Goal: Information Seeking & Learning: Learn about a topic

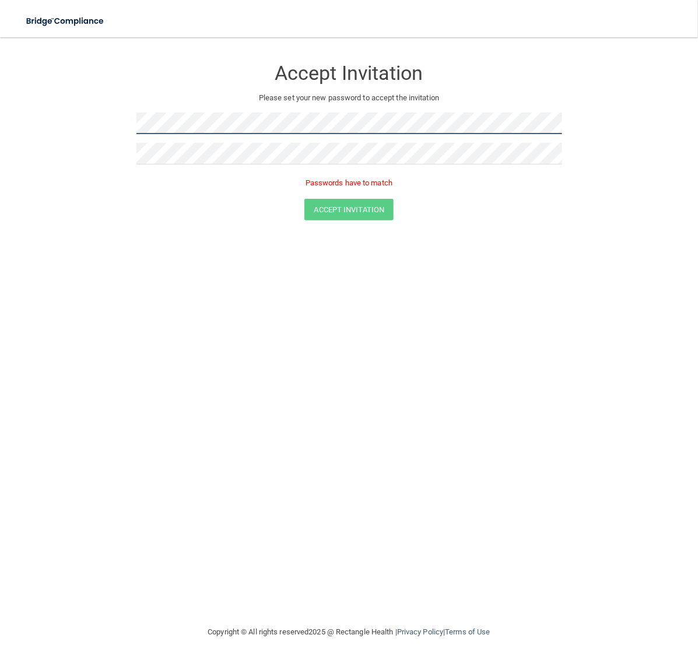
click at [65, 117] on form "Accept Invitation Please set your new password to accept the invitation Passwor…" at bounding box center [349, 142] width 652 height 186
click at [281, 148] on div "Accept Invitation Please set your new password to accept the invitation Passwor…" at bounding box center [350, 124] width 426 height 150
drag, startPoint x: 340, startPoint y: 141, endPoint x: -67, endPoint y: 130, distance: 406.2
click at [0, 130] on html "Toggle navigation Manage My Enterprise Manage My Location Accept Invitation Ple…" at bounding box center [349, 331] width 698 height 663
click at [39, 118] on form "Accept Invitation Please set your new password to accept the invitation Passwor…" at bounding box center [349, 142] width 652 height 186
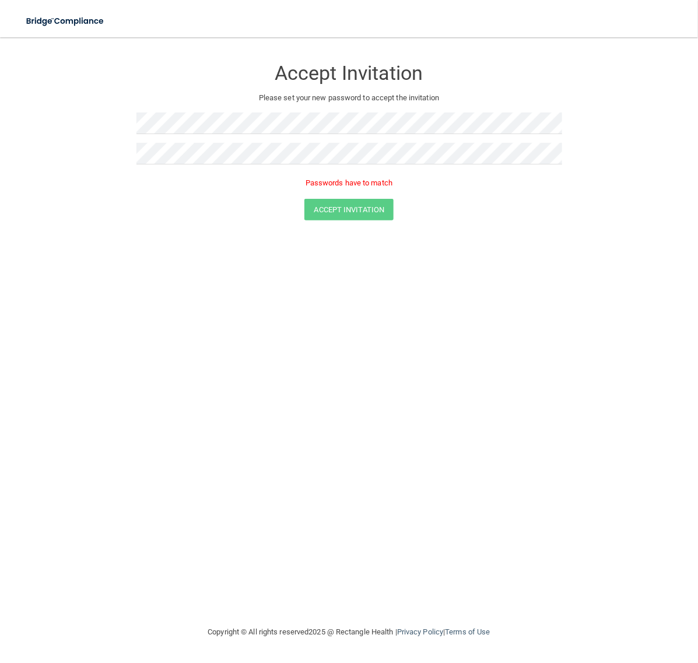
click at [171, 145] on div "Accept Invitation Please set your new password to accept the invitation Passwor…" at bounding box center [350, 124] width 426 height 150
click at [471, 193] on div "Passwords have to match" at bounding box center [350, 186] width 426 height 26
click at [53, 15] on img at bounding box center [66, 21] width 96 height 24
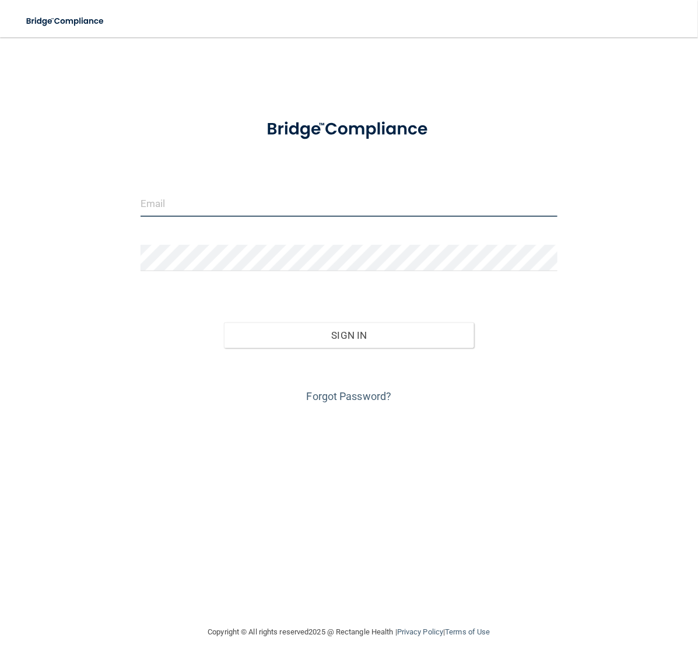
click at [247, 209] on input "email" at bounding box center [349, 204] width 417 height 26
paste input "[PERSON_NAME][EMAIL_ADDRESS][PERSON_NAME][DOMAIN_NAME]"
type input "[PERSON_NAME][EMAIL_ADDRESS][PERSON_NAME][DOMAIN_NAME]"
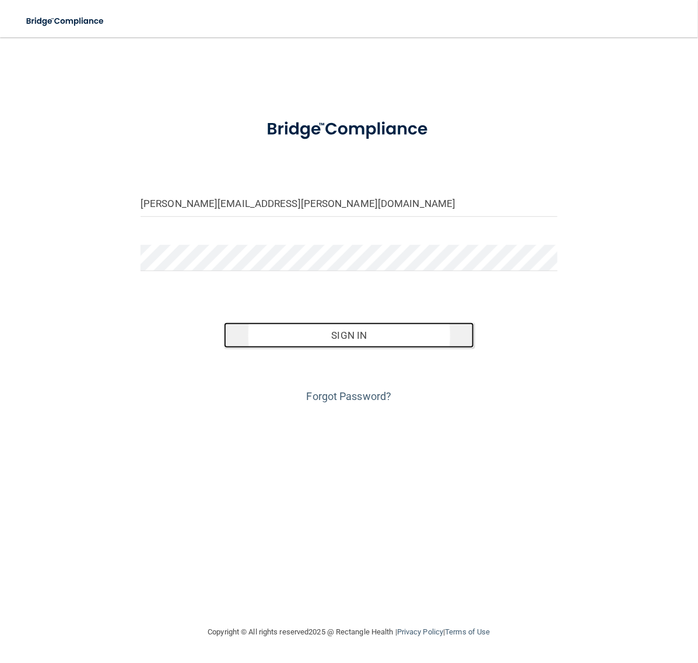
click at [342, 342] on button "Sign In" at bounding box center [349, 336] width 250 height 26
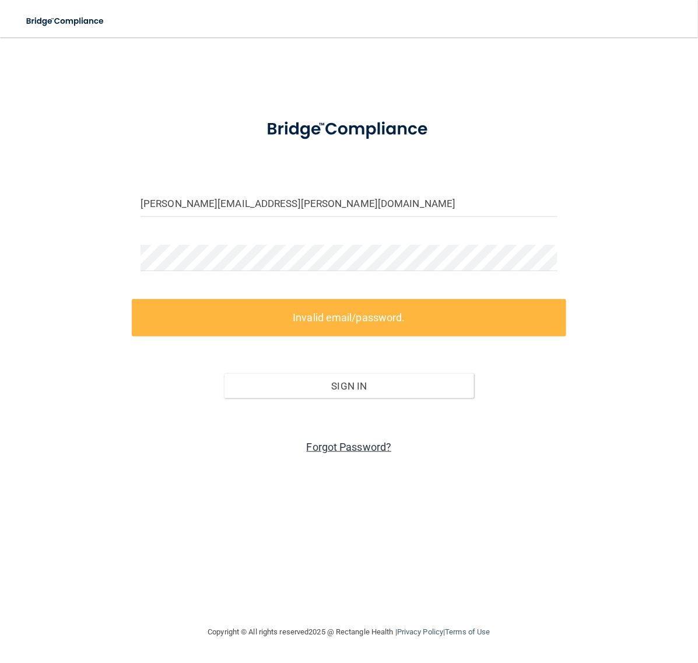
click at [354, 451] on link "Forgot Password?" at bounding box center [349, 447] width 85 height 12
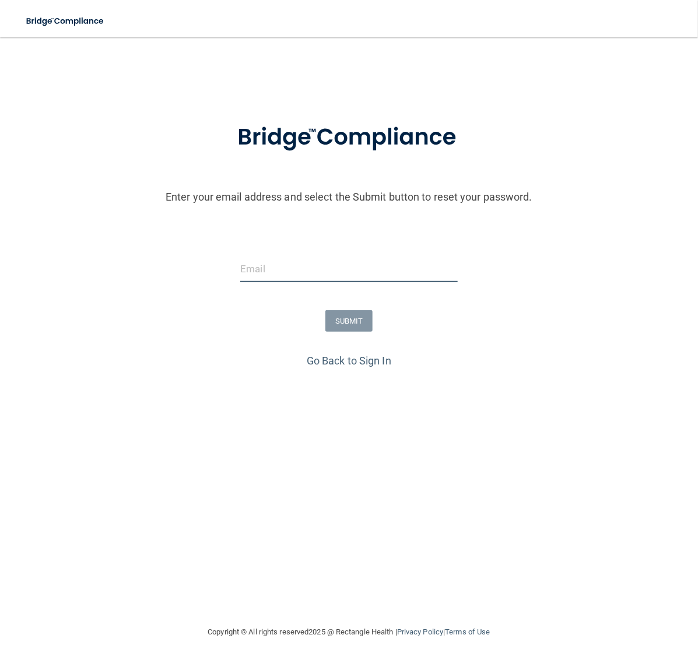
click at [311, 276] on input "email" at bounding box center [348, 269] width 217 height 26
type input "kassandragh1998@gmail.com"
click at [345, 316] on button "SUBMIT" at bounding box center [349, 321] width 47 height 22
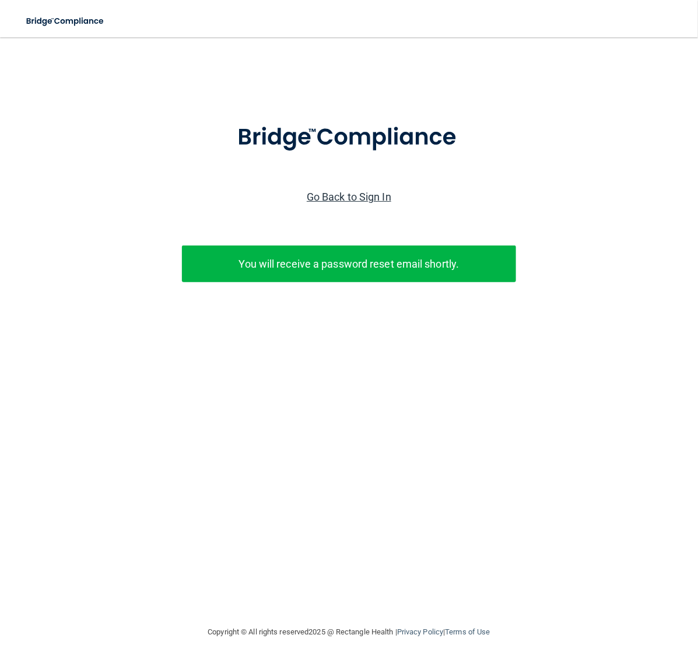
click at [355, 195] on link "Go Back to Sign In" at bounding box center [349, 197] width 85 height 12
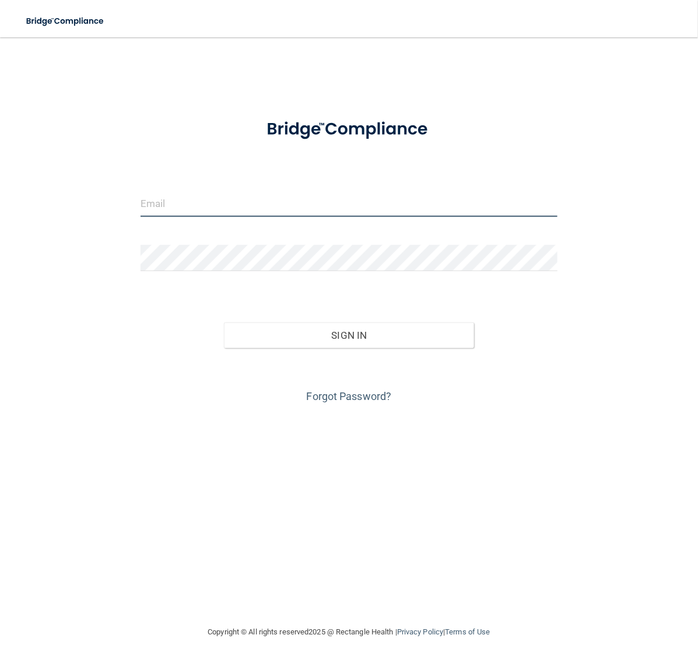
click at [368, 195] on input "email" at bounding box center [349, 204] width 417 height 26
paste input "[PERSON_NAME][EMAIL_ADDRESS][PERSON_NAME][DOMAIN_NAME]"
type input "[PERSON_NAME][EMAIL_ADDRESS][PERSON_NAME][DOMAIN_NAME]"
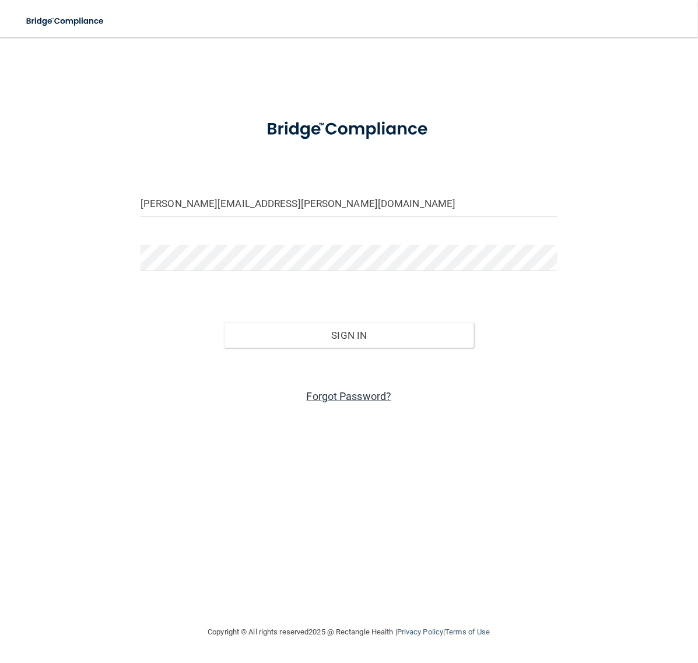
click at [366, 391] on link "Forgot Password?" at bounding box center [349, 396] width 85 height 12
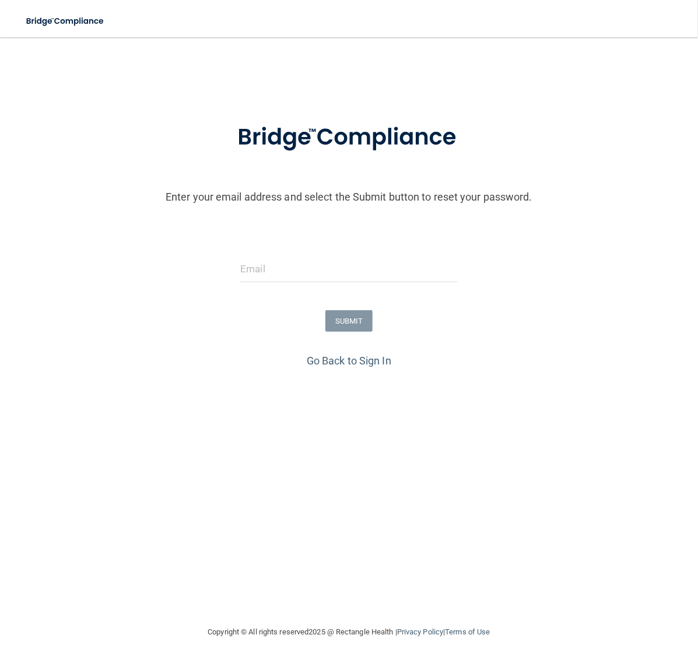
click at [334, 285] on div at bounding box center [349, 273] width 235 height 35
click at [334, 270] on input "email" at bounding box center [348, 269] width 217 height 26
paste input "[PERSON_NAME][EMAIL_ADDRESS][PERSON_NAME][DOMAIN_NAME]"
type input "[PERSON_NAME][EMAIL_ADDRESS][PERSON_NAME][DOMAIN_NAME]"
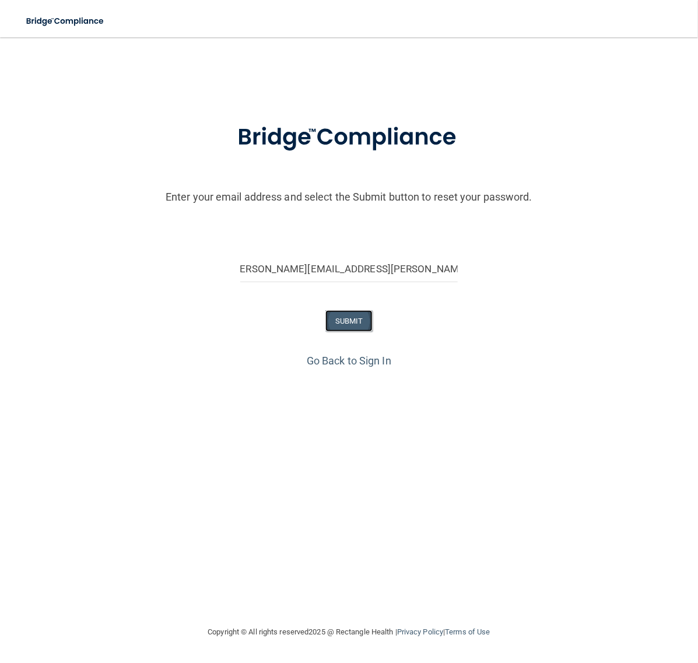
scroll to position [0, 0]
click at [356, 324] on button "SUBMIT" at bounding box center [349, 321] width 47 height 22
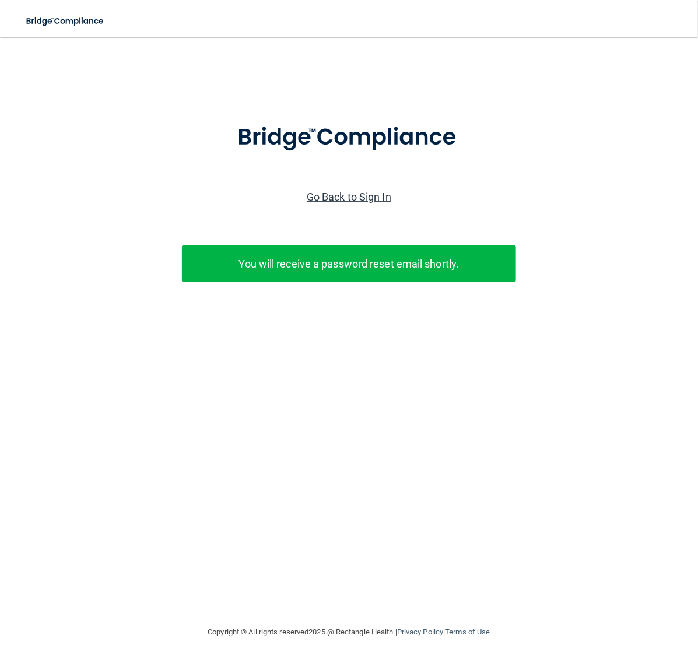
click at [376, 198] on link "Go Back to Sign In" at bounding box center [349, 197] width 85 height 12
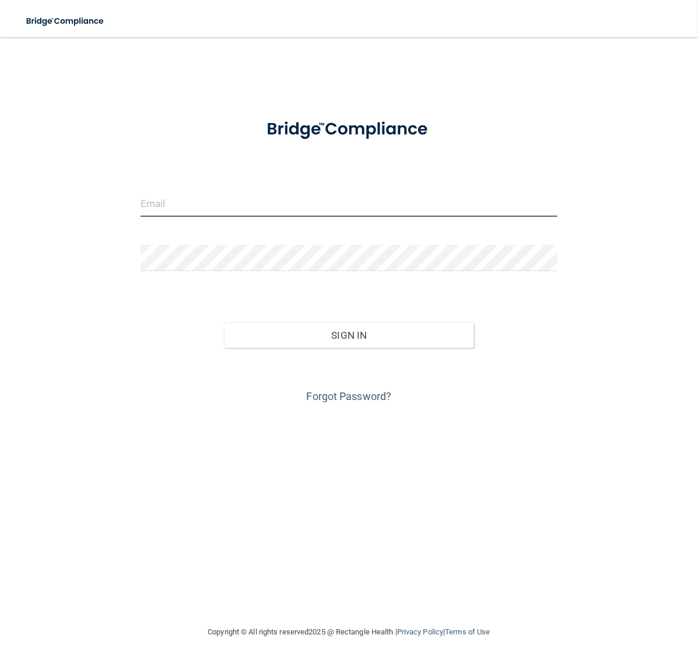
click at [181, 206] on input "email" at bounding box center [349, 204] width 417 height 26
paste input "[PERSON_NAME][EMAIL_ADDRESS][PERSON_NAME][DOMAIN_NAME]"
type input "[PERSON_NAME][EMAIL_ADDRESS][PERSON_NAME][DOMAIN_NAME]"
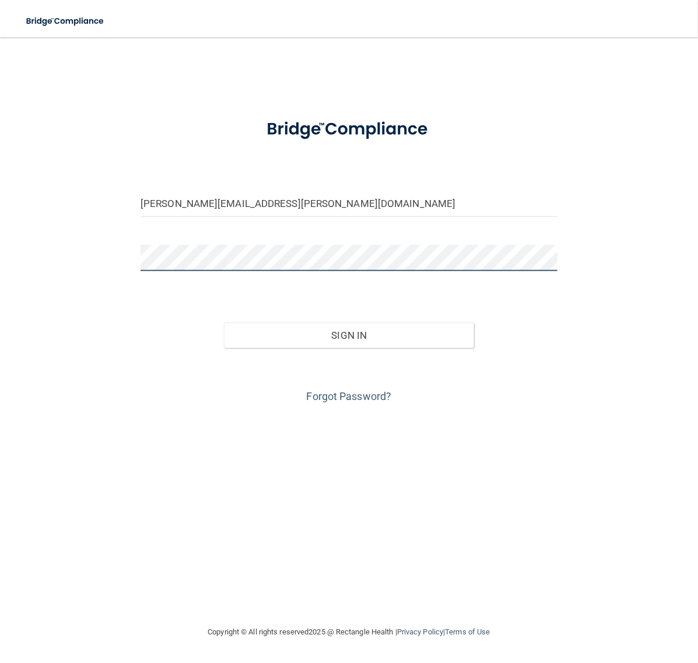
click at [224, 323] on button "Sign In" at bounding box center [349, 336] width 250 height 26
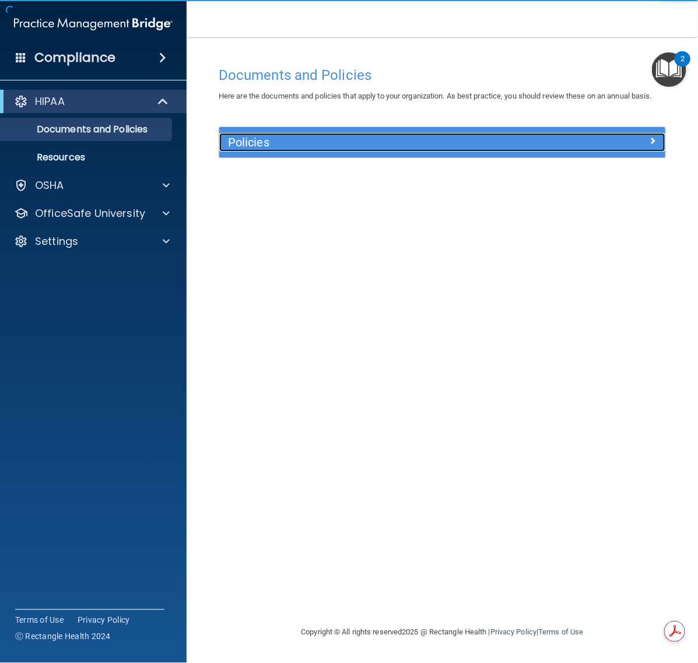
click at [296, 138] on h5 "Policies" at bounding box center [386, 142] width 317 height 13
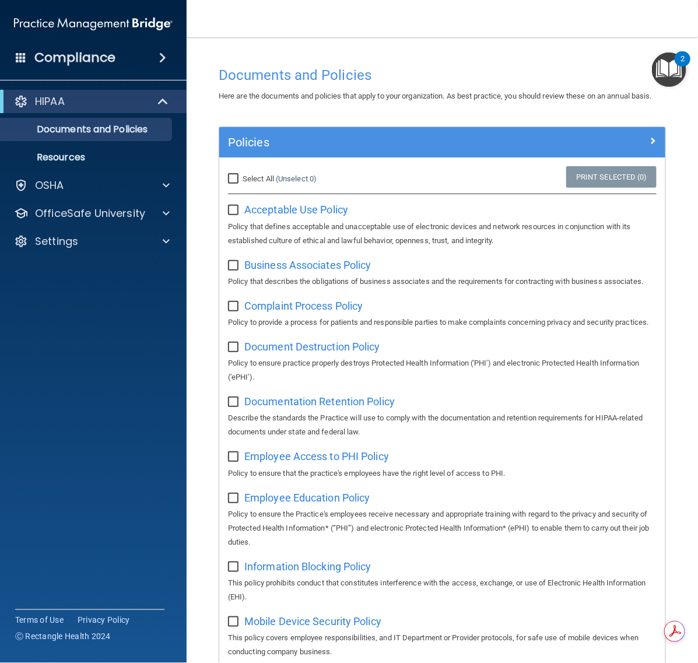
click at [236, 184] on input "Select All (Unselect 0) Unselect All" at bounding box center [234, 178] width 13 height 9
checkbox input "true"
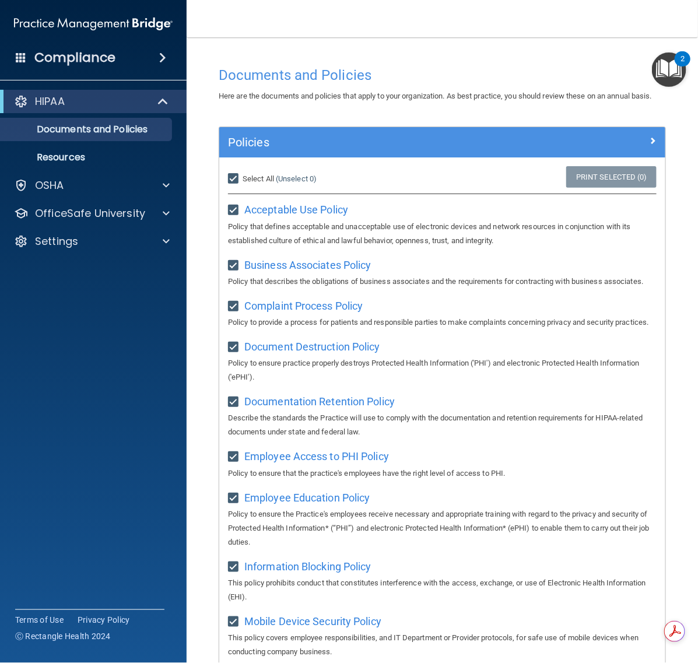
checkbox input "true"
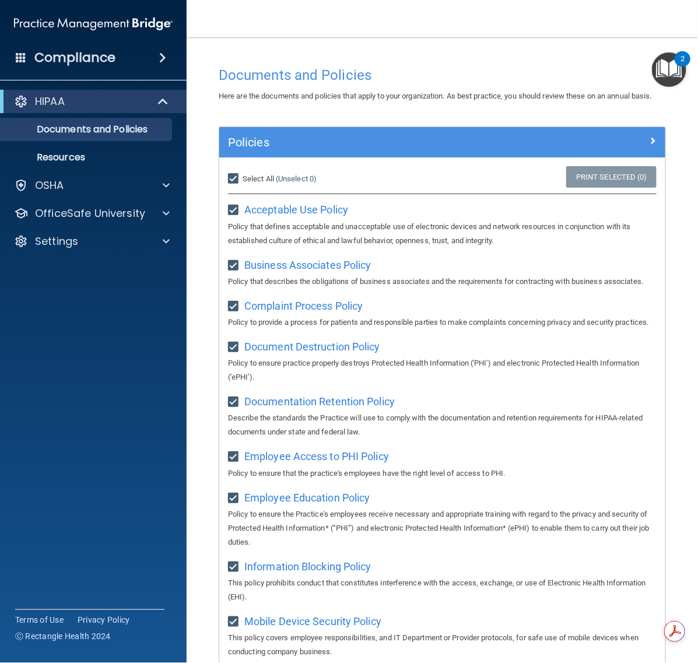
checkbox input "true"
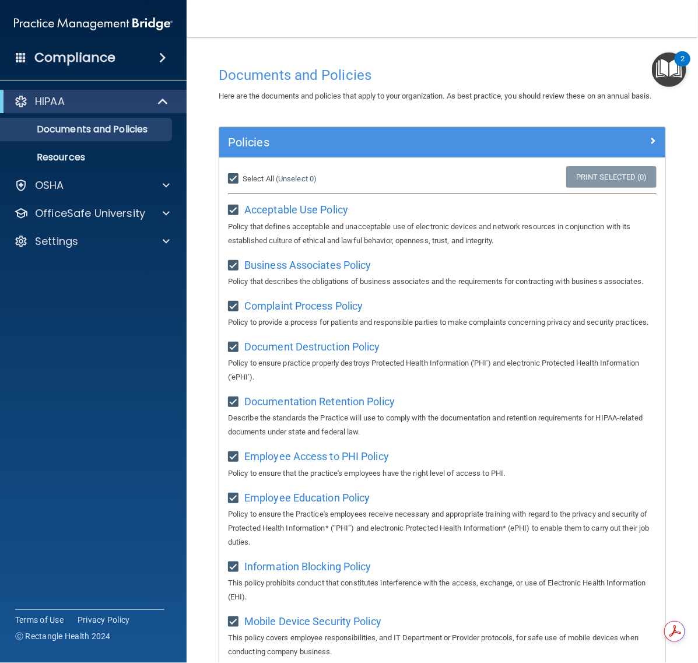
checkbox input "true"
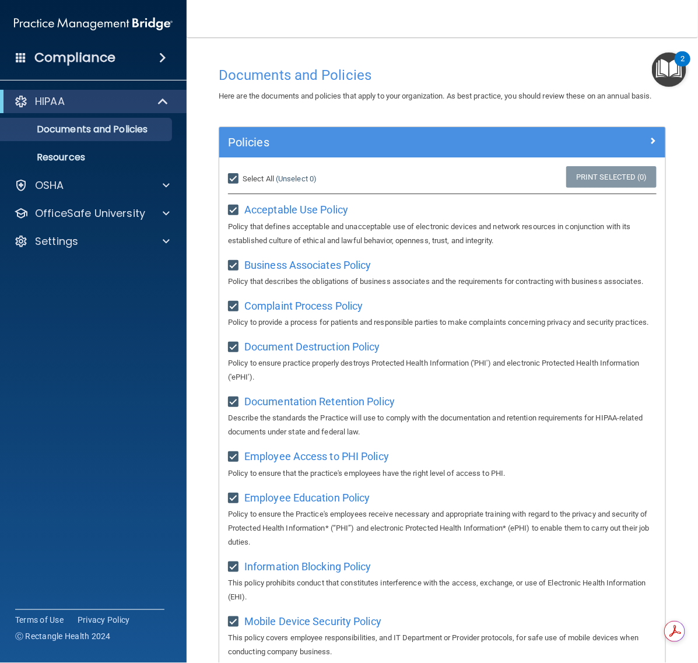
checkbox input "true"
click at [235, 184] on input "Select All (Unselect 21) Unselect All" at bounding box center [234, 178] width 13 height 9
checkbox input "false"
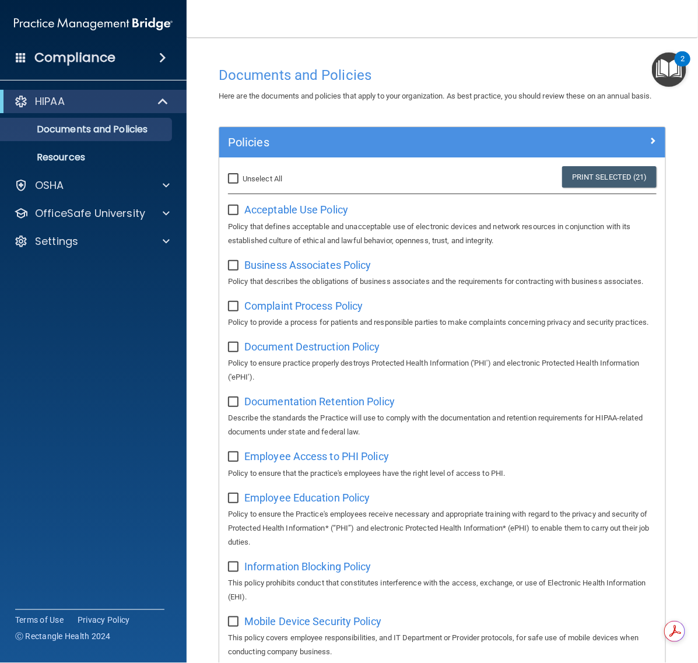
checkbox input "false"
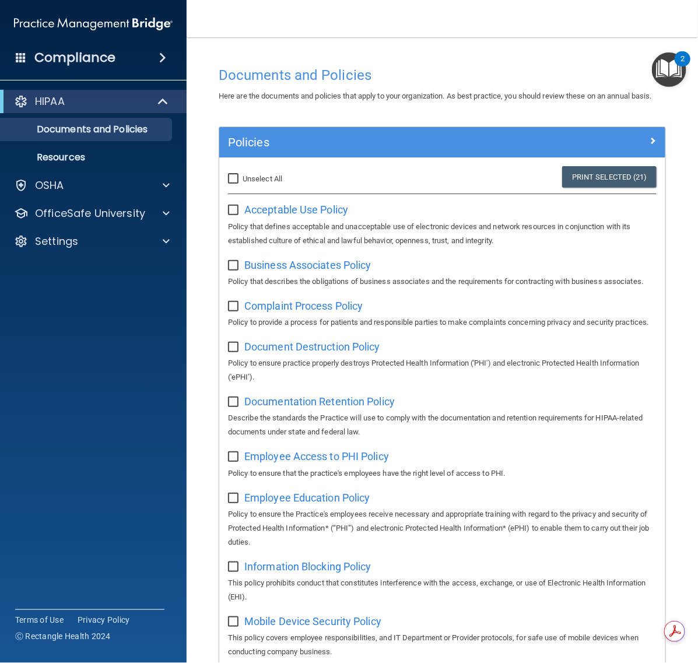
checkbox input "false"
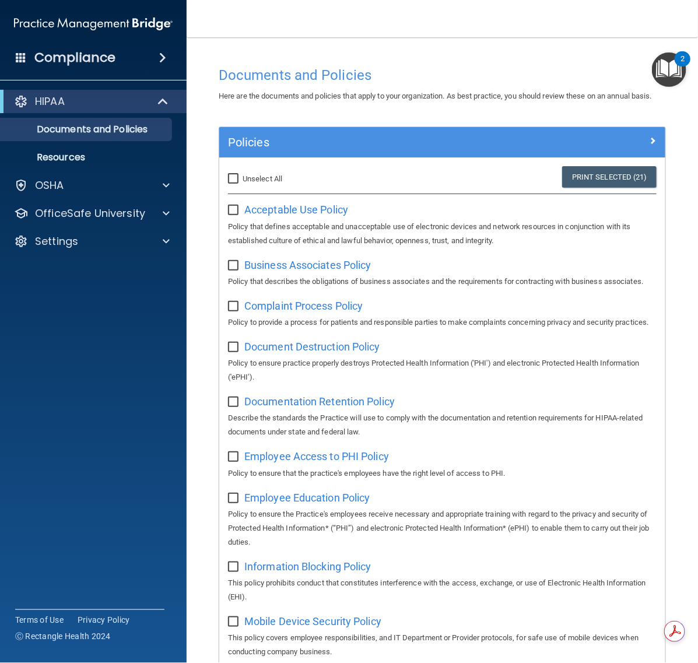
checkbox input "false"
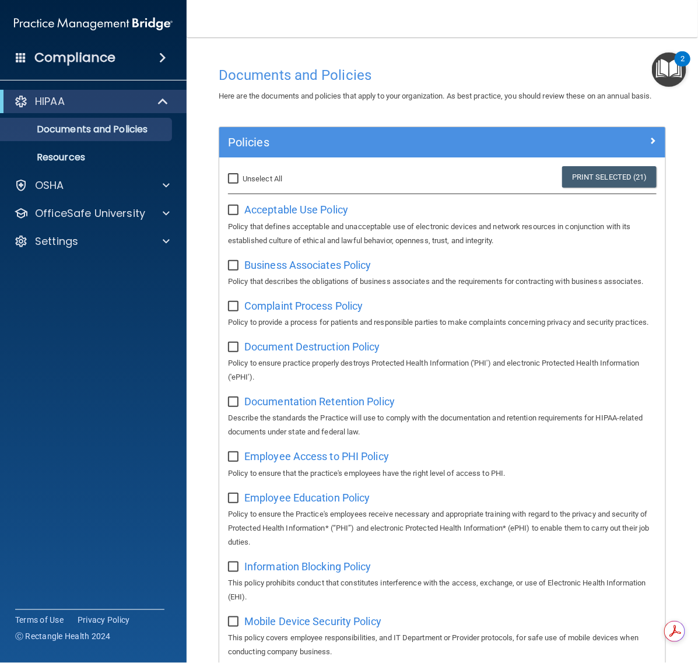
checkbox input "false"
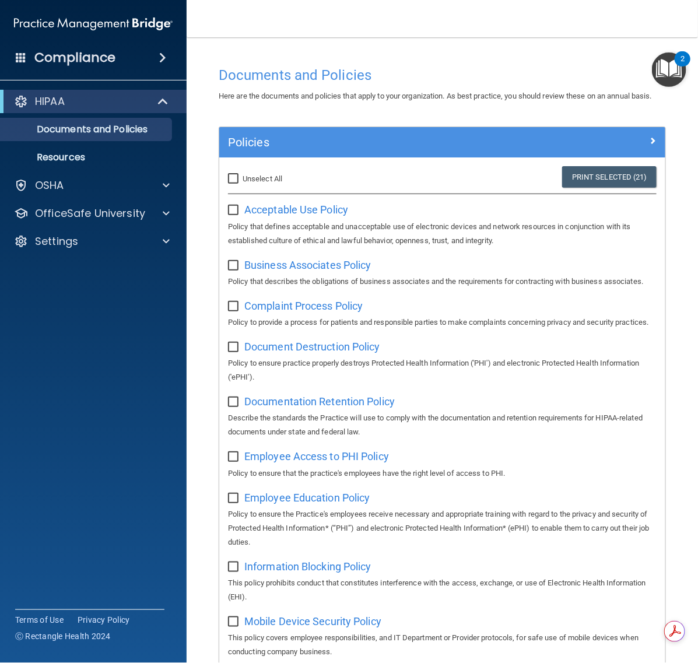
checkbox input "false"
click at [268, 216] on span "Acceptable Use Policy" at bounding box center [296, 210] width 104 height 12
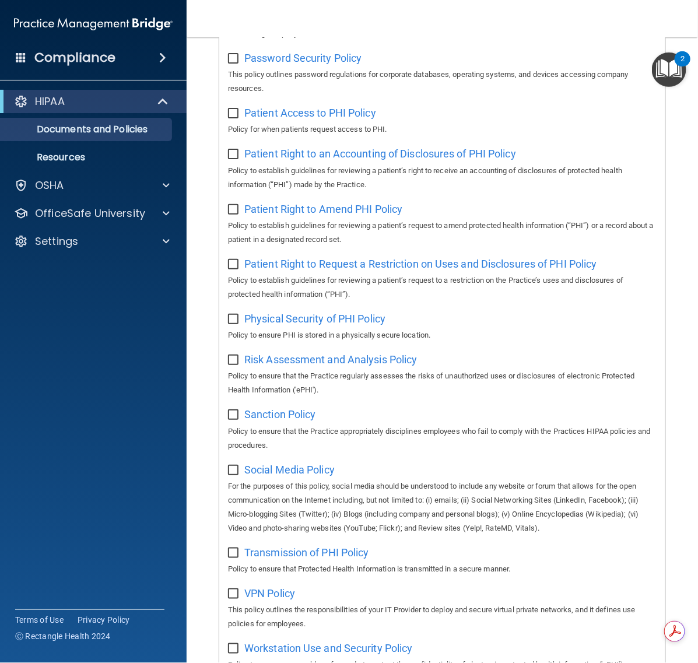
scroll to position [767, 0]
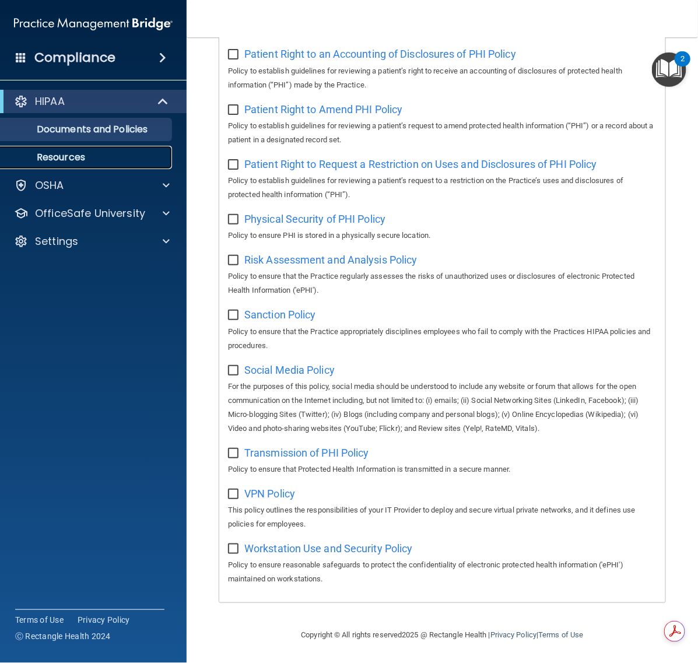
click at [68, 156] on p "Resources" at bounding box center [87, 158] width 159 height 12
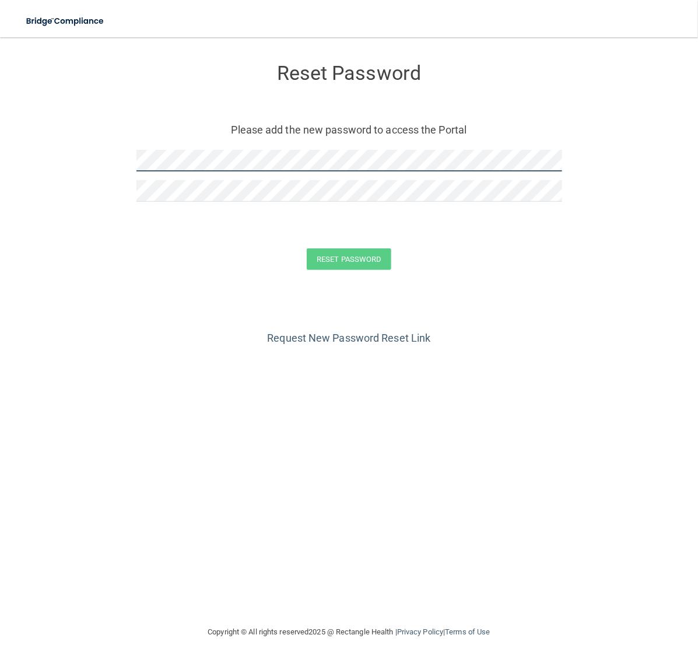
click at [66, 162] on form "Reset Password Please add the new password to access the Portal Reset Password …" at bounding box center [349, 169] width 652 height 240
click at [335, 260] on button "Reset Password" at bounding box center [349, 260] width 84 height 22
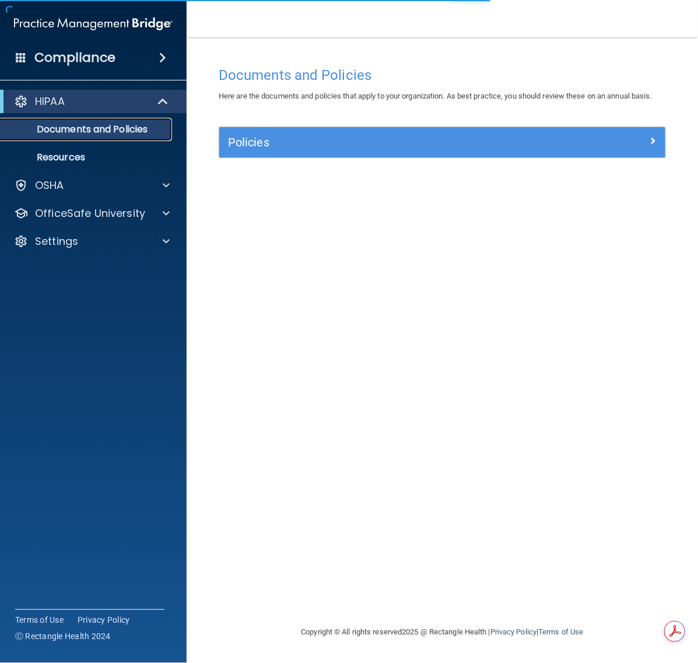
click at [118, 123] on link "Documents and Policies" at bounding box center [80, 129] width 184 height 23
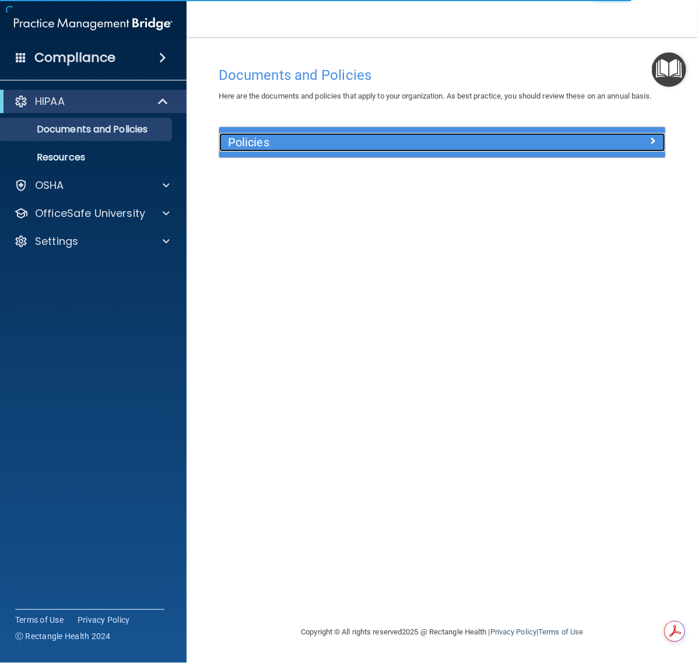
click at [283, 149] on h5 "Policies" at bounding box center [386, 142] width 317 height 13
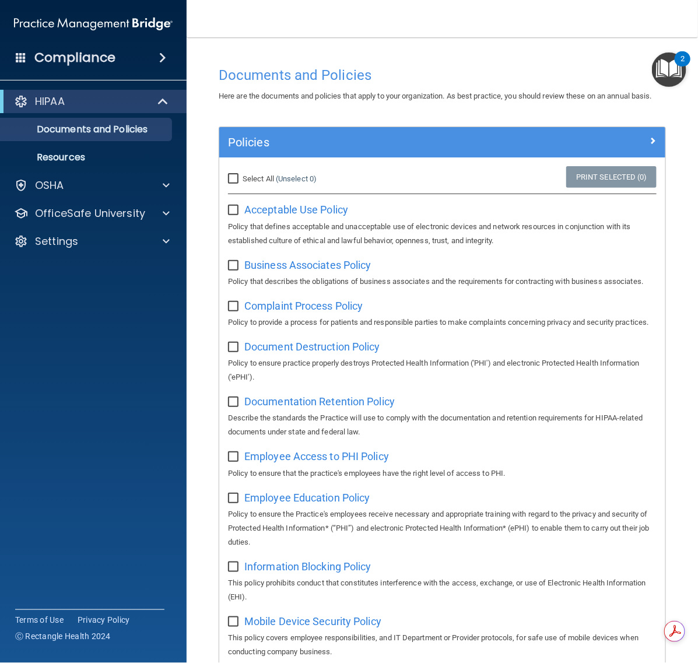
click at [680, 80] on img "Open Resource Center, 2 new notifications" at bounding box center [669, 70] width 34 height 34
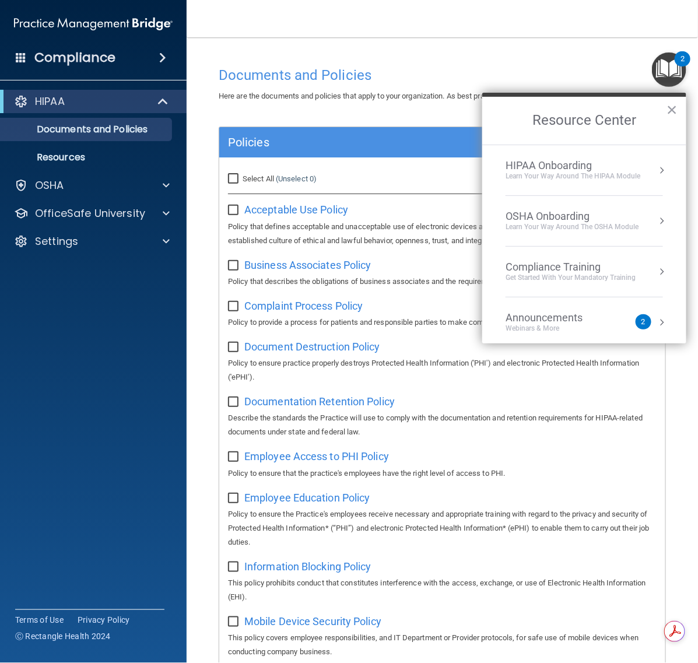
click at [561, 167] on div "HIPAA Onboarding" at bounding box center [573, 165] width 135 height 13
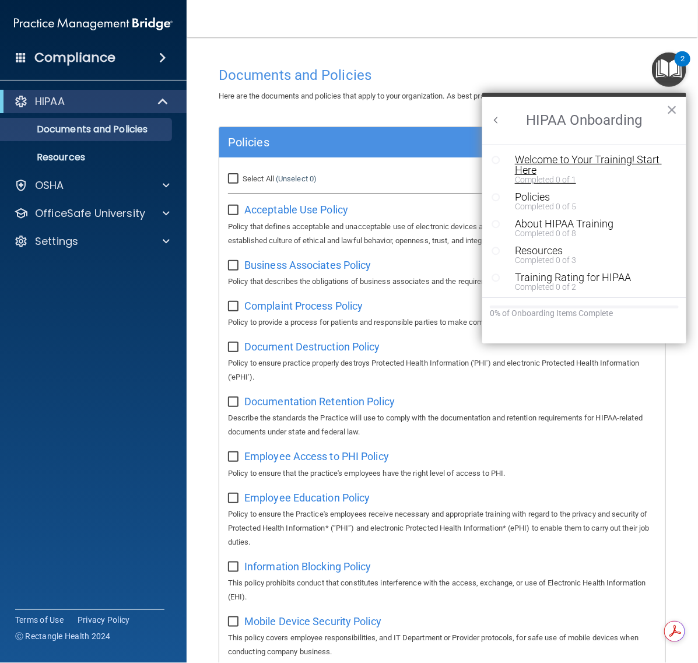
click at [572, 161] on div "Welcome to Your Training! Start Here" at bounding box center [587, 165] width 145 height 21
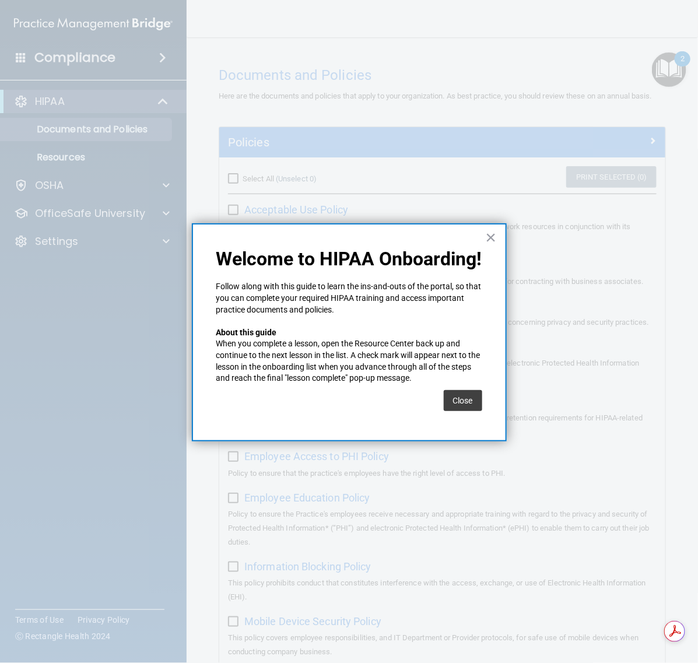
click at [480, 401] on button "Close" at bounding box center [463, 400] width 39 height 21
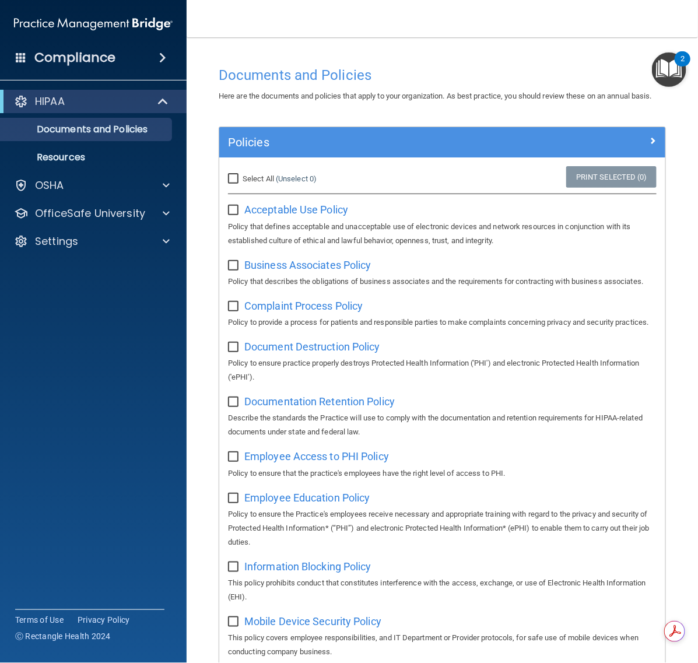
drag, startPoint x: 676, startPoint y: 77, endPoint x: 671, endPoint y: 91, distance: 14.6
click at [676, 78] on img "Open Resource Center, 2 new notifications" at bounding box center [669, 70] width 34 height 34
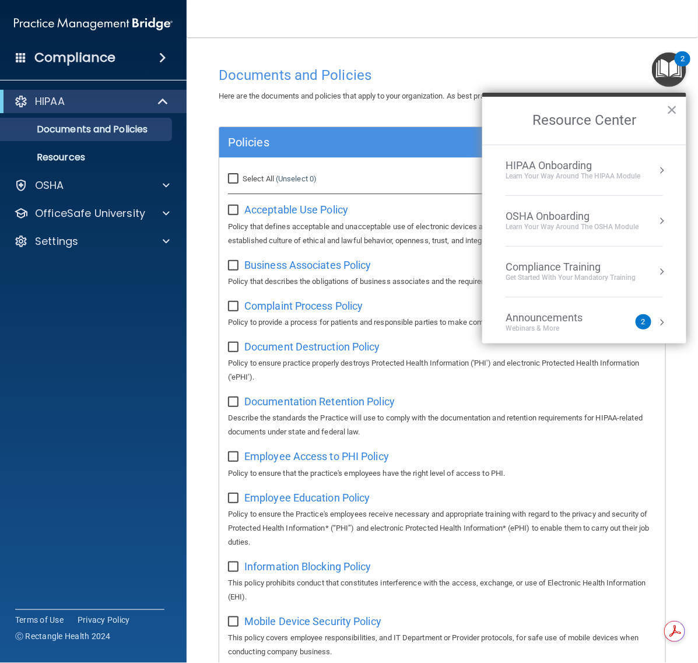
click at [630, 162] on div "HIPAA Onboarding" at bounding box center [573, 165] width 135 height 13
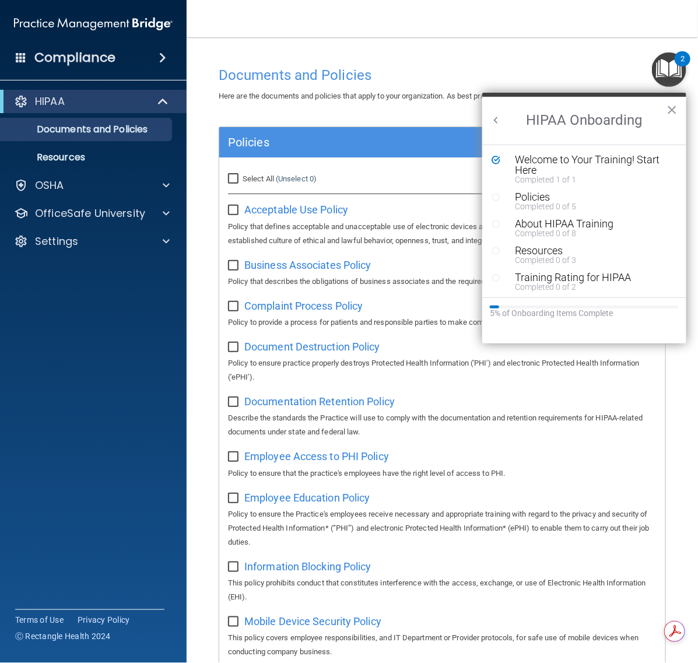
click at [83, 57] on h4 "Compliance" at bounding box center [74, 58] width 81 height 16
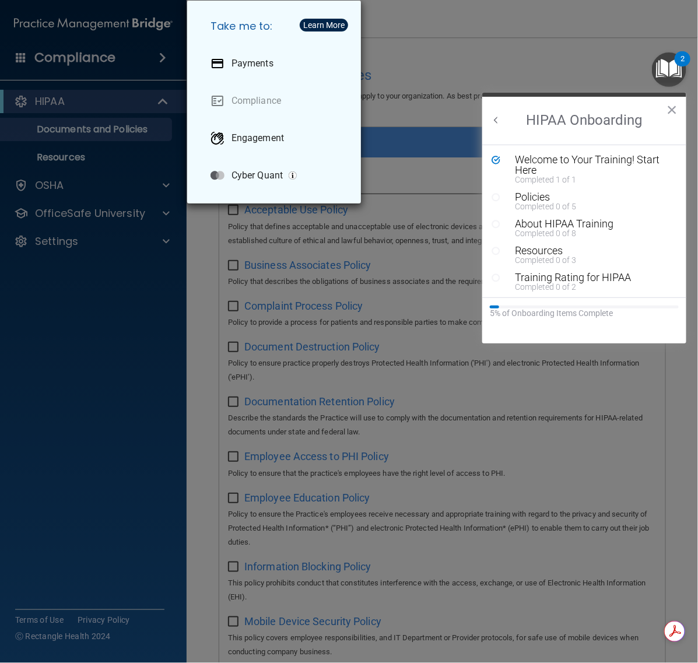
click at [431, 50] on div "Take me to: Payments Compliance Engagement Cyber Quant" at bounding box center [349, 331] width 698 height 663
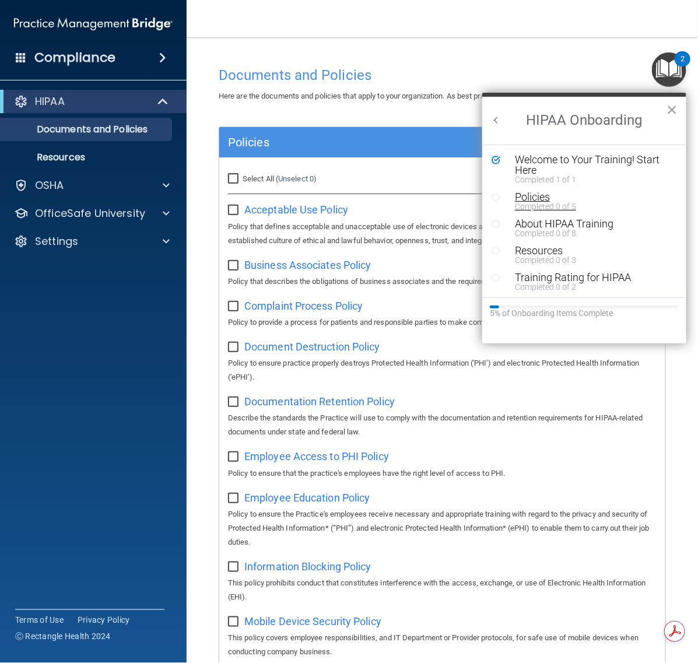
click at [531, 194] on div "Policies" at bounding box center [587, 197] width 145 height 11
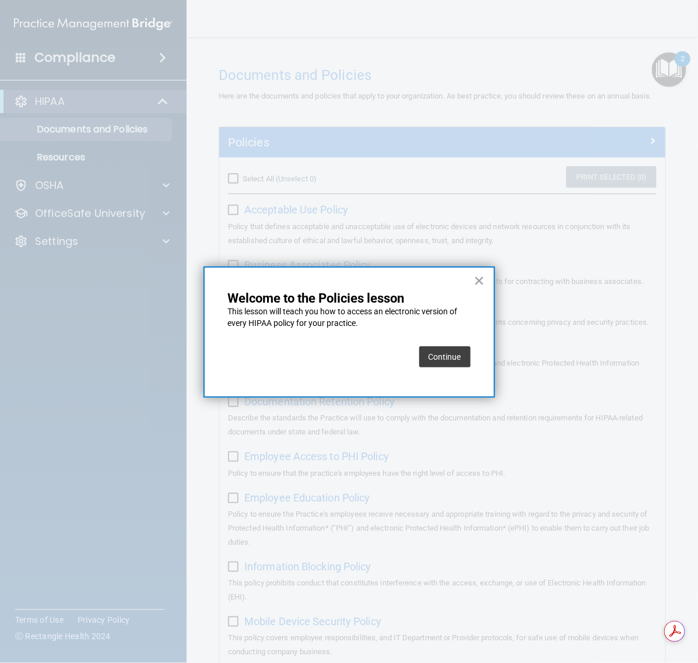
click at [450, 355] on button "Continue" at bounding box center [444, 357] width 51 height 21
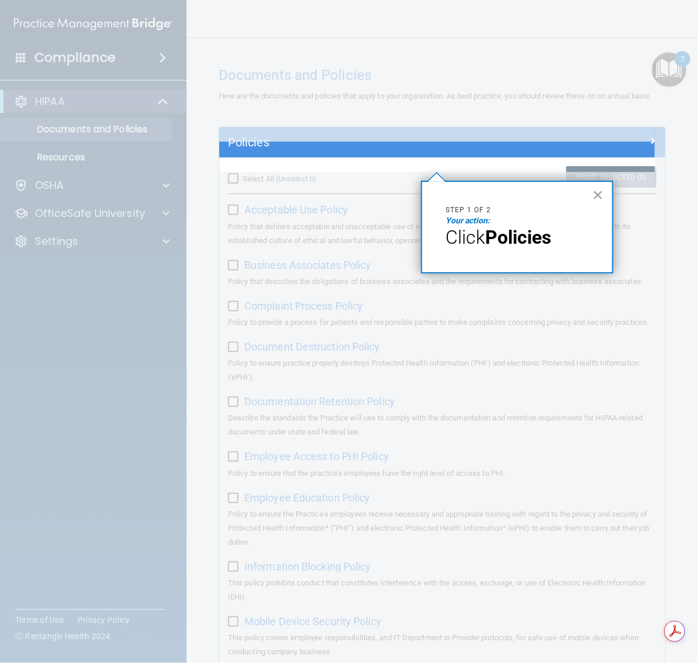
click at [453, 223] on em "Your action:" at bounding box center [468, 220] width 44 height 9
click at [598, 193] on button "×" at bounding box center [598, 195] width 11 height 19
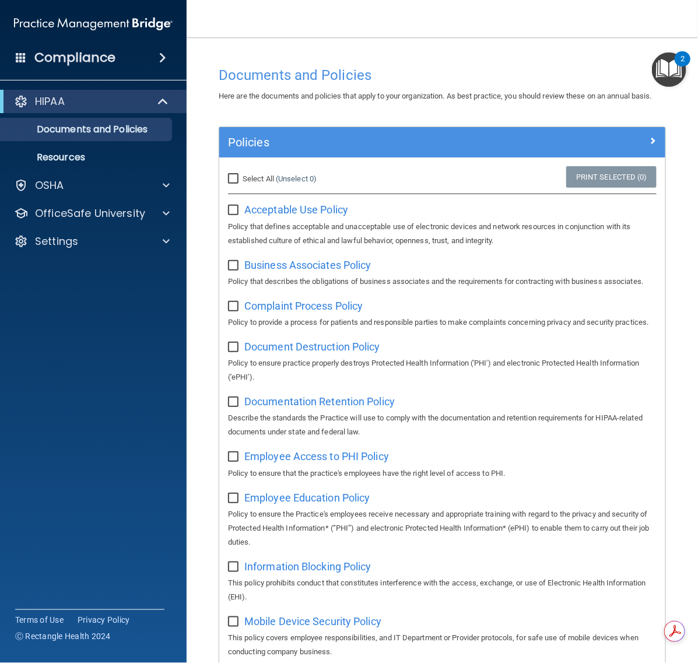
click at [575, 146] on div "Policies" at bounding box center [442, 142] width 446 height 30
click at [635, 147] on div at bounding box center [609, 140] width 111 height 14
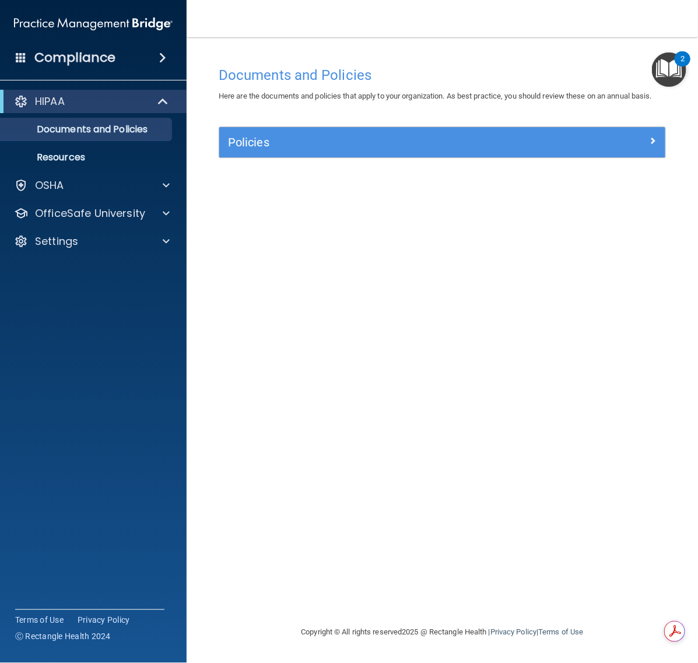
click at [669, 81] on img "Open Resource Center, 2 new notifications" at bounding box center [669, 70] width 34 height 34
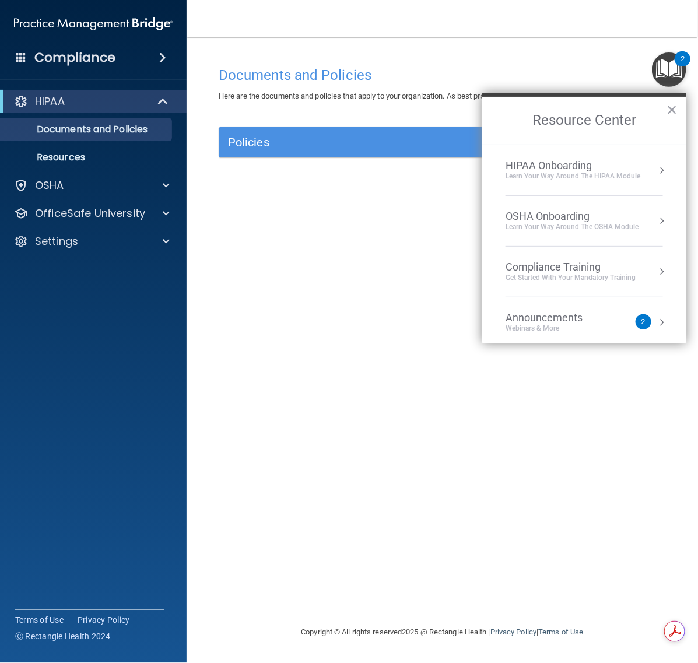
click at [605, 215] on div "OSHA Onboarding" at bounding box center [572, 216] width 133 height 13
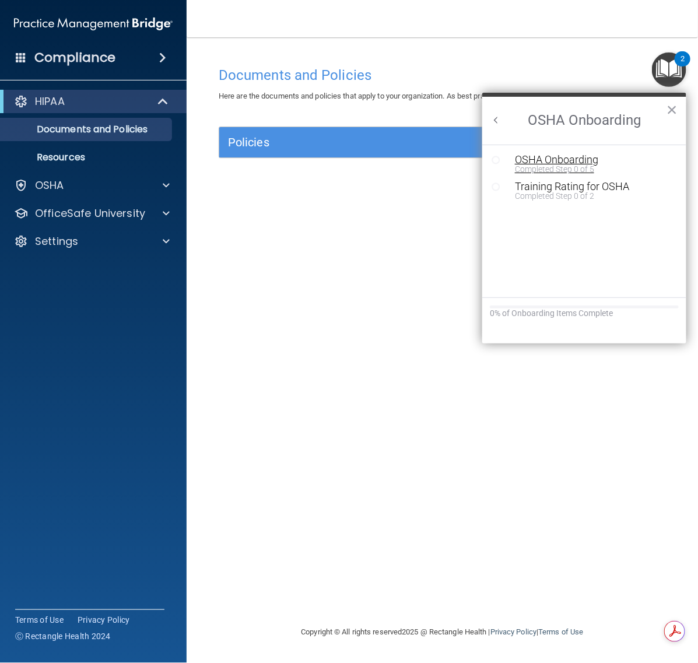
click at [545, 159] on div "OSHA Onboarding" at bounding box center [593, 160] width 156 height 11
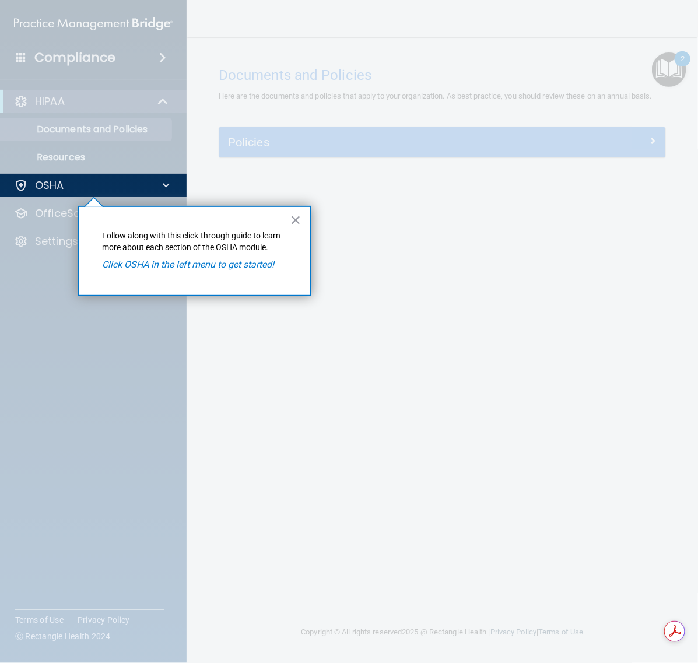
click at [186, 269] on em "Click OSHA in the left menu to get started!" at bounding box center [189, 264] width 172 height 11
click at [92, 194] on div "OSHA" at bounding box center [93, 185] width 187 height 23
click at [90, 187] on div "OSHA" at bounding box center [77, 186] width 145 height 14
drag, startPoint x: 120, startPoint y: 217, endPoint x: 146, endPoint y: 217, distance: 26.8
click at [120, 217] on div "× Follow along with this click-through guide to learn more about each section o…" at bounding box center [194, 251] width 233 height 90
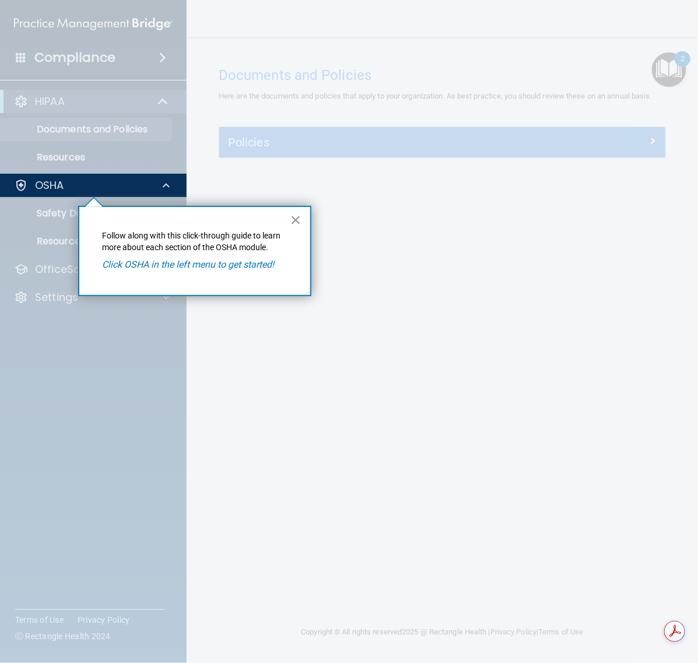
click at [301, 216] on button "×" at bounding box center [296, 220] width 11 height 19
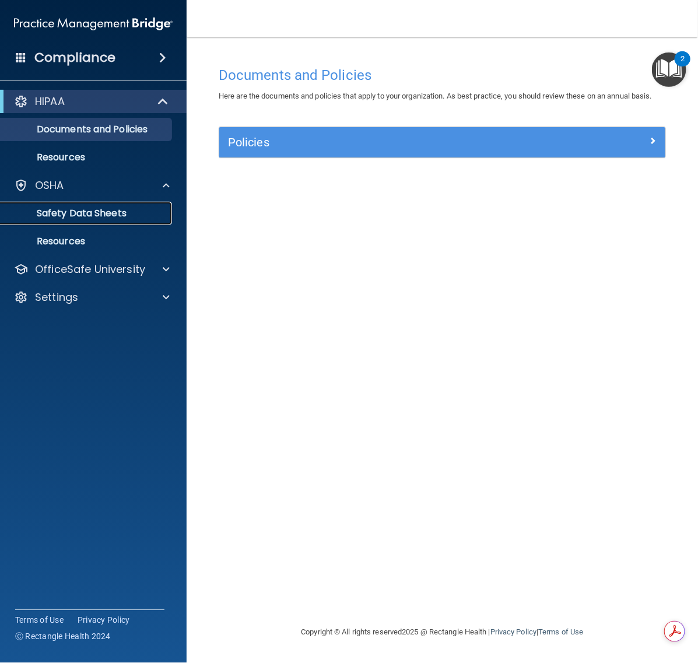
click at [66, 215] on p "Safety Data Sheets" at bounding box center [87, 214] width 159 height 12
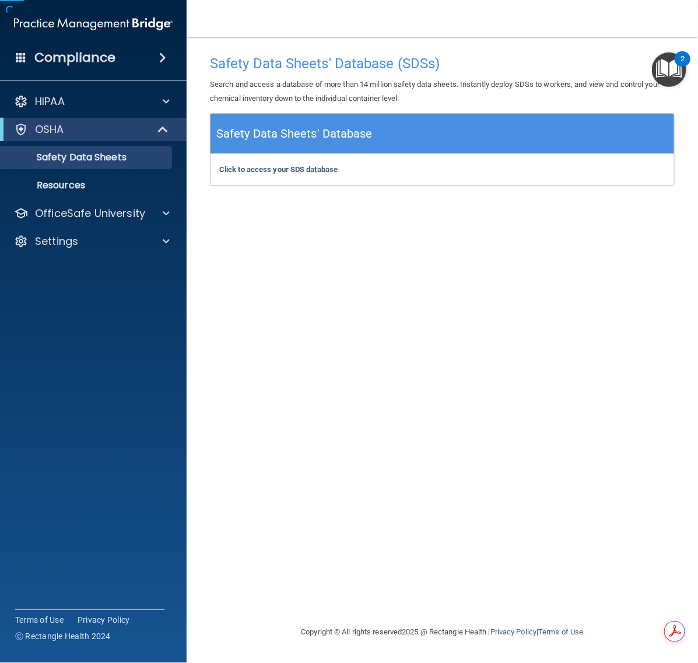
drag, startPoint x: 303, startPoint y: 129, endPoint x: 296, endPoint y: 153, distance: 25.6
click at [296, 149] on div "Safety Data Sheets' Database" at bounding box center [443, 134] width 464 height 40
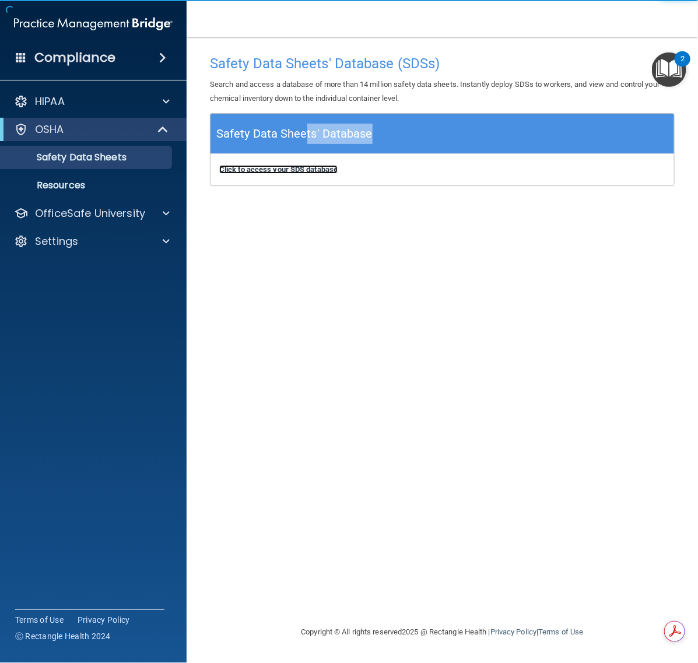
click at [289, 169] on b "Click to access your SDS database" at bounding box center [278, 169] width 118 height 9
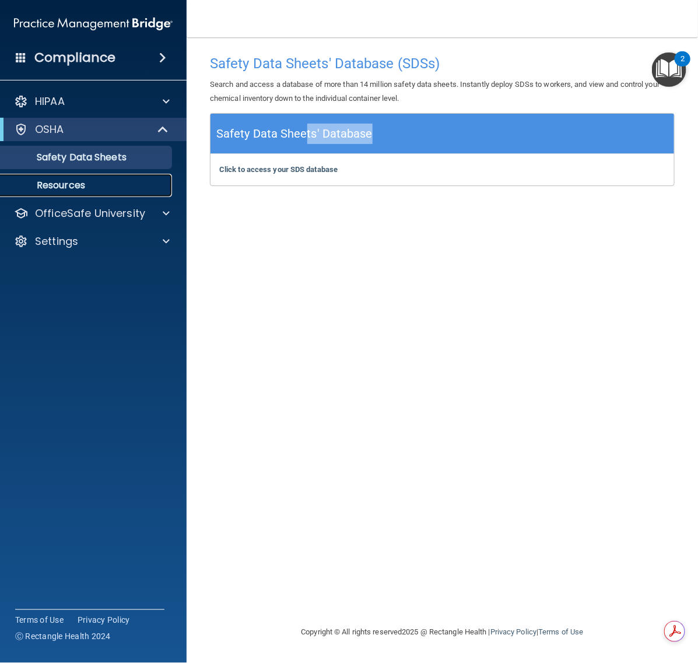
click at [61, 181] on p "Resources" at bounding box center [87, 186] width 159 height 12
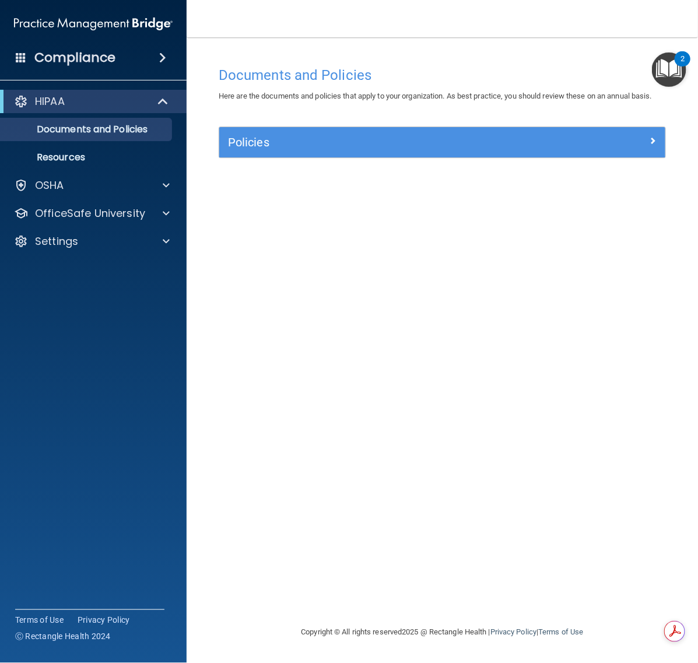
click at [672, 71] on img "Open Resource Center, 2 new notifications" at bounding box center [669, 70] width 34 height 34
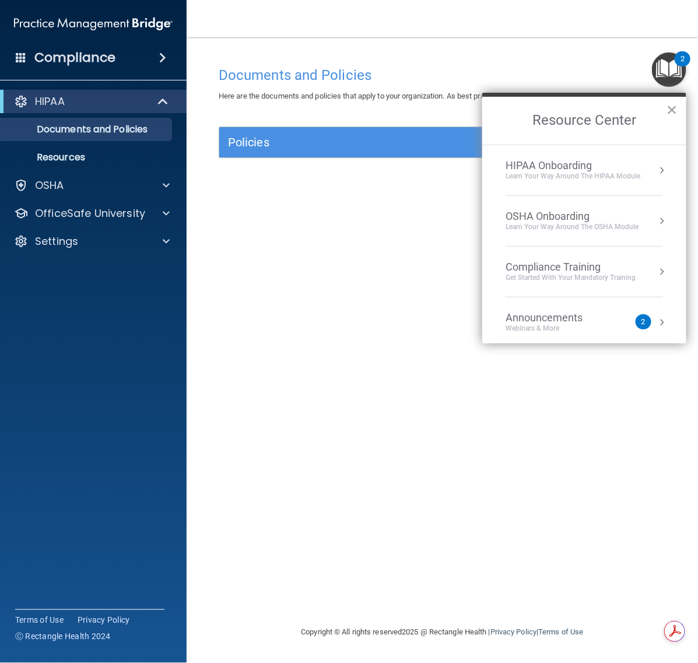
scroll to position [65, 0]
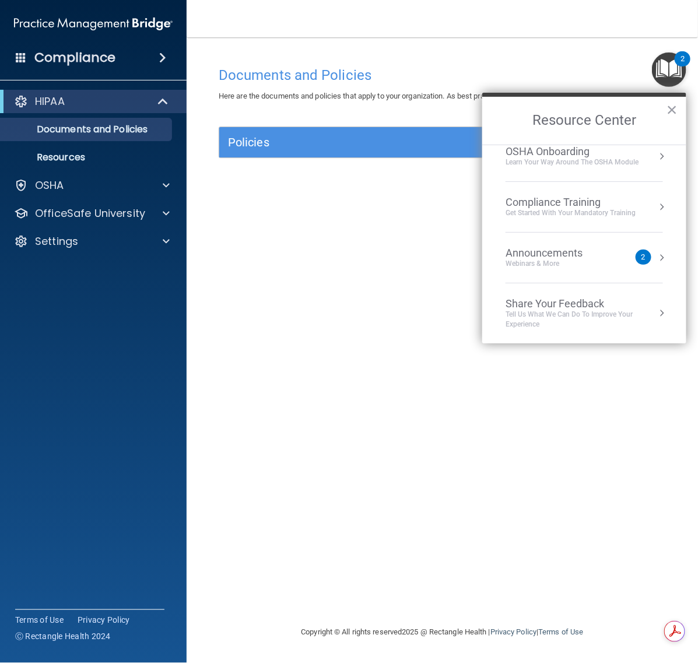
click at [642, 257] on div "2" at bounding box center [644, 257] width 4 height 0
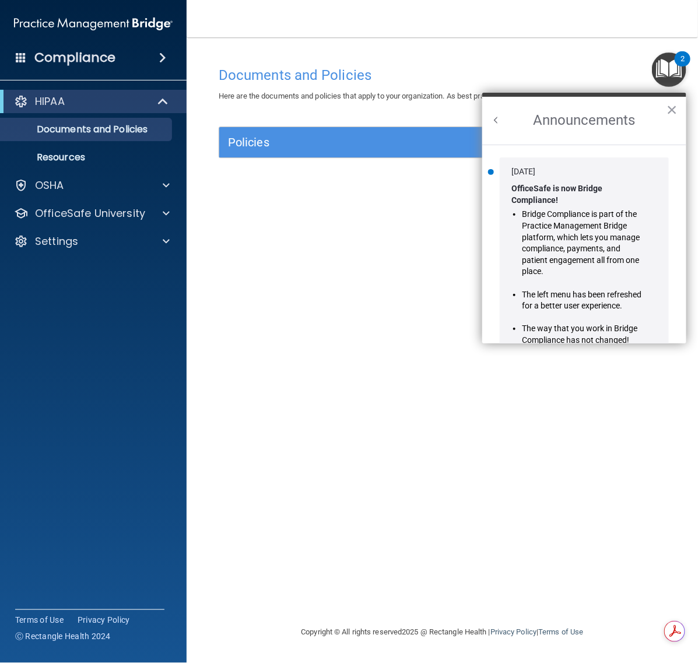
scroll to position [0, 0]
click at [549, 190] on strong "OfficeSafe is now Bridge Compliance!" at bounding box center [558, 194] width 93 height 21
click at [667, 108] on button "×" at bounding box center [672, 109] width 11 height 19
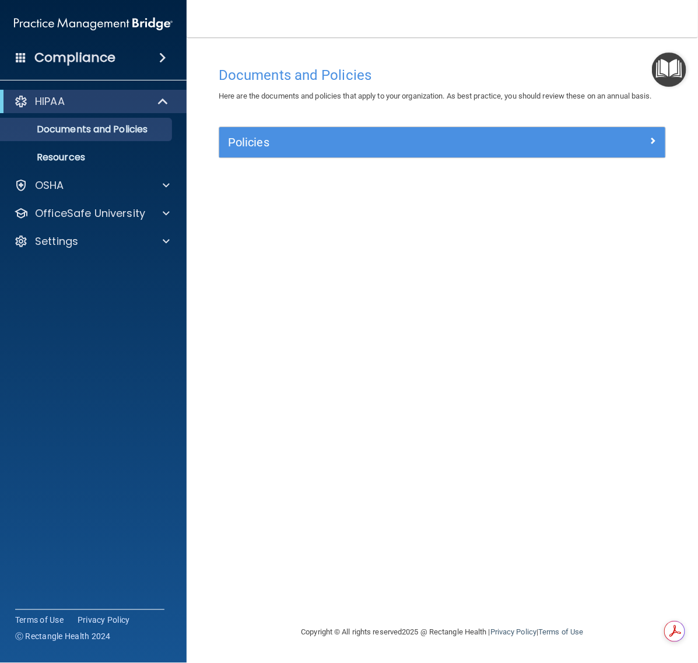
click at [677, 71] on img "Open Resource Center" at bounding box center [669, 70] width 34 height 34
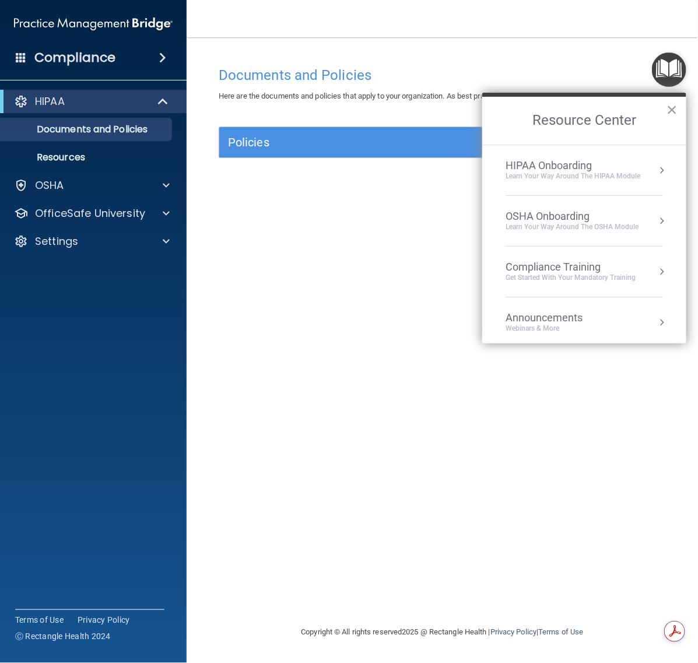
click at [622, 170] on div "HIPAA Onboarding" at bounding box center [573, 165] width 135 height 13
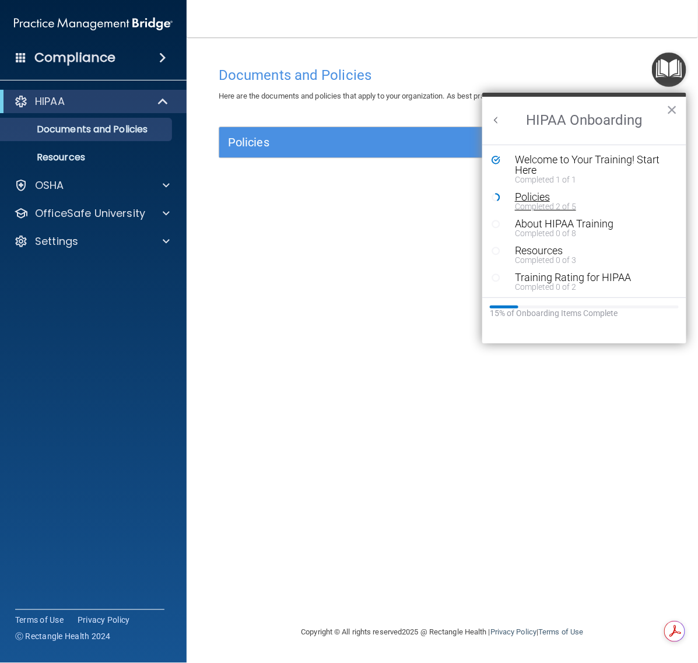
click at [511, 205] on button "Policies Completed 2 of 5" at bounding box center [584, 201] width 151 height 19
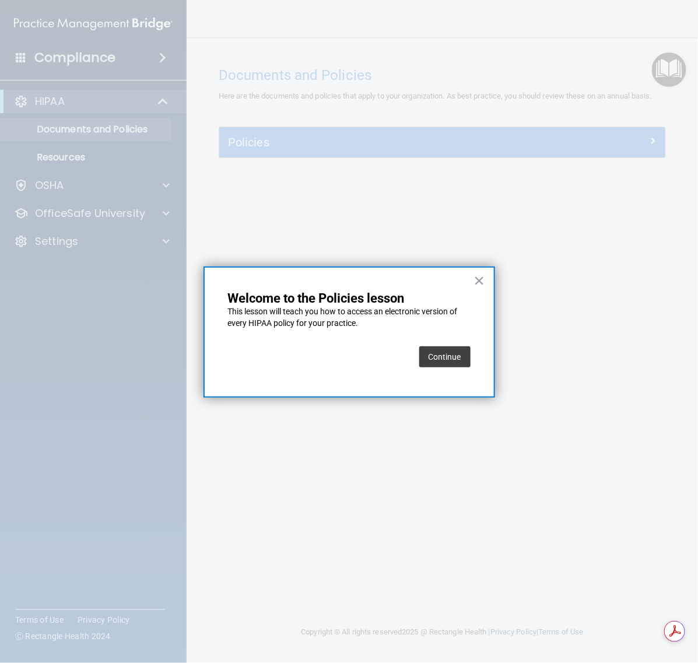
click at [444, 363] on button "Continue" at bounding box center [444, 357] width 51 height 21
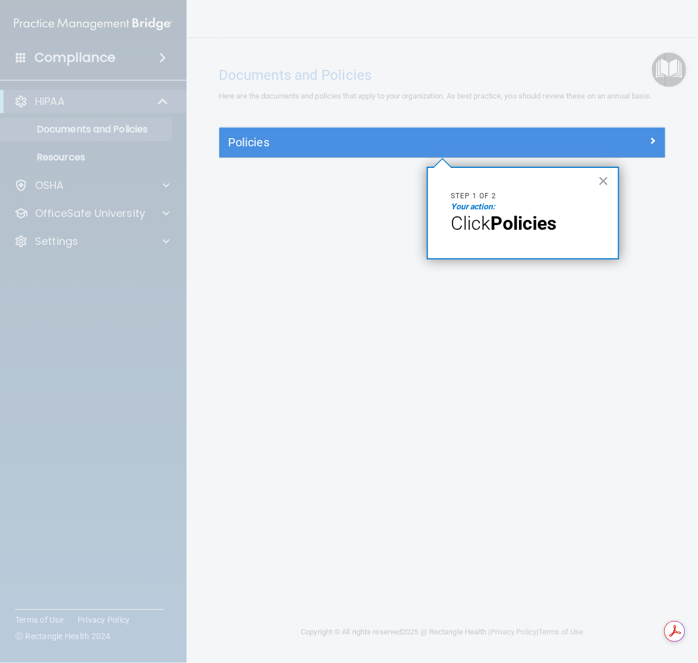
click at [479, 204] on em "Your action:" at bounding box center [474, 206] width 44 height 9
click at [602, 180] on button "×" at bounding box center [604, 181] width 11 height 19
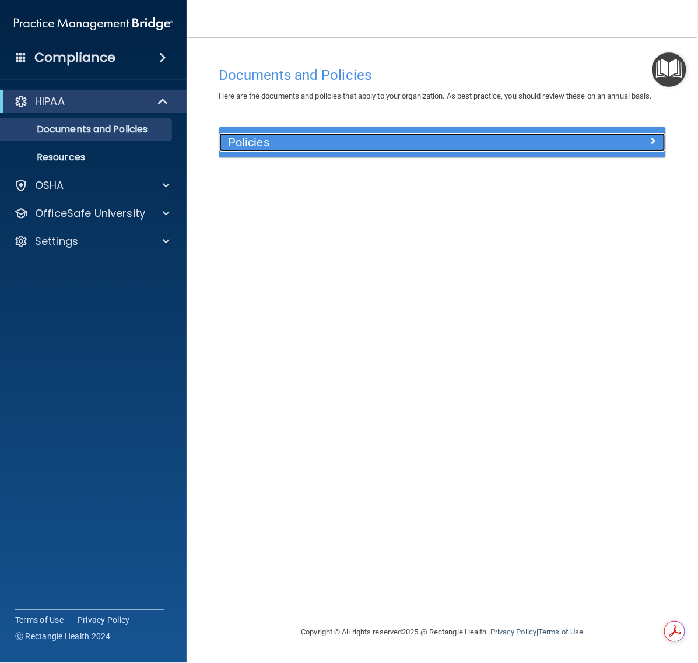
click at [535, 150] on div "Policies" at bounding box center [386, 142] width 335 height 19
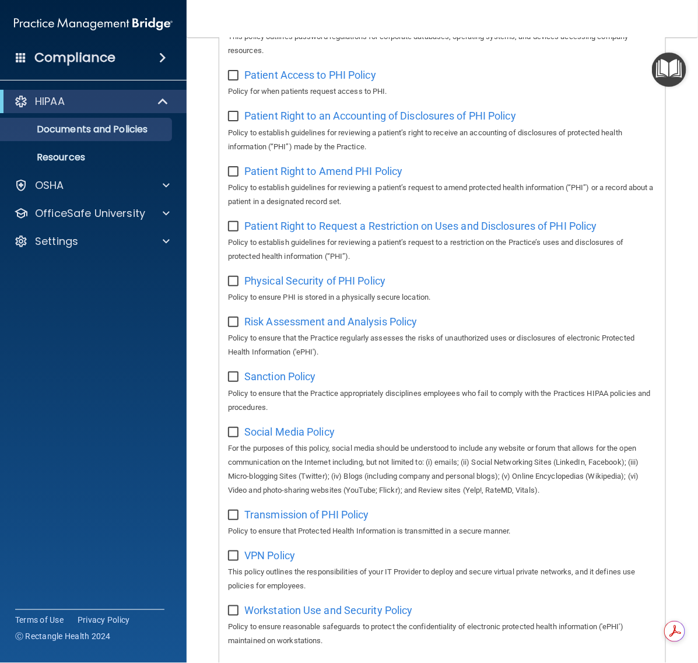
scroll to position [767, 0]
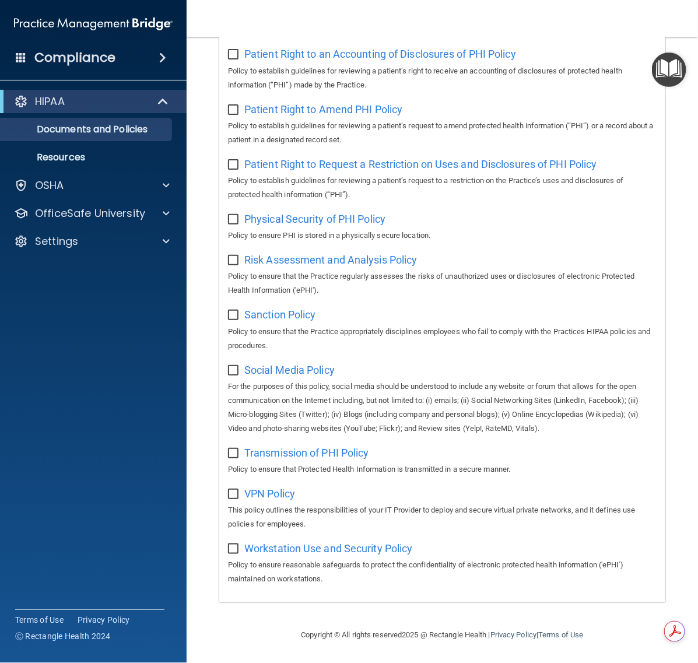
click at [671, 76] on img "Open Resource Center" at bounding box center [669, 70] width 34 height 34
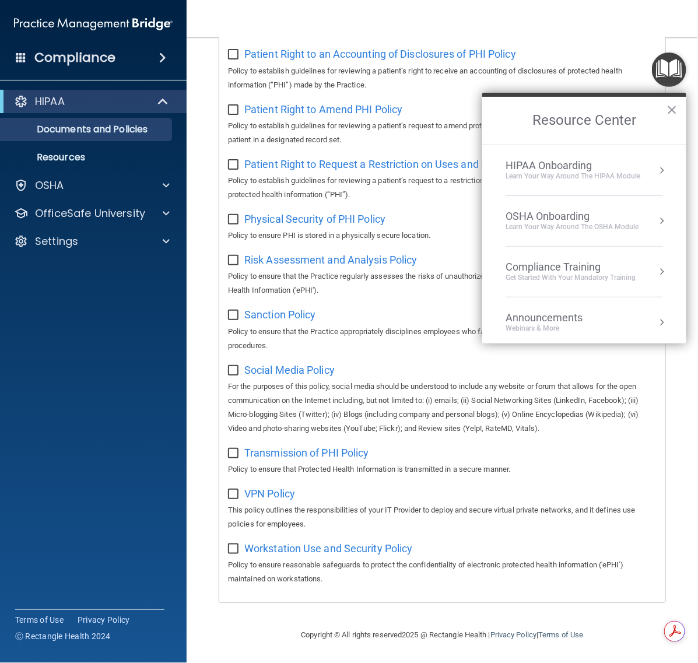
click at [582, 210] on div "OSHA Onboarding" at bounding box center [572, 216] width 133 height 13
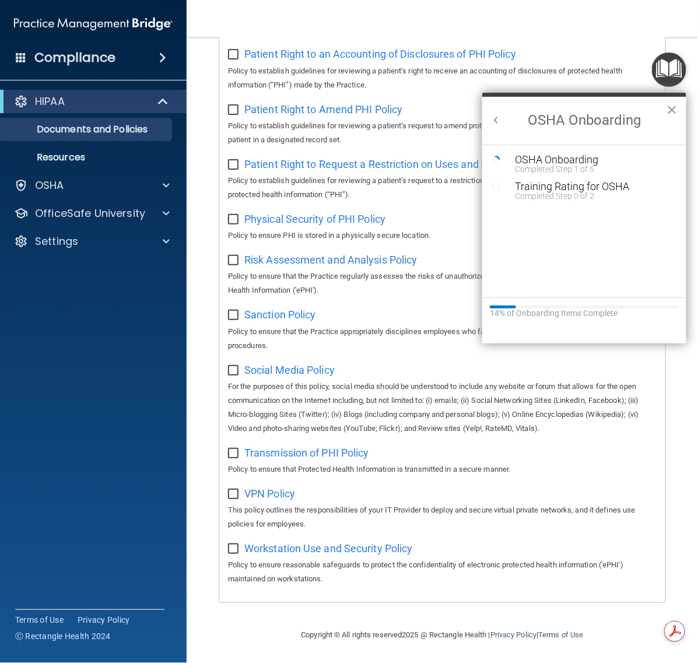
scroll to position [0, 0]
click at [524, 192] on div "Completed Step 0 of 2" at bounding box center [593, 196] width 156 height 8
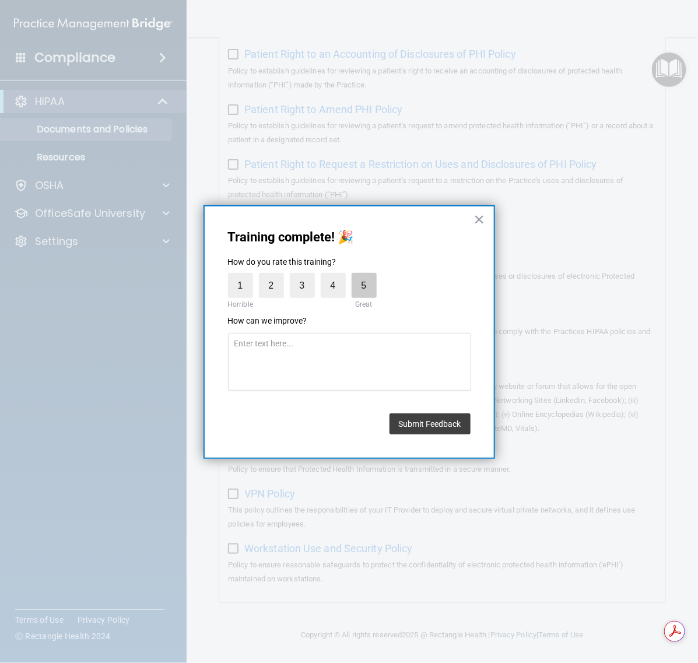
click at [372, 293] on label "5" at bounding box center [364, 285] width 25 height 25
click at [337, 276] on input "5" at bounding box center [337, 276] width 0 height 0
click at [420, 426] on button "Submit Feedback" at bounding box center [430, 424] width 81 height 21
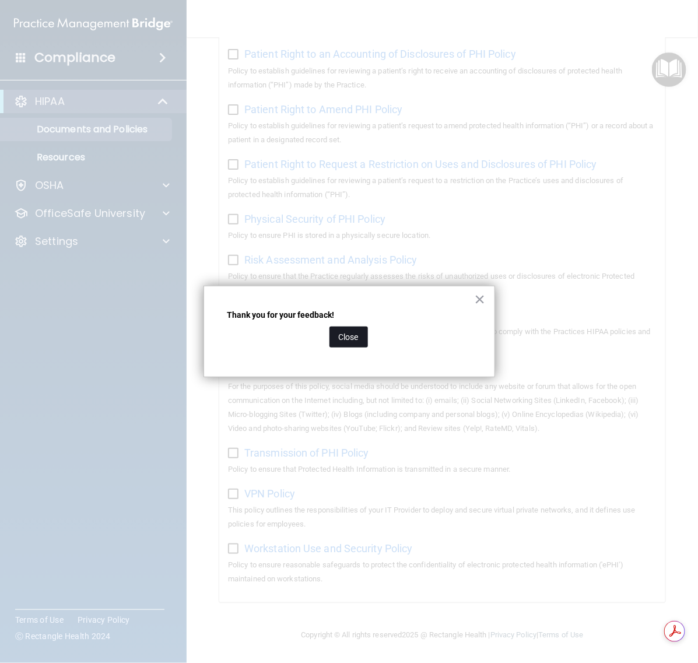
click at [355, 335] on button "Close" at bounding box center [349, 337] width 39 height 21
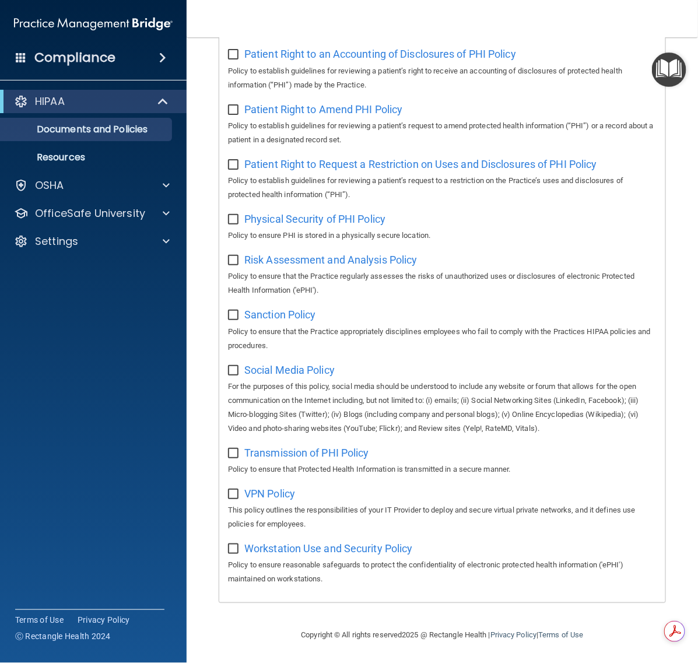
click at [680, 66] on img "Open Resource Center" at bounding box center [669, 70] width 34 height 34
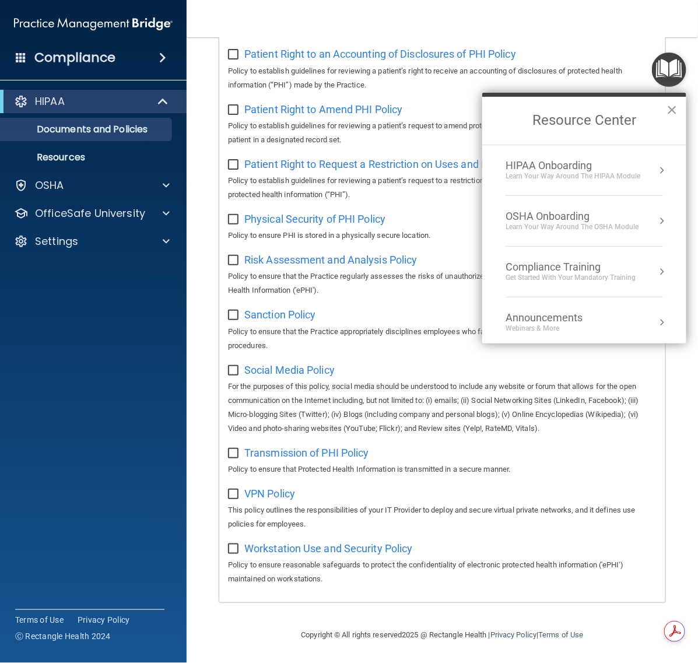
click at [607, 202] on li "OSHA Onboarding Learn your way around the OSHA module" at bounding box center [585, 221] width 158 height 51
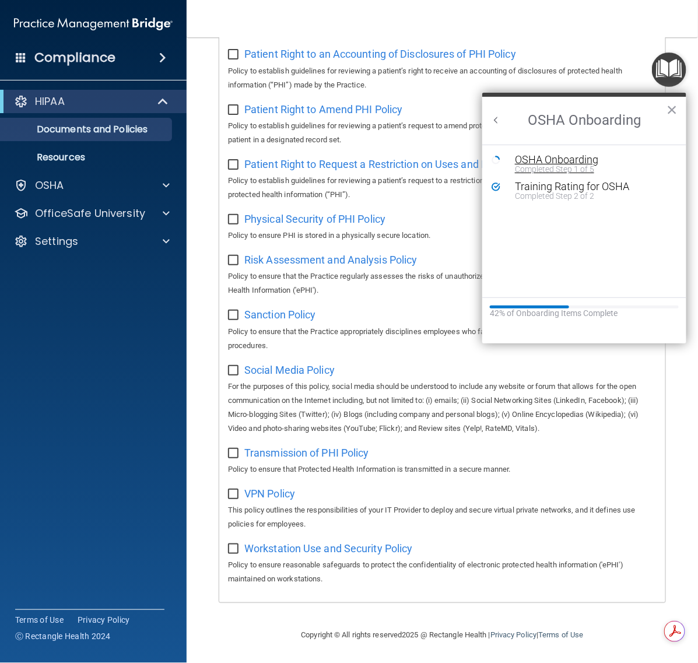
click at [552, 155] on div "OSHA Onboarding" at bounding box center [593, 160] width 156 height 11
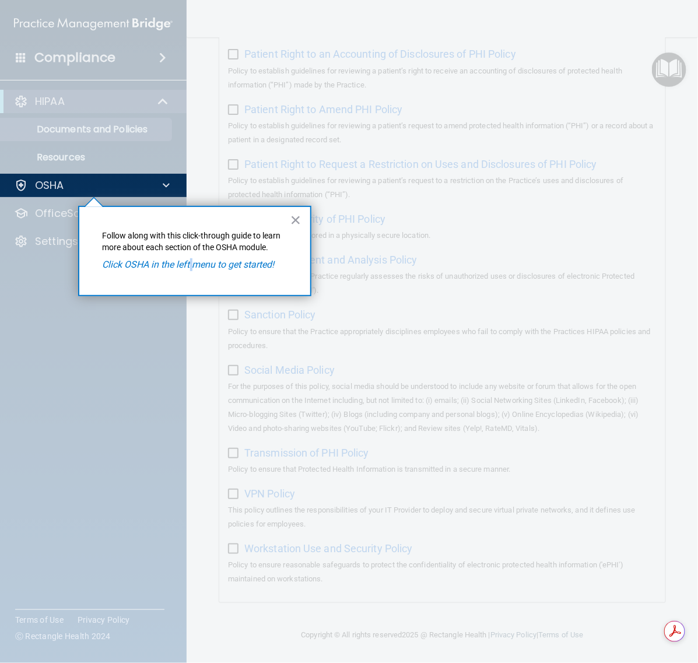
click at [191, 267] on em "Click OSHA in the left menu to get started!" at bounding box center [189, 264] width 172 height 11
drag, startPoint x: 295, startPoint y: 216, endPoint x: 284, endPoint y: 219, distance: 11.5
click at [296, 217] on button "×" at bounding box center [296, 220] width 11 height 19
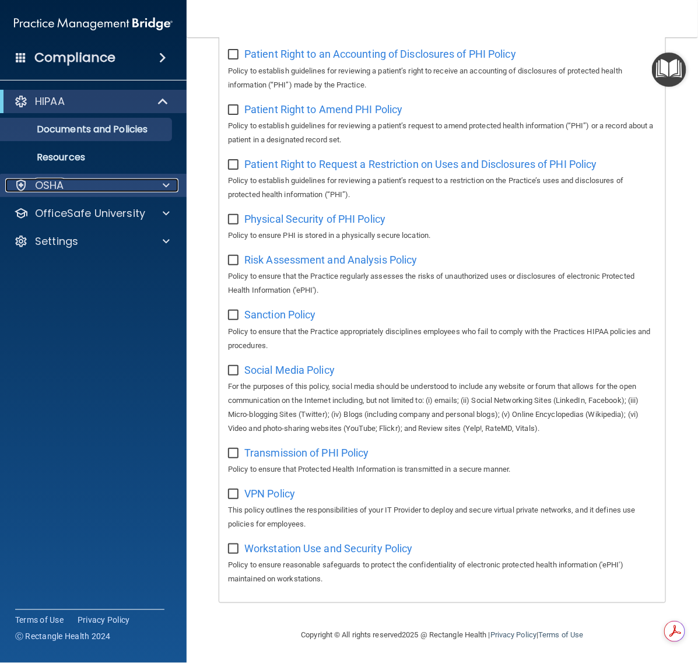
click at [165, 184] on span at bounding box center [166, 186] width 7 height 14
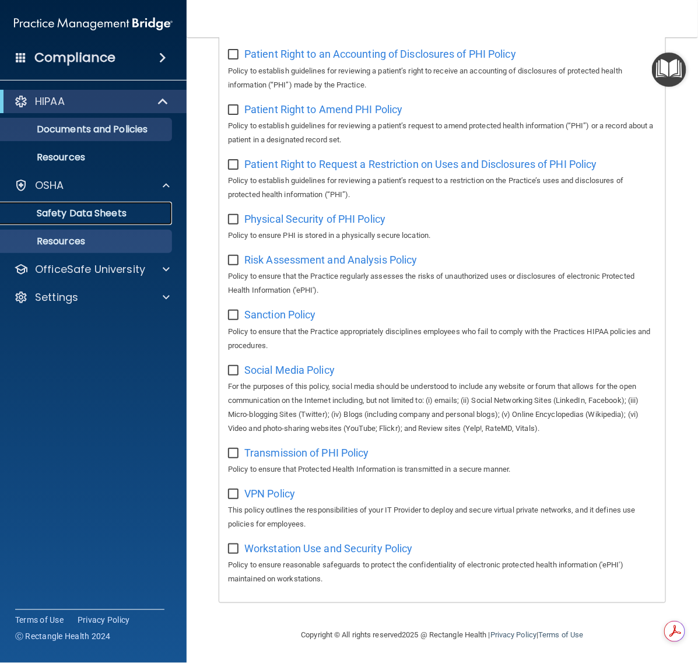
click at [82, 213] on p "Safety Data Sheets" at bounding box center [87, 214] width 159 height 12
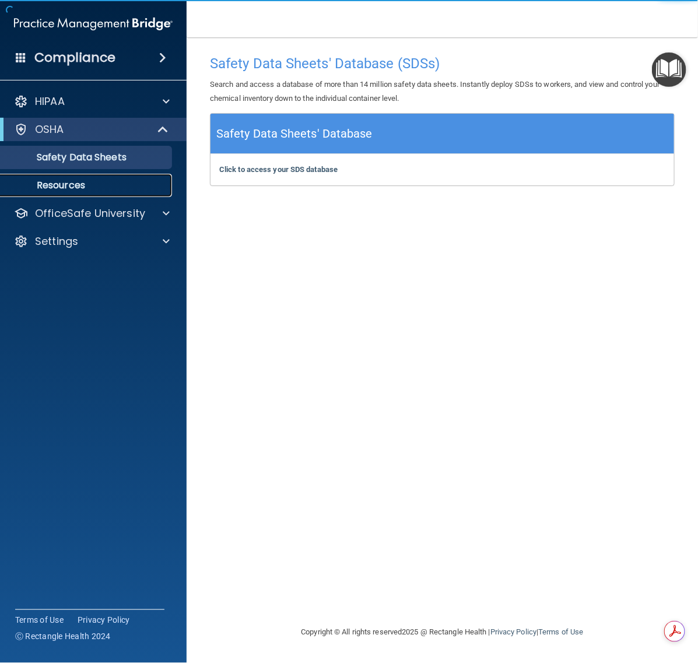
click at [76, 185] on p "Resources" at bounding box center [87, 186] width 159 height 12
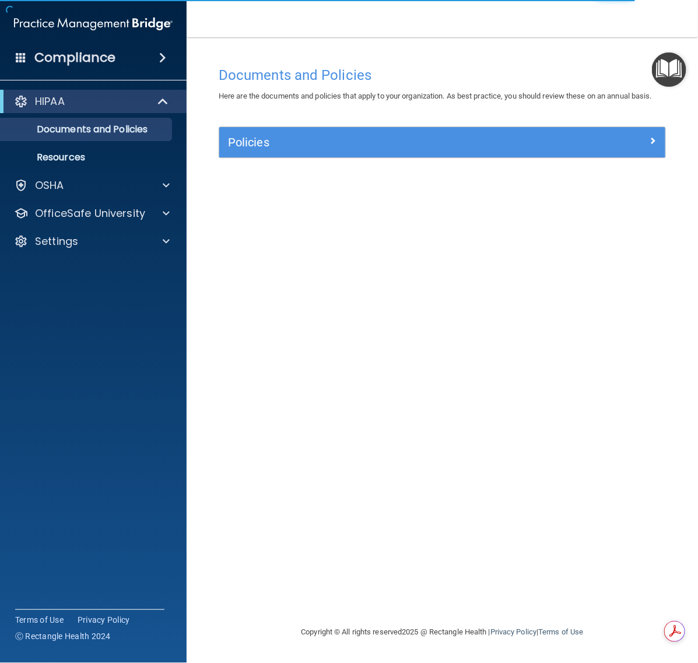
click at [659, 65] on img "Open Resource Center" at bounding box center [669, 70] width 34 height 34
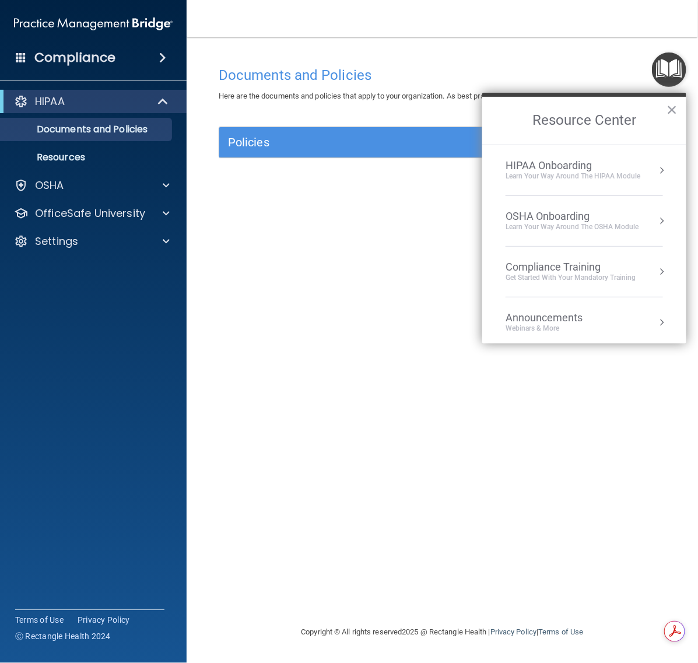
click at [569, 215] on div "OSHA Onboarding" at bounding box center [572, 216] width 133 height 13
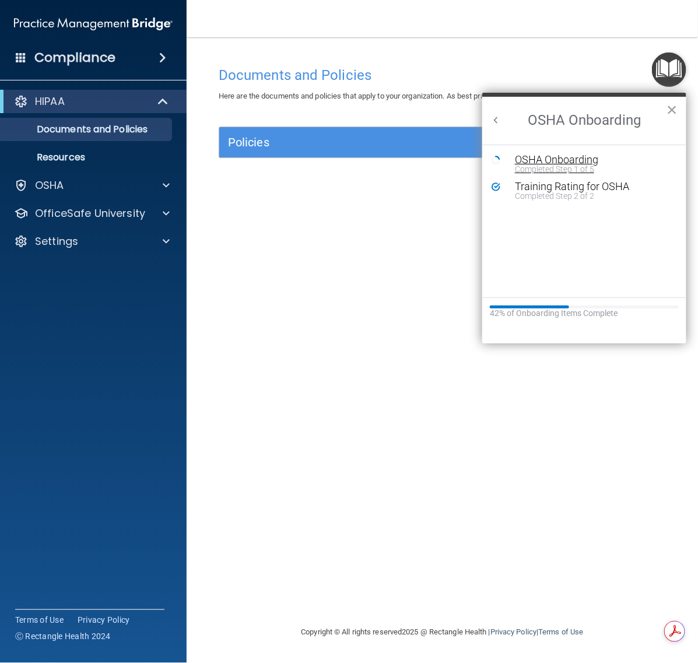
click at [551, 169] on div "Completed Step 1 of 5" at bounding box center [593, 169] width 156 height 8
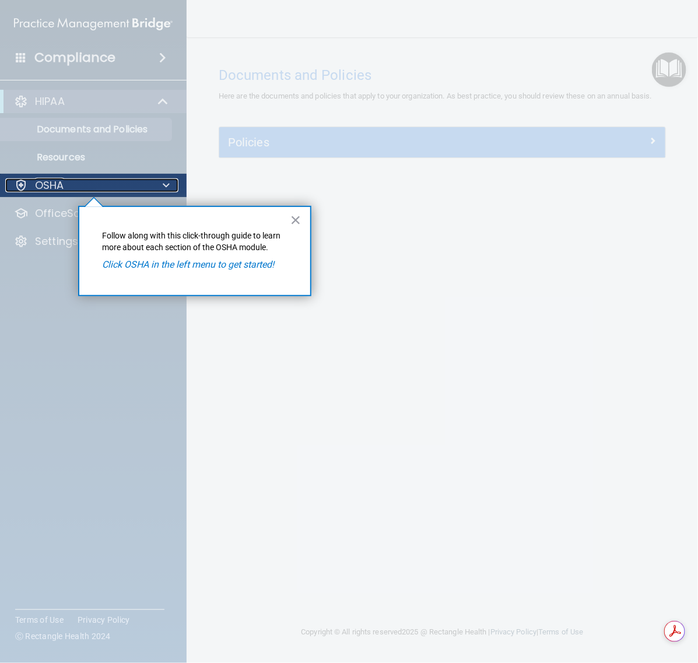
click at [92, 188] on div "OSHA" at bounding box center [77, 186] width 145 height 14
click at [296, 216] on button "×" at bounding box center [296, 220] width 11 height 19
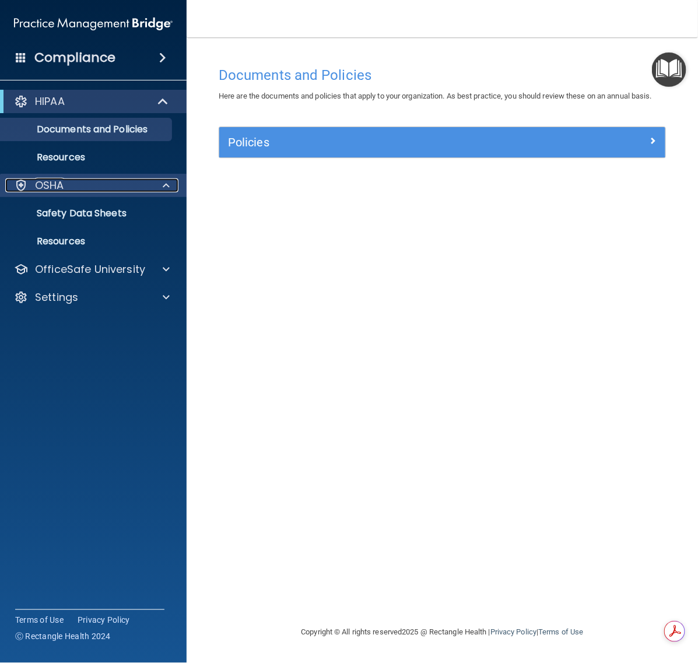
click at [128, 187] on div "OSHA" at bounding box center [77, 186] width 145 height 14
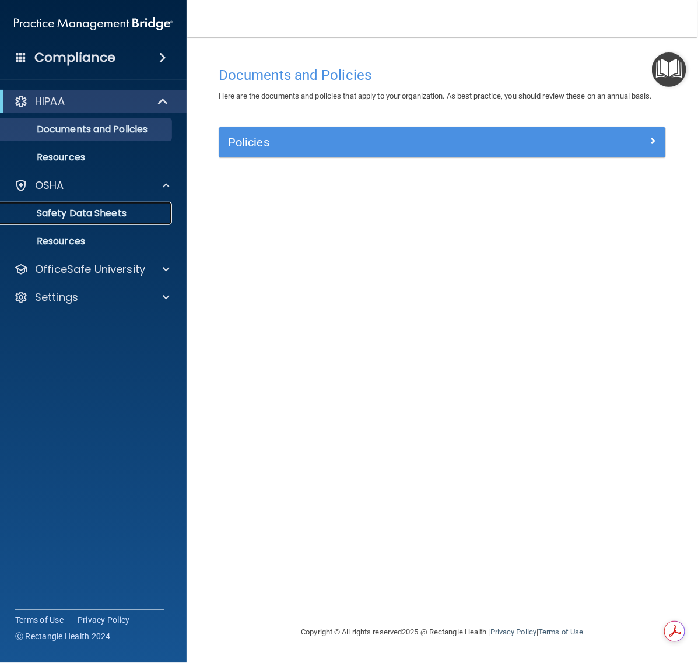
click at [107, 212] on p "Safety Data Sheets" at bounding box center [87, 214] width 159 height 12
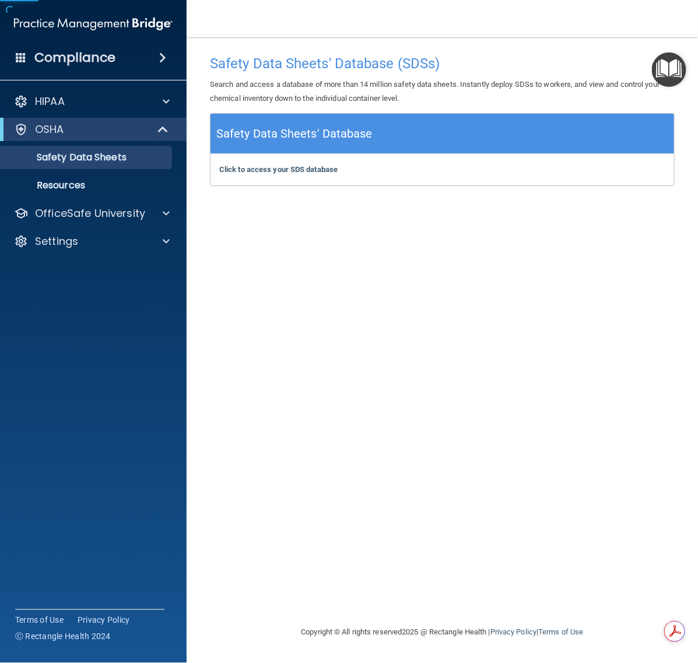
click at [334, 144] on div "Safety Data Sheets' Database" at bounding box center [443, 134] width 464 height 40
click at [319, 131] on h5 "Safety Data Sheets' Database" at bounding box center [294, 134] width 156 height 20
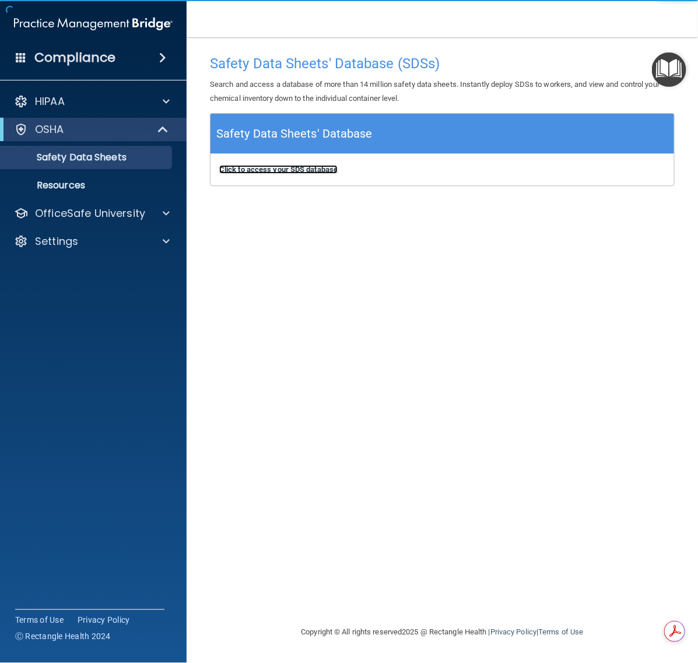
click at [255, 172] on b "Click to access your SDS database" at bounding box center [278, 169] width 118 height 9
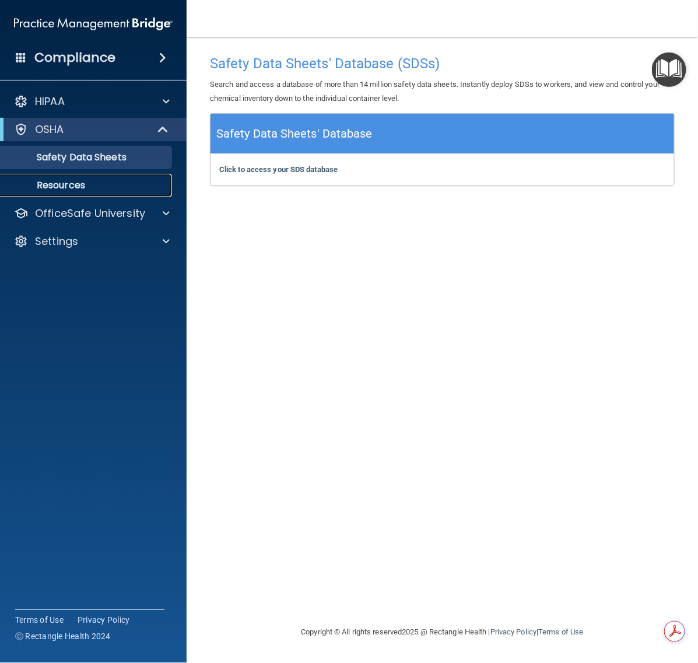
click at [73, 185] on p "Resources" at bounding box center [87, 186] width 159 height 12
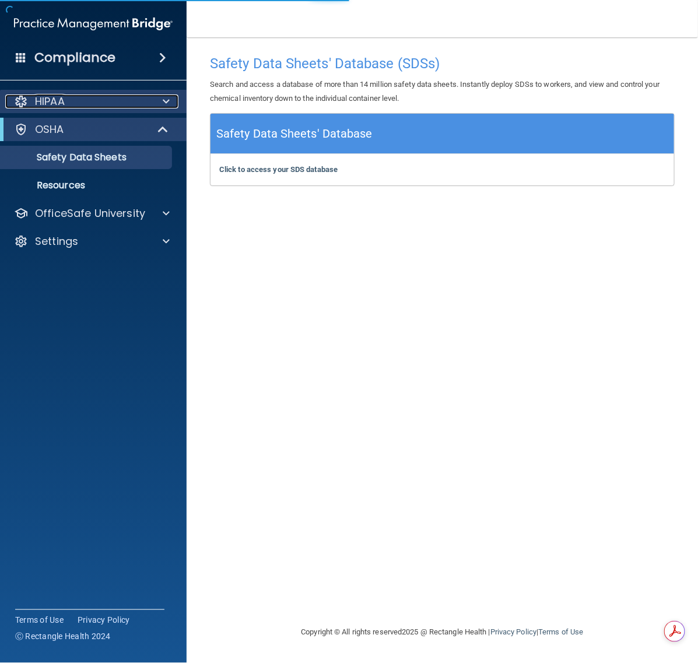
click at [118, 106] on div "HIPAA" at bounding box center [77, 102] width 145 height 14
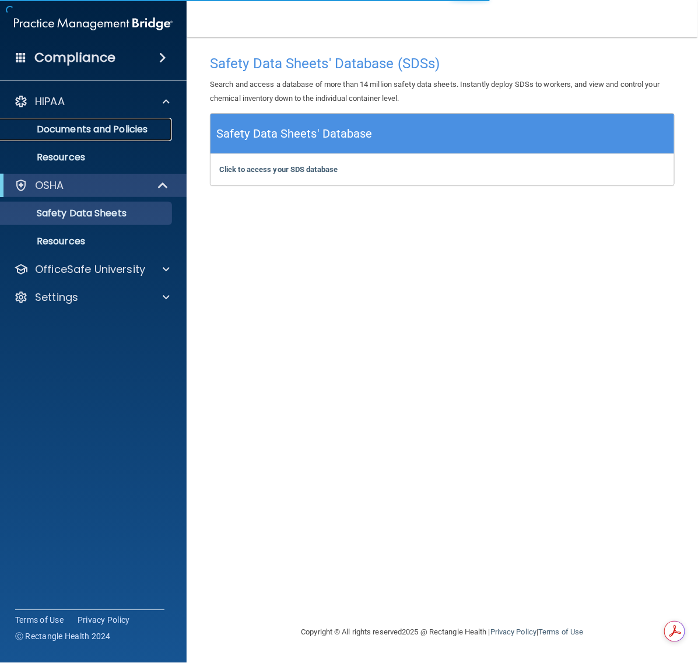
click at [127, 132] on p "Documents and Policies" at bounding box center [87, 130] width 159 height 12
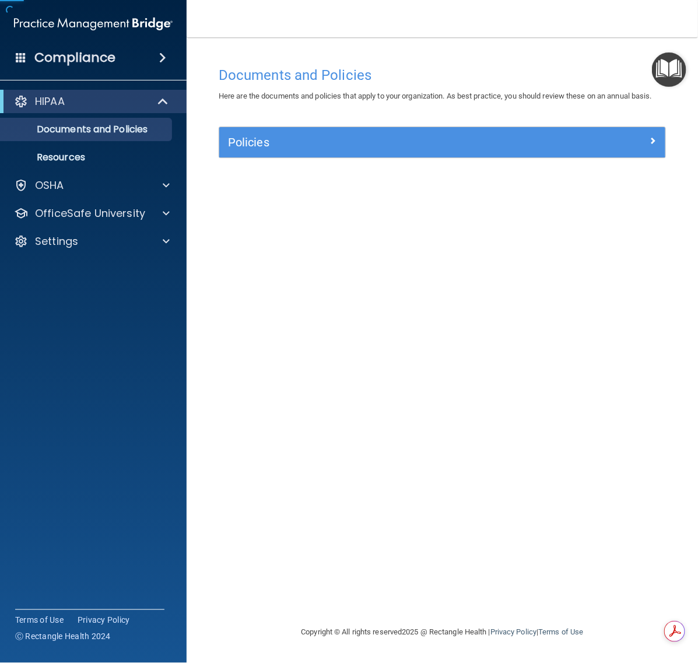
click at [670, 74] on img "Open Resource Center" at bounding box center [669, 70] width 34 height 34
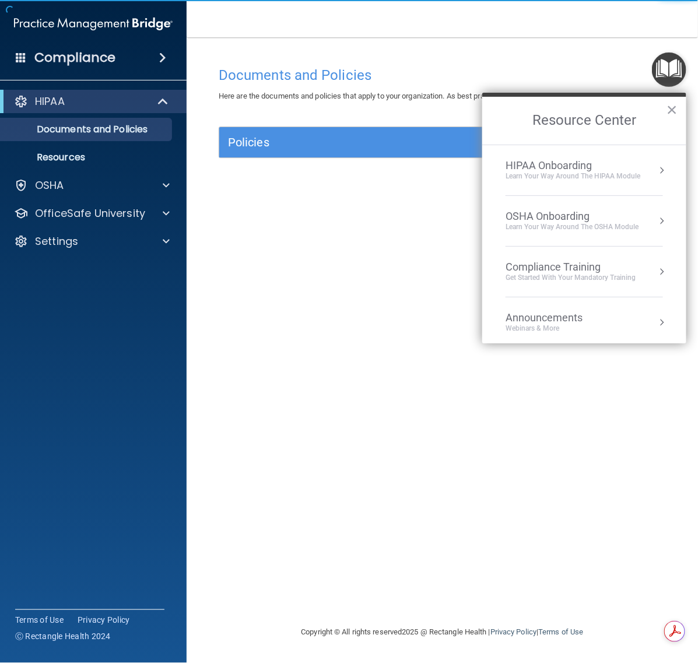
click at [596, 219] on div "OSHA Onboarding" at bounding box center [572, 216] width 133 height 13
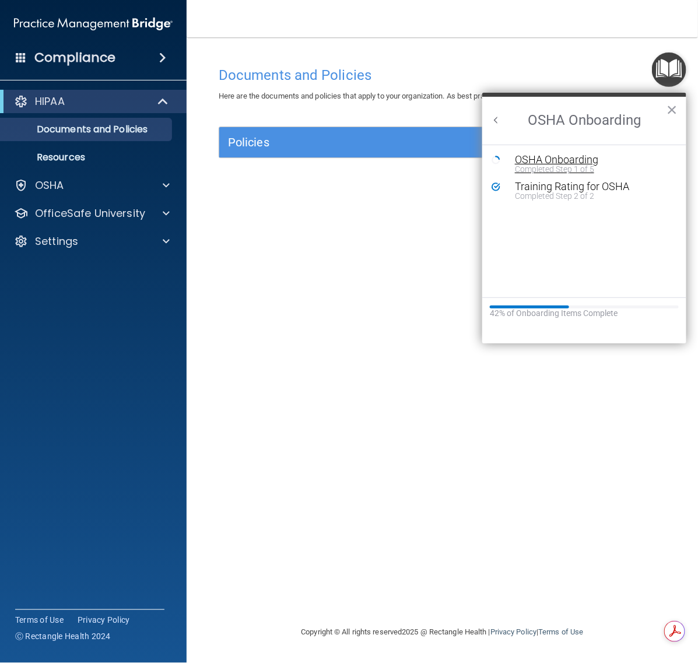
click at [583, 165] on div "Completed Step 1 of 5" at bounding box center [593, 169] width 156 height 8
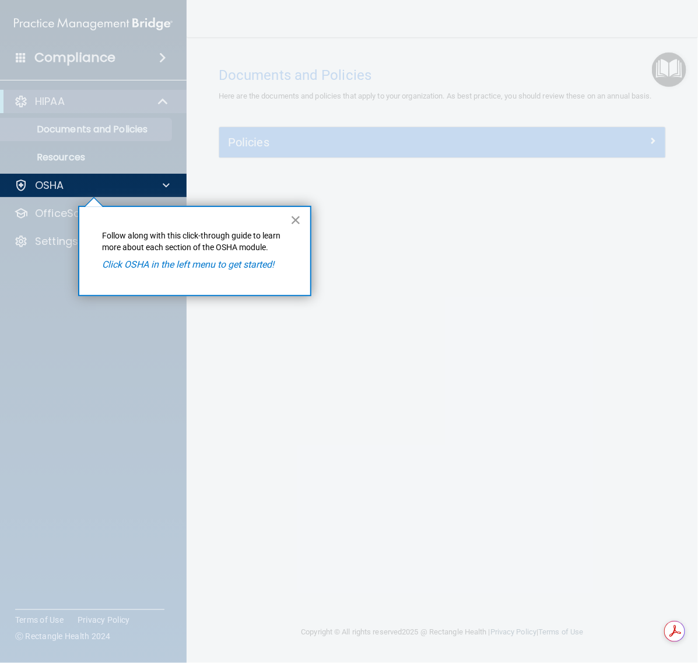
click at [293, 219] on button "×" at bounding box center [296, 220] width 11 height 19
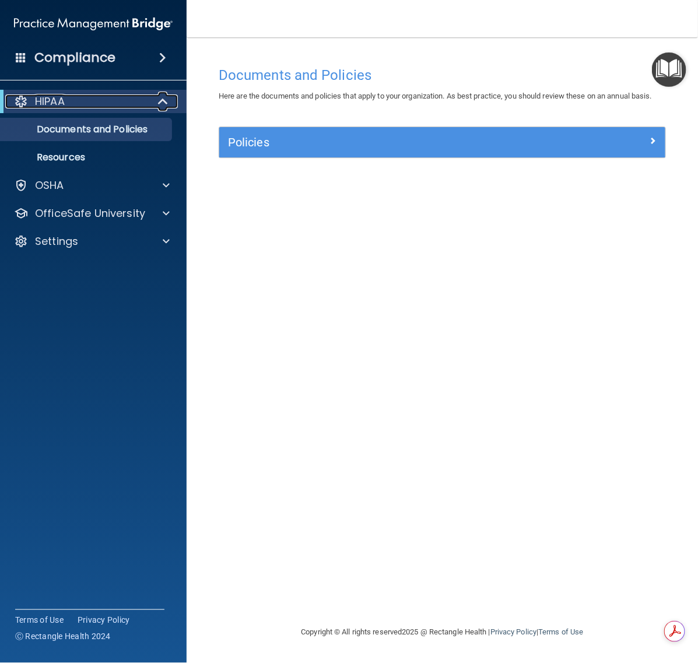
click at [149, 98] on div at bounding box center [163, 102] width 29 height 14
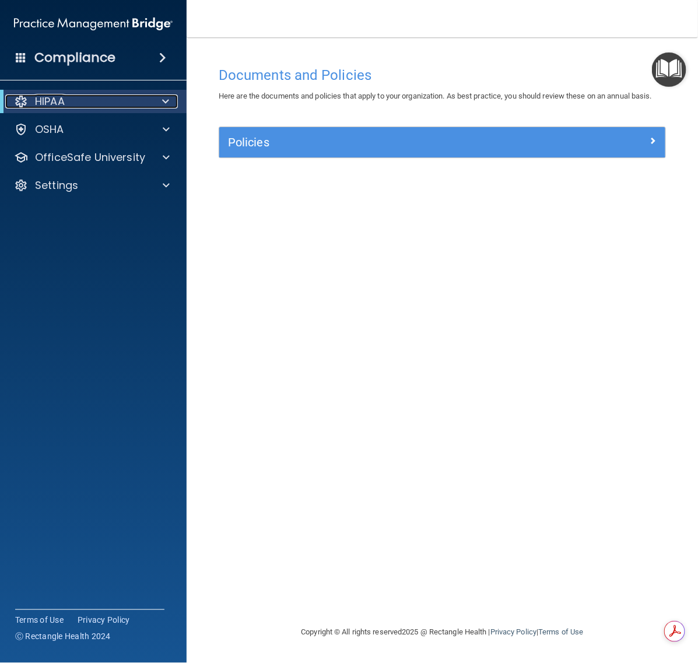
click at [148, 100] on div "HIPAA" at bounding box center [77, 102] width 144 height 14
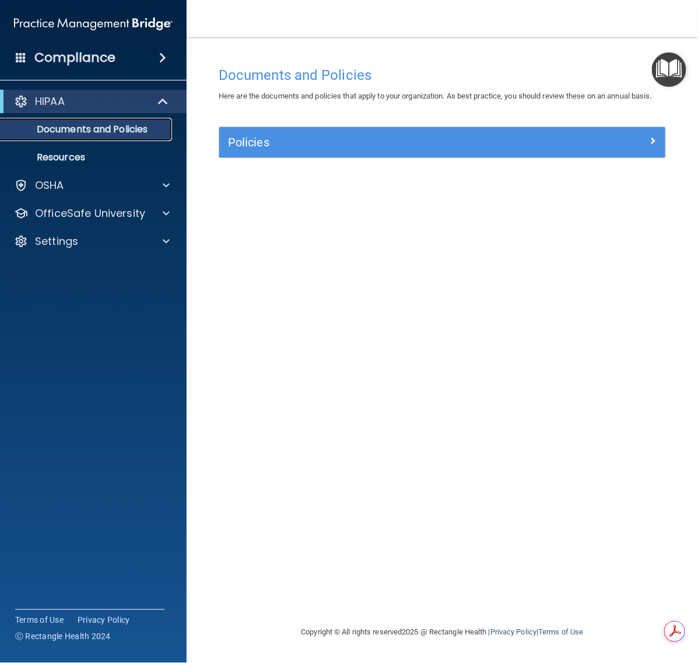
click at [121, 131] on p "Documents and Policies" at bounding box center [87, 130] width 159 height 12
click at [101, 152] on p "Resources" at bounding box center [87, 158] width 159 height 12
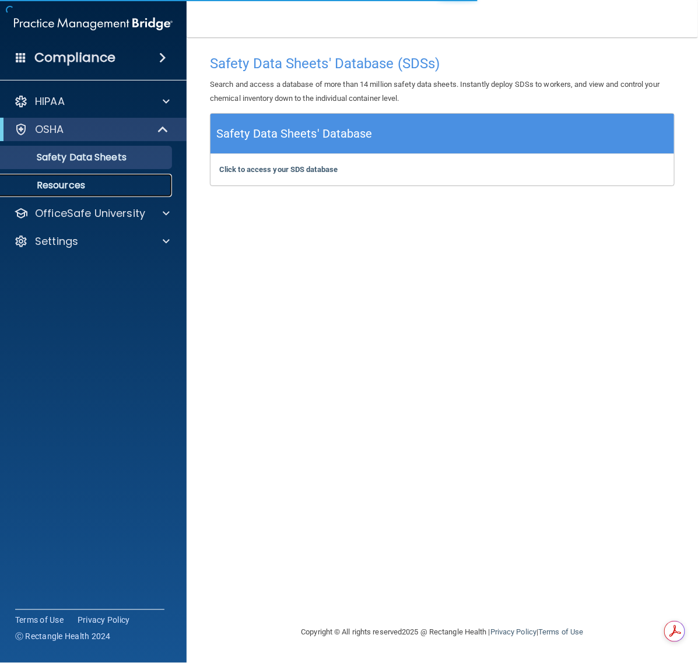
click at [83, 181] on p "Resources" at bounding box center [87, 186] width 159 height 12
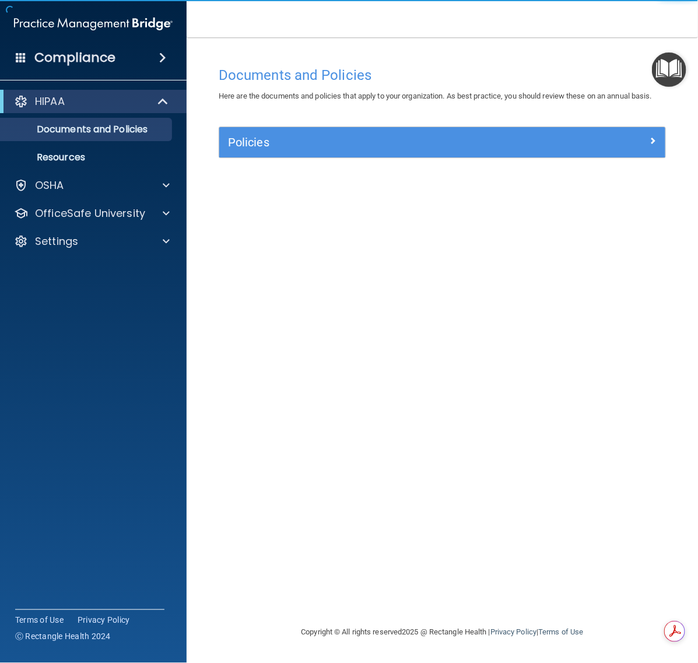
click at [660, 70] on img "Open Resource Center" at bounding box center [669, 70] width 34 height 34
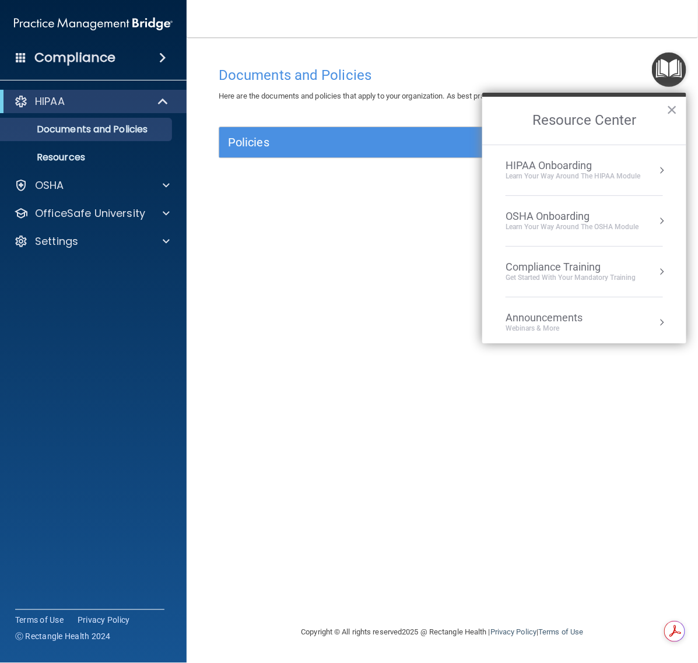
click at [566, 170] on div "HIPAA Onboarding" at bounding box center [573, 165] width 135 height 13
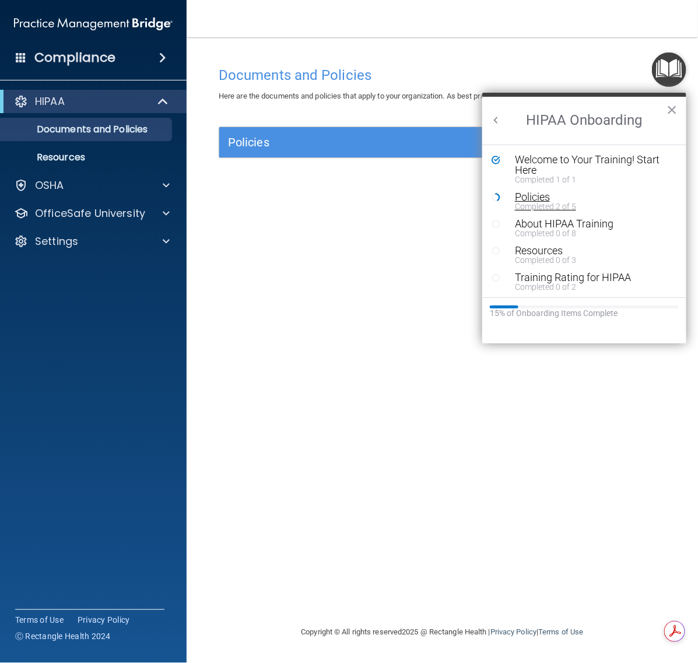
click at [530, 197] on div "Policies" at bounding box center [587, 197] width 145 height 11
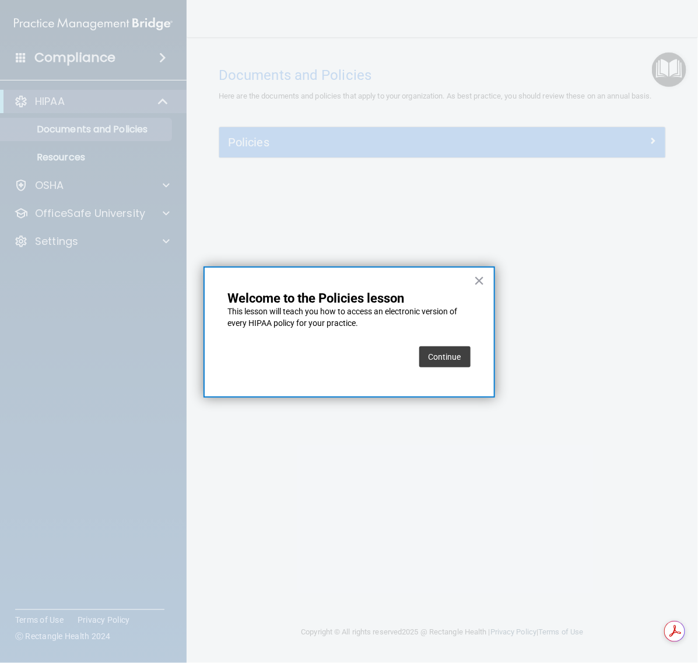
click at [450, 359] on button "Continue" at bounding box center [444, 357] width 51 height 21
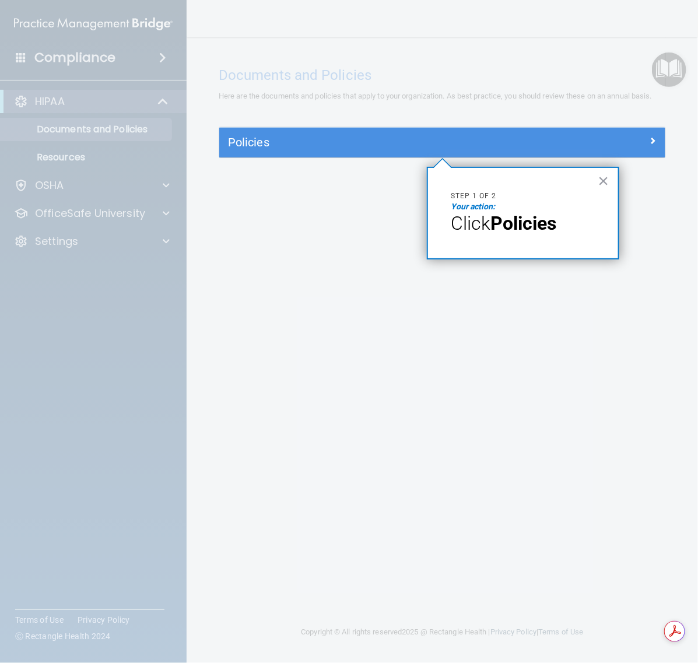
click at [480, 206] on em "Your action:" at bounding box center [474, 206] width 44 height 9
click at [566, 223] on p "Click Policies" at bounding box center [524, 223] width 144 height 22
click at [607, 176] on button "×" at bounding box center [604, 181] width 11 height 19
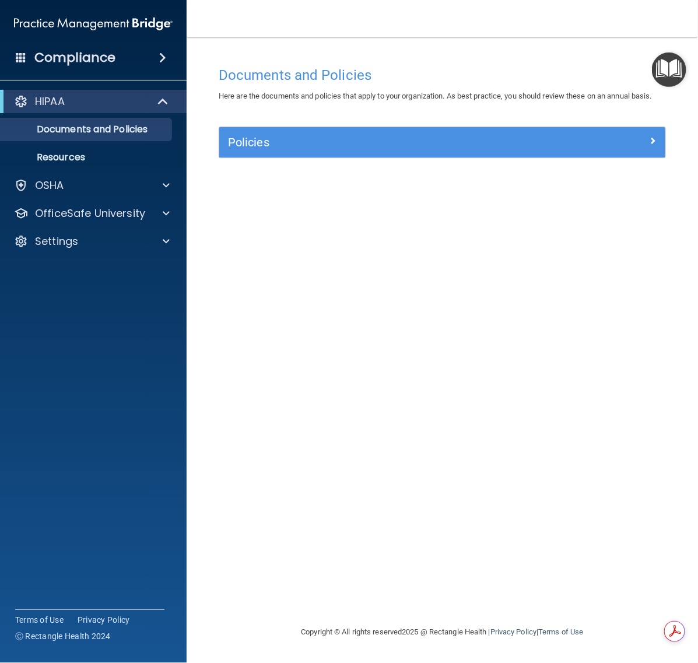
click at [550, 159] on div "Policies Select All (Unselect 0) Unselect All Print Selected (0) Acceptable Use…" at bounding box center [442, 149] width 465 height 45
click at [548, 151] on div "Policies" at bounding box center [386, 142] width 335 height 19
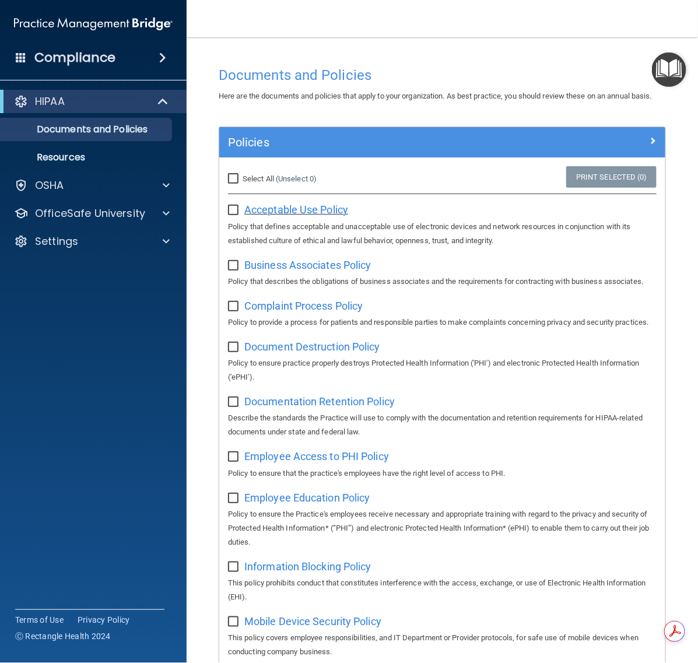
click at [254, 216] on span "Acceptable Use Policy" at bounding box center [296, 210] width 104 height 12
click at [292, 271] on span "Business Associates Policy" at bounding box center [307, 265] width 127 height 12
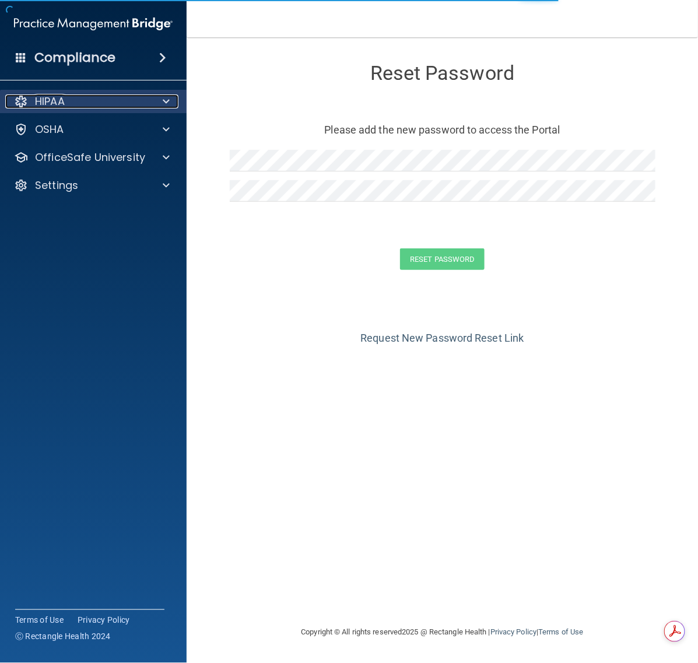
click at [100, 100] on div "HIPAA" at bounding box center [77, 102] width 145 height 14
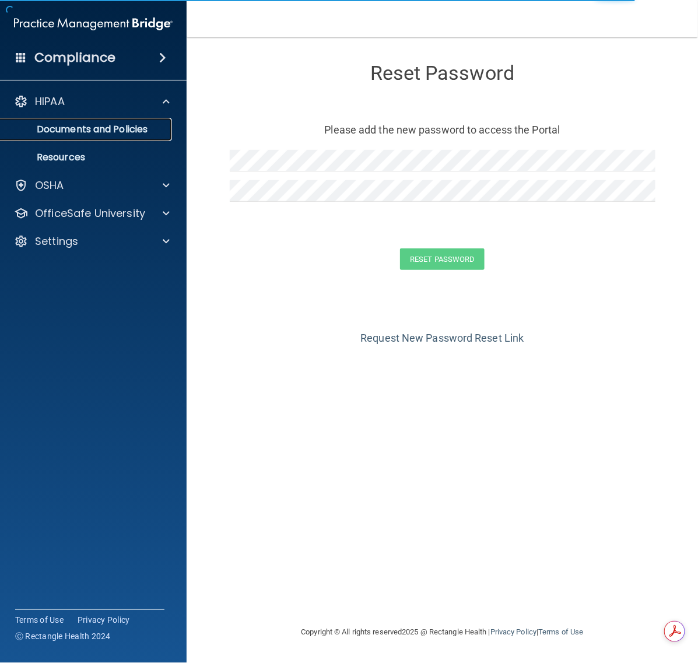
click at [134, 124] on p "Documents and Policies" at bounding box center [87, 130] width 159 height 12
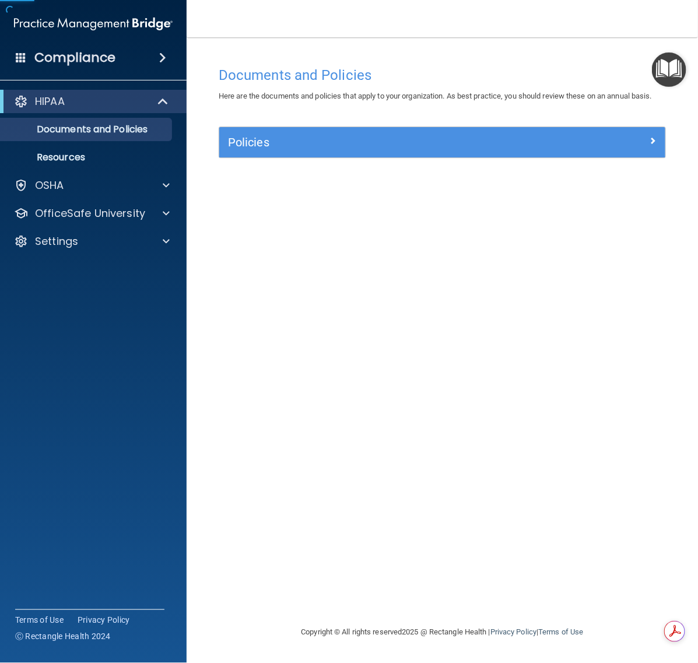
click at [684, 73] on img "Open Resource Center" at bounding box center [669, 70] width 34 height 34
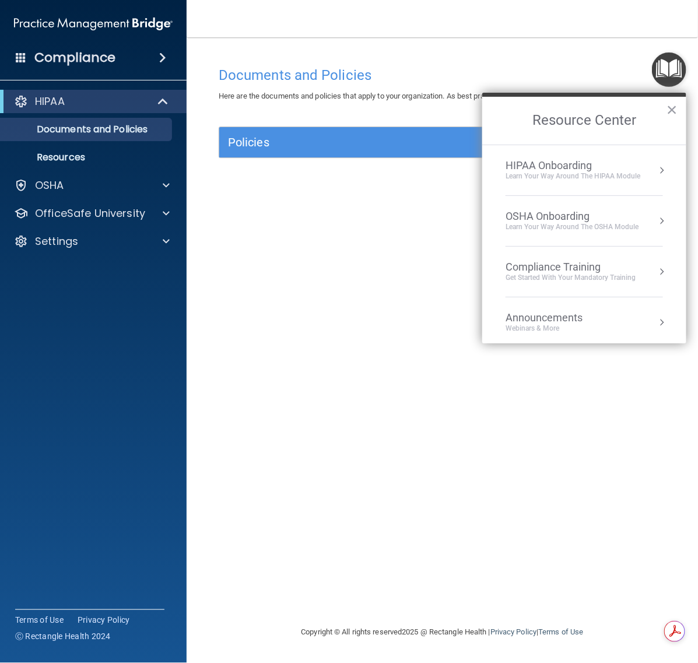
click at [538, 167] on div "HIPAA Onboarding" at bounding box center [573, 165] width 135 height 13
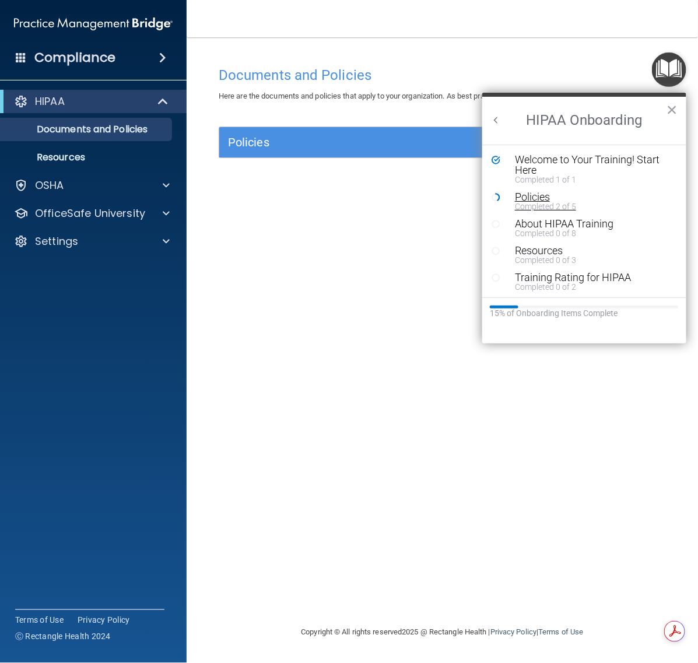
click at [537, 206] on div "Completed 2 of 5" at bounding box center [587, 206] width 145 height 8
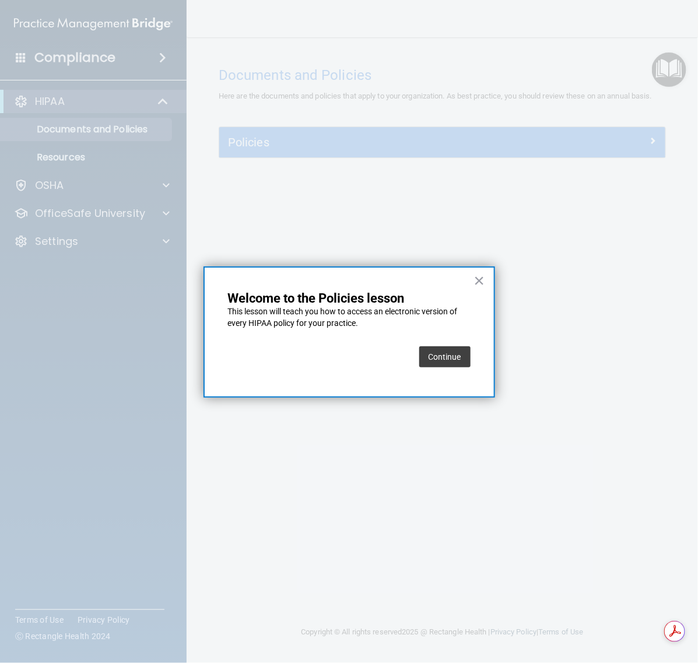
click at [459, 354] on button "Continue" at bounding box center [444, 357] width 51 height 21
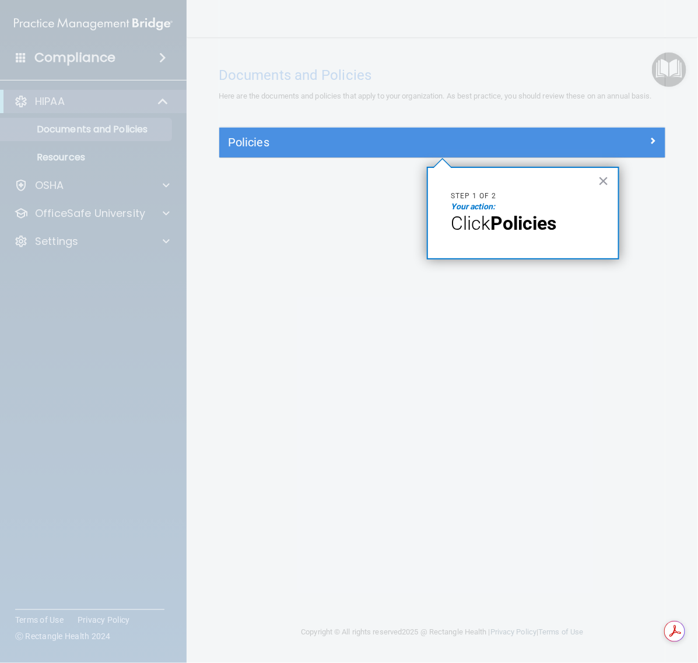
drag, startPoint x: 516, startPoint y: 216, endPoint x: 485, endPoint y: 212, distance: 31.2
click at [511, 216] on strong "Policies" at bounding box center [524, 223] width 66 height 22
drag, startPoint x: 477, startPoint y: 212, endPoint x: 536, endPoint y: 198, distance: 59.9
click at [477, 211] on div "× Step 1 of 2 Your action: Click Policies" at bounding box center [523, 213] width 193 height 93
click at [596, 179] on div "× Step 1 of 2 Your action: Click Policies" at bounding box center [523, 213] width 193 height 93
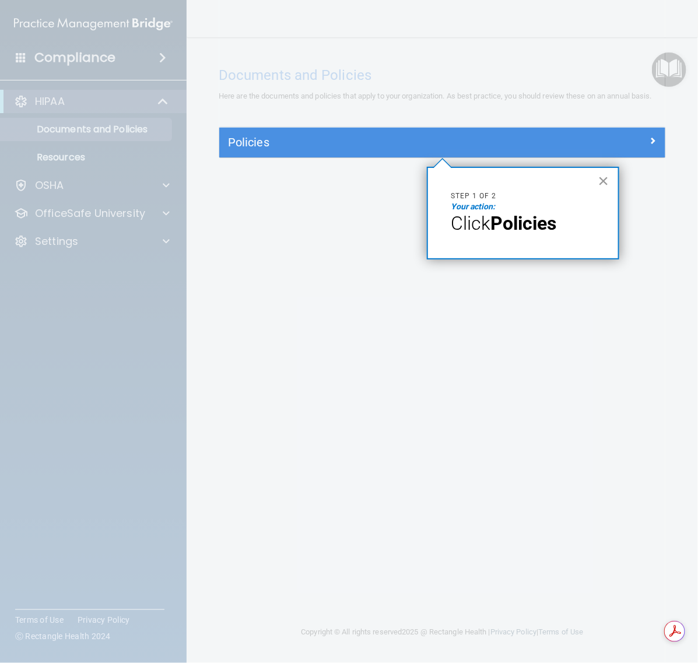
click at [599, 179] on button "×" at bounding box center [604, 181] width 11 height 19
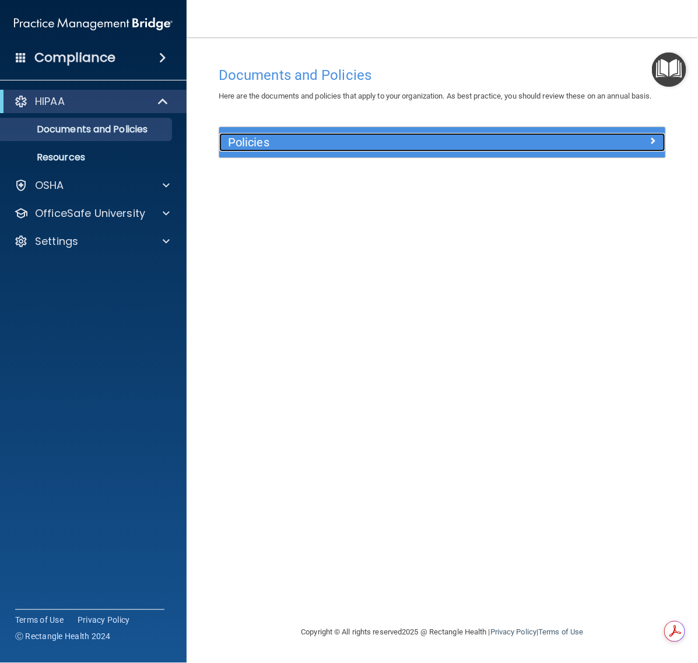
click at [598, 146] on div at bounding box center [609, 140] width 111 height 14
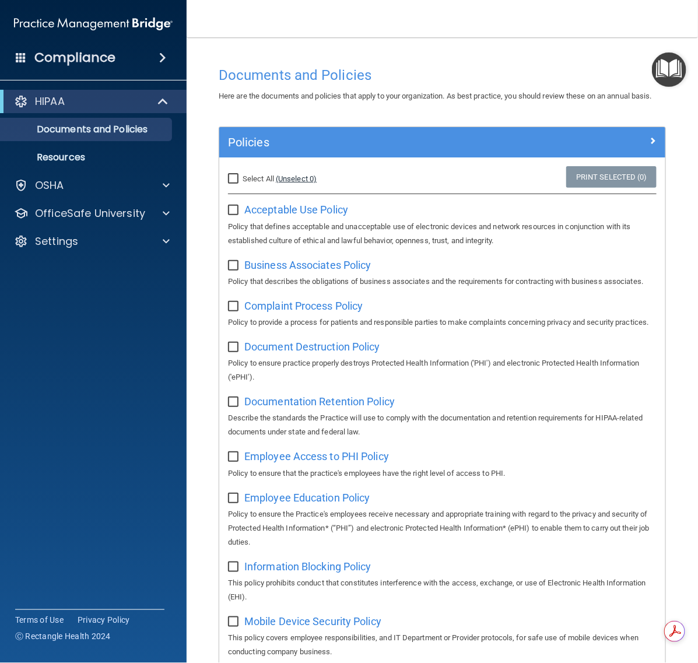
click at [299, 183] on link "(Unselect 0)" at bounding box center [296, 178] width 41 height 9
click at [243, 183] on span "Select All" at bounding box center [259, 178] width 32 height 9
click at [242, 184] on input "Select All (Unselect 0) Unselect All" at bounding box center [234, 178] width 13 height 9
checkbox input "true"
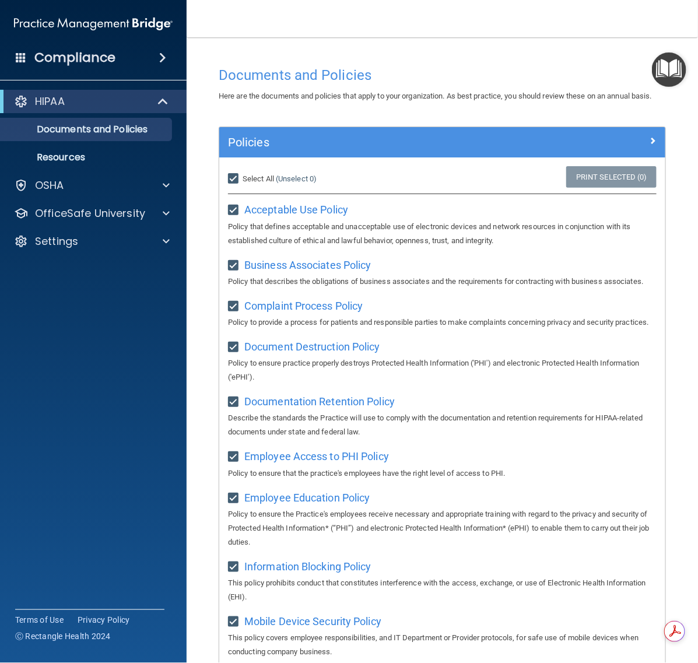
checkbox input "true"
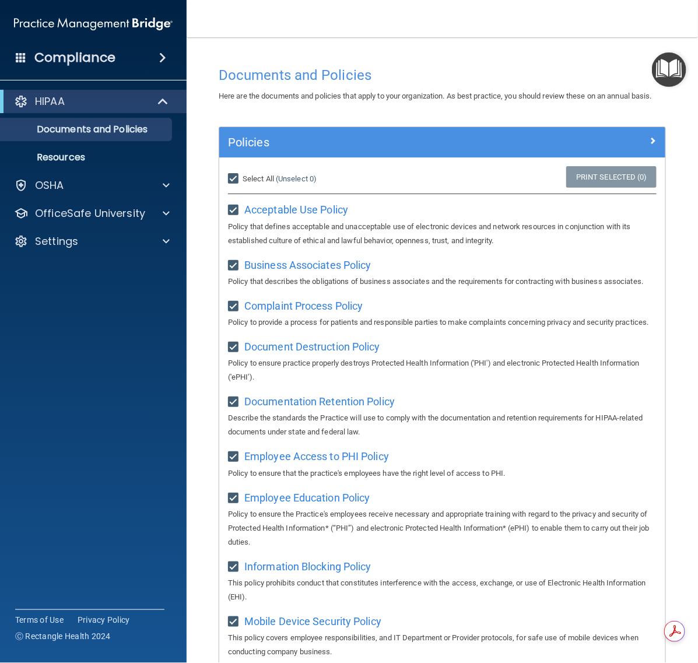
checkbox input "true"
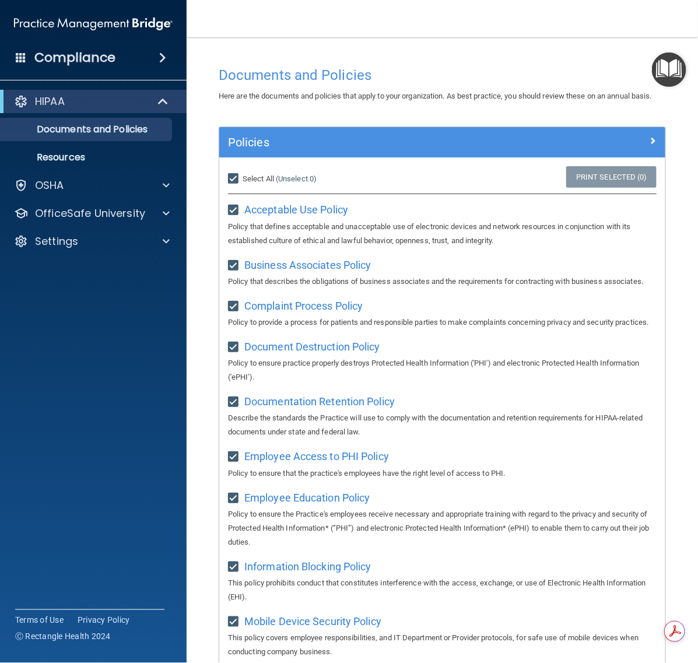
checkbox input "true"
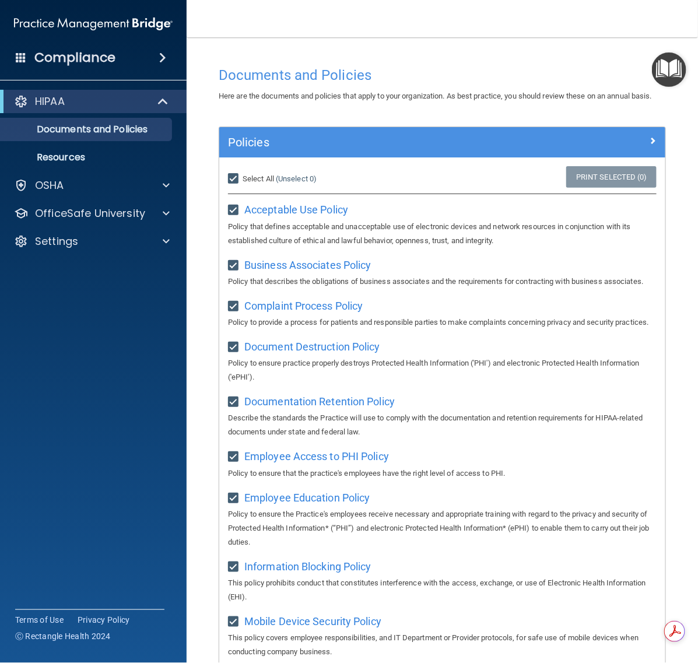
checkbox input "true"
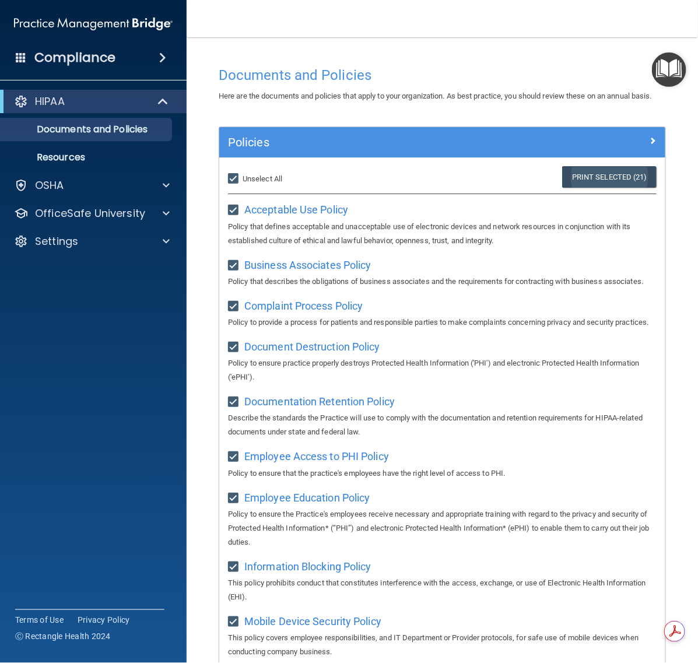
click at [582, 188] on link "Print Selected (21)" at bounding box center [609, 177] width 95 height 22
click at [666, 72] on img "Open Resource Center" at bounding box center [669, 70] width 34 height 34
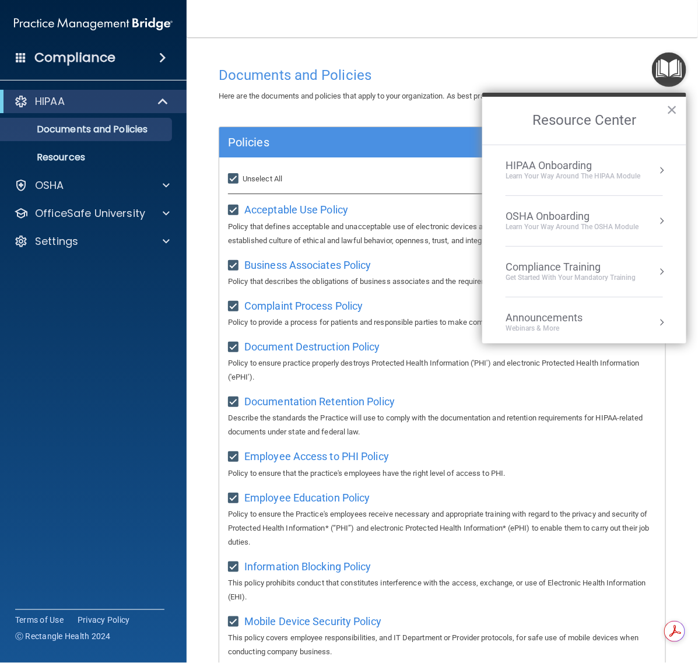
click at [607, 170] on div "HIPAA Onboarding" at bounding box center [573, 165] width 135 height 13
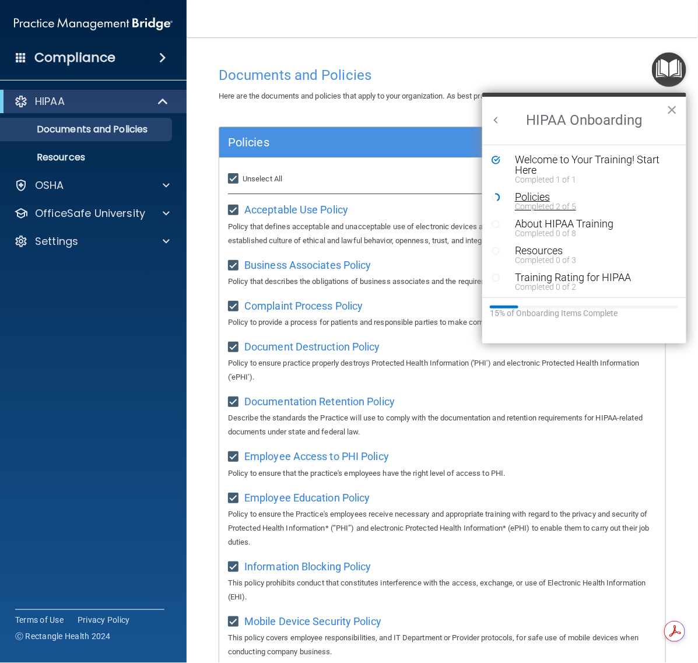
click at [543, 192] on div "Policies" at bounding box center [587, 197] width 145 height 11
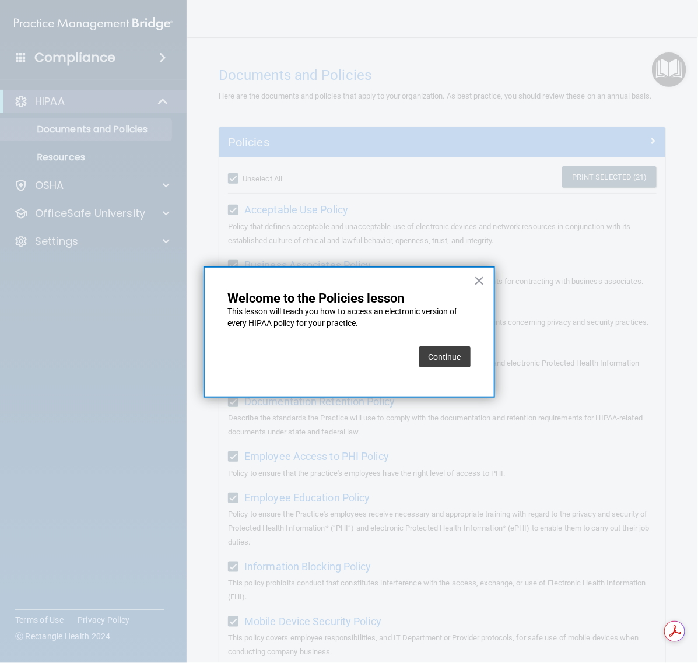
click at [439, 359] on button "Continue" at bounding box center [444, 357] width 51 height 21
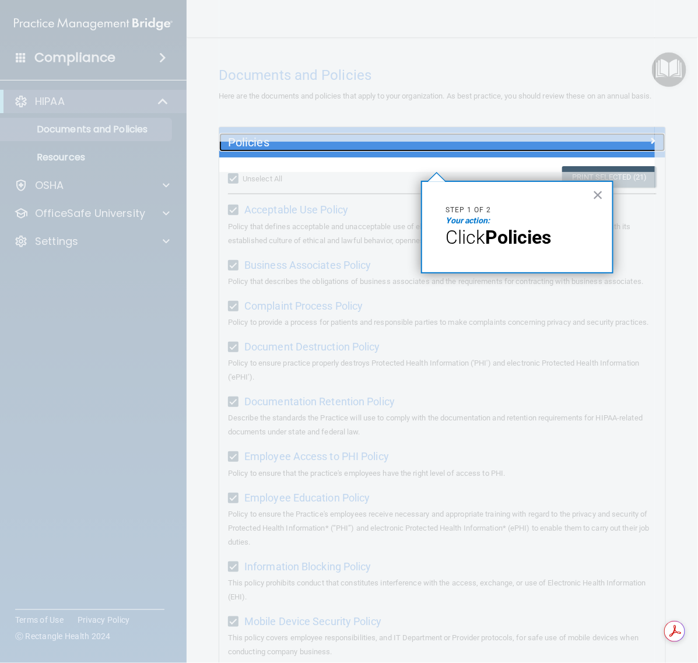
click at [524, 149] on h5 "Policies" at bounding box center [386, 142] width 317 height 13
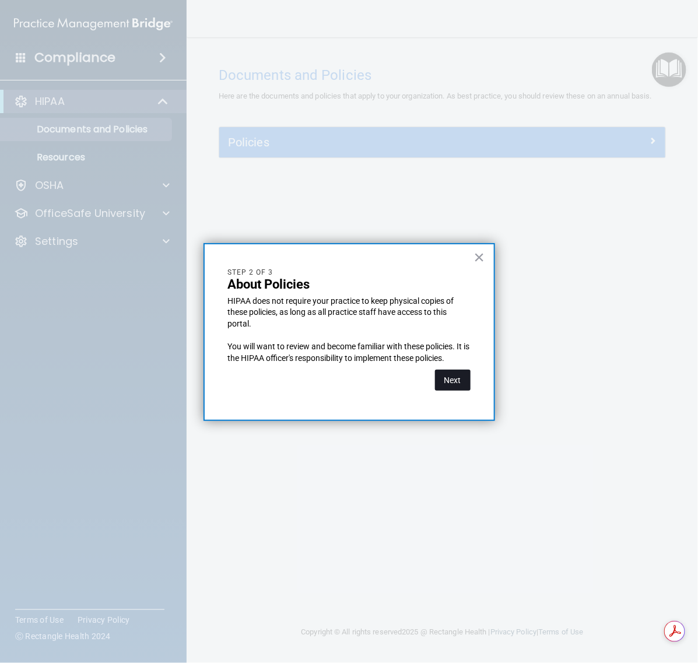
click at [459, 379] on button "Next" at bounding box center [453, 380] width 36 height 21
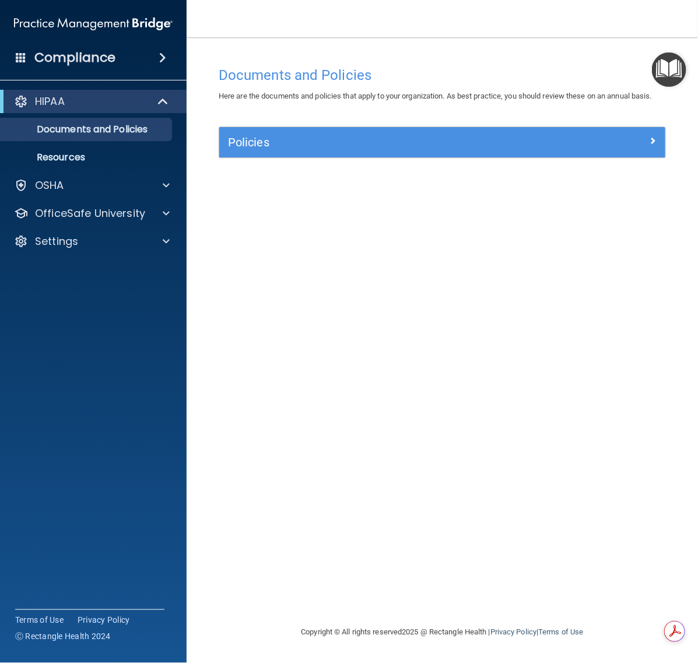
click at [666, 79] on img "Open Resource Center" at bounding box center [669, 70] width 34 height 34
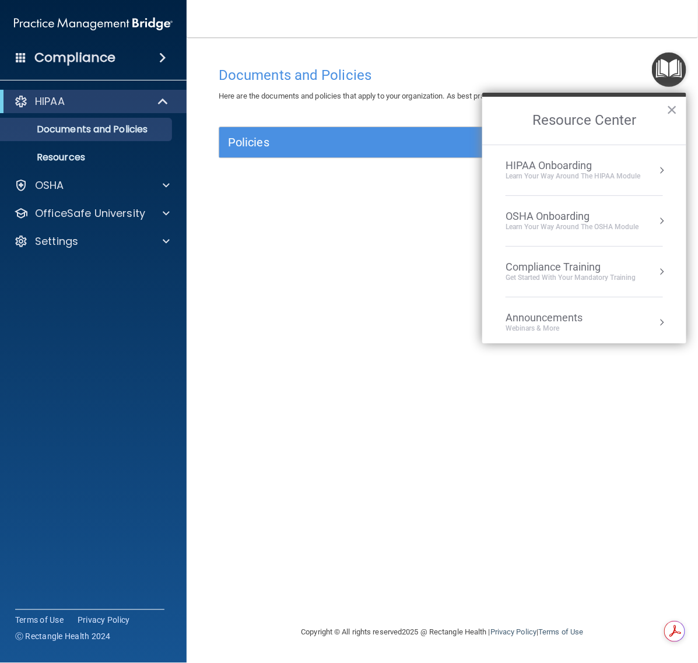
click at [556, 172] on div "Learn Your Way around the HIPAA module" at bounding box center [573, 177] width 135 height 10
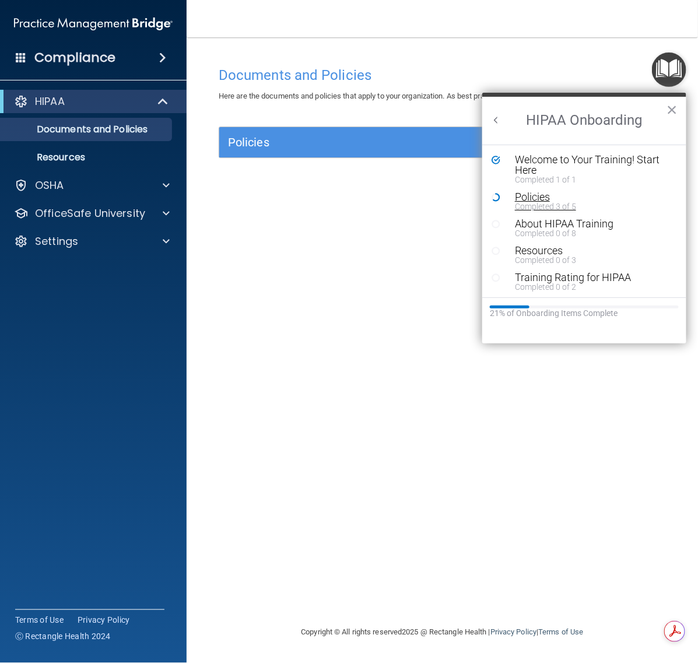
click at [520, 192] on div "Policies" at bounding box center [587, 197] width 145 height 11
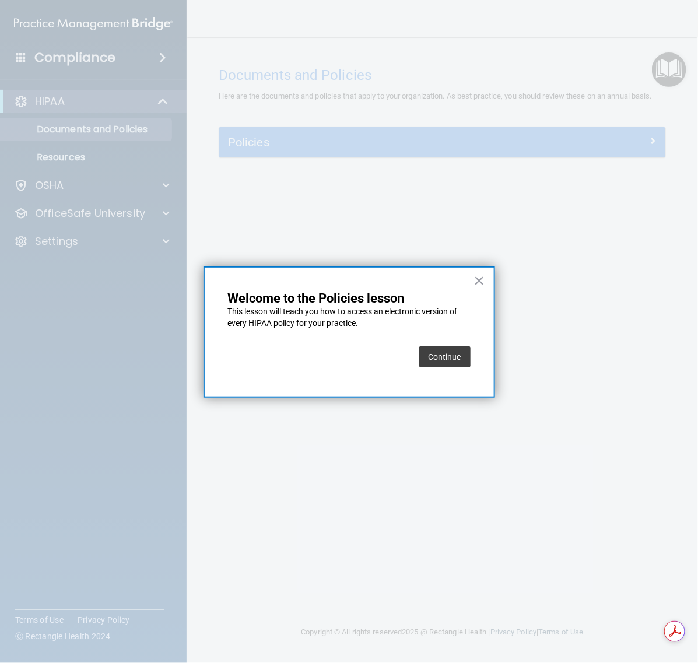
click at [450, 354] on button "Continue" at bounding box center [444, 357] width 51 height 21
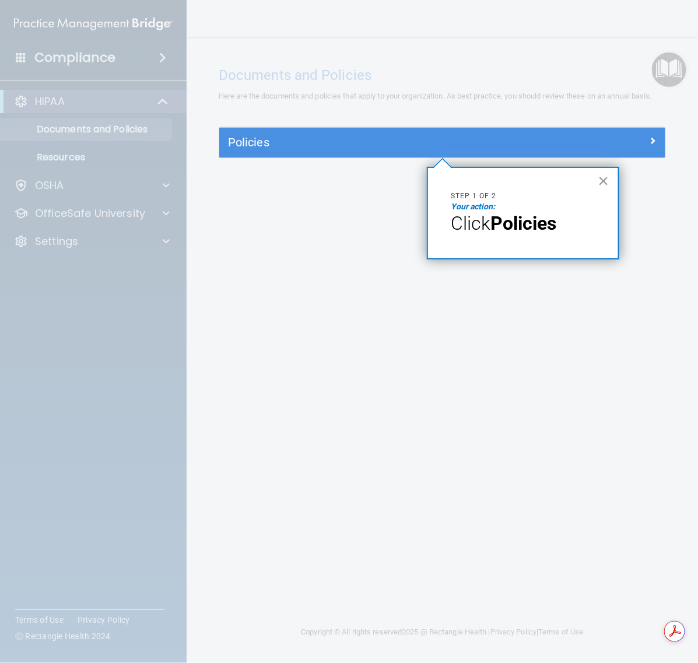
click at [605, 173] on button "×" at bounding box center [604, 181] width 11 height 19
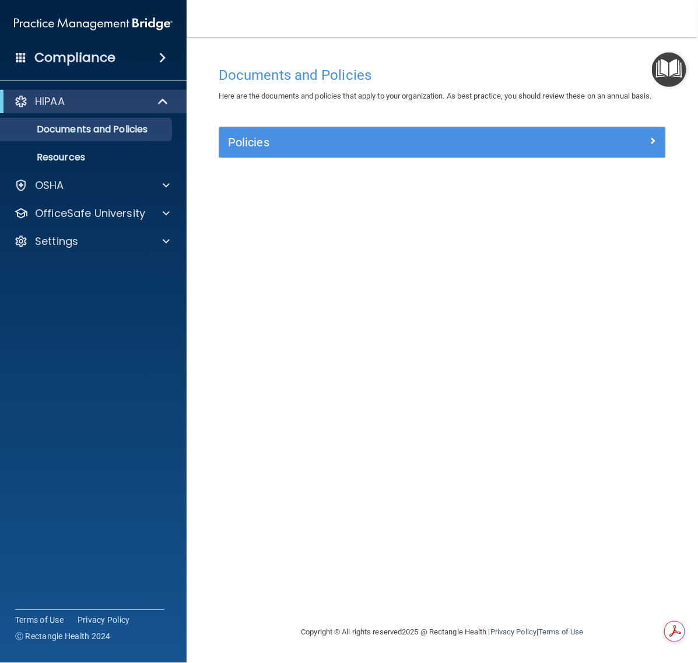
click at [487, 131] on div "Policies" at bounding box center [442, 142] width 446 height 30
click at [485, 132] on div "Policies" at bounding box center [442, 142] width 446 height 30
click at [485, 144] on h5 "Policies" at bounding box center [386, 142] width 317 height 13
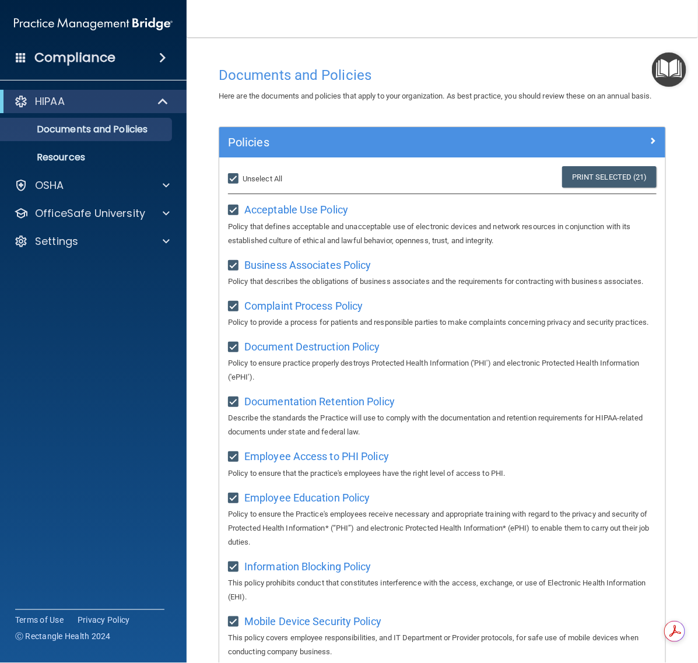
click at [665, 62] on img "Open Resource Center" at bounding box center [669, 70] width 34 height 34
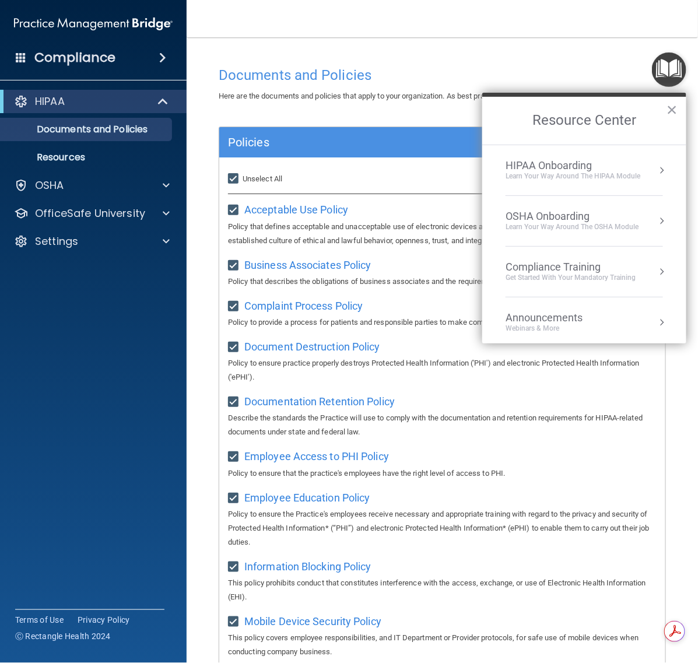
click at [578, 159] on div "HIPAA Onboarding" at bounding box center [573, 165] width 135 height 13
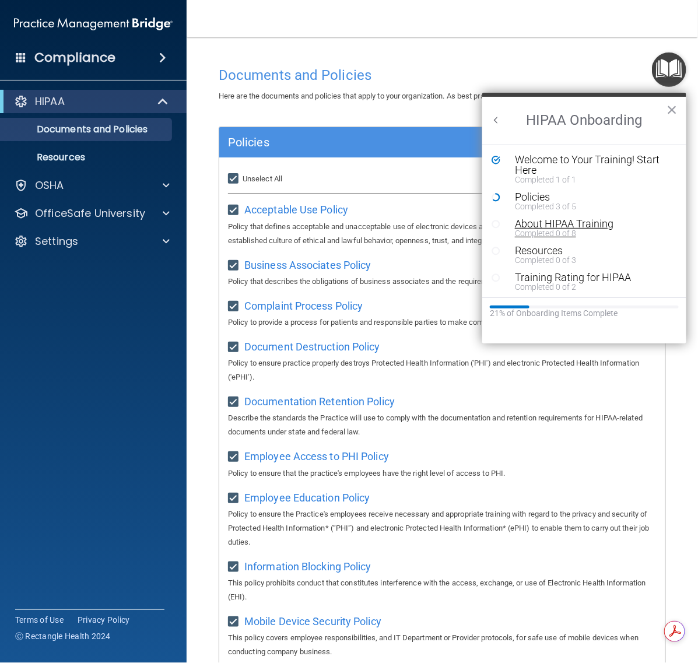
click at [561, 226] on div "About HIPAA Training" at bounding box center [587, 224] width 145 height 11
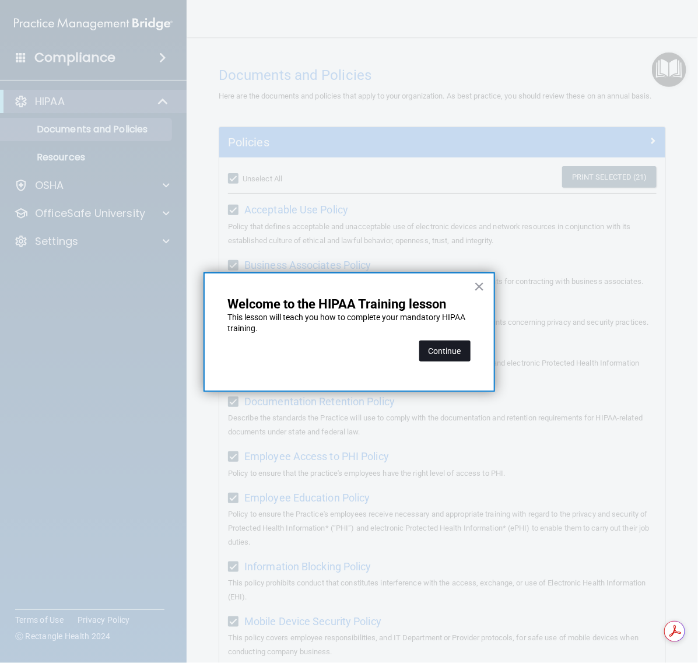
click at [466, 352] on button "Continue" at bounding box center [444, 351] width 51 height 21
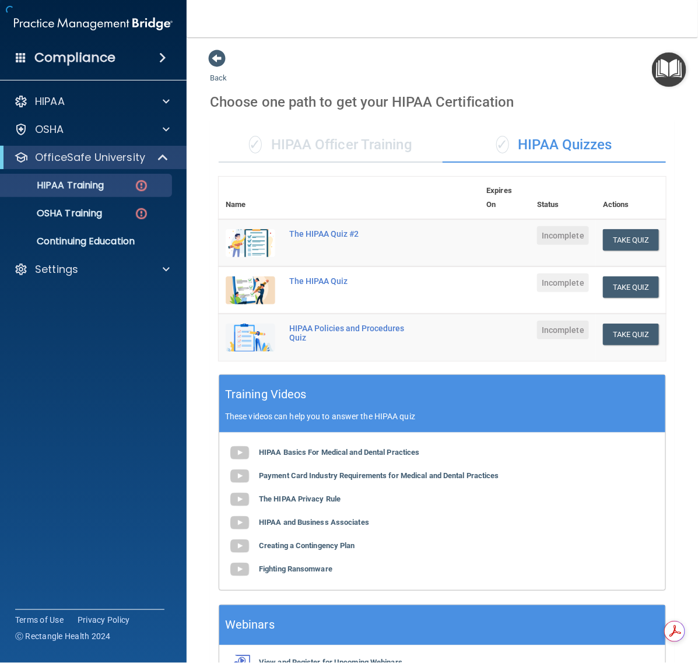
click at [116, 170] on ul "HIPAA Training OSHA Training Continuing Education" at bounding box center [93, 211] width 211 height 84
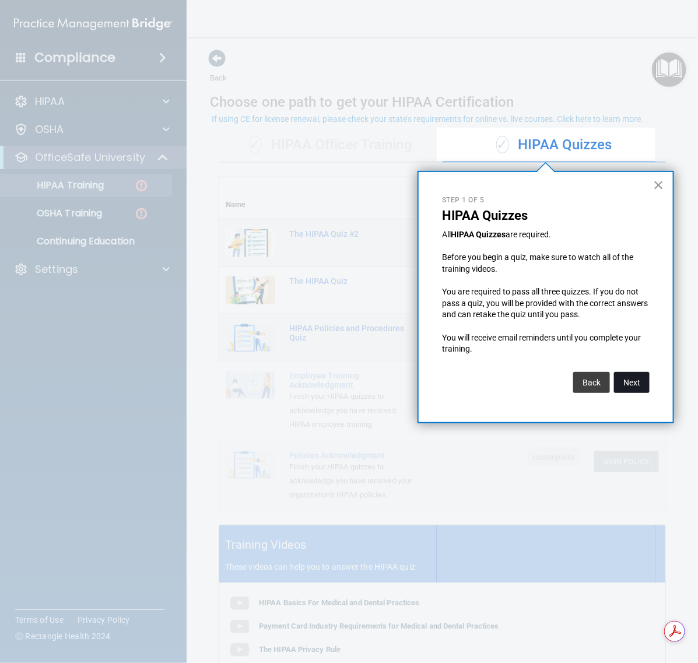
click at [626, 385] on button "Next" at bounding box center [632, 382] width 36 height 21
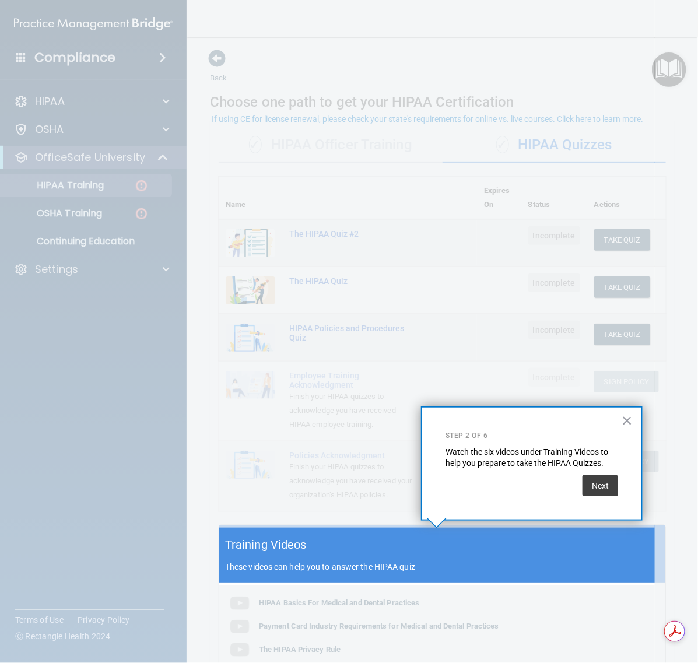
drag, startPoint x: 600, startPoint y: 450, endPoint x: 587, endPoint y: 508, distance: 59.2
drag, startPoint x: 587, startPoint y: 508, endPoint x: 602, endPoint y: 491, distance: 22.7
click at [602, 491] on button "Next" at bounding box center [601, 485] width 36 height 21
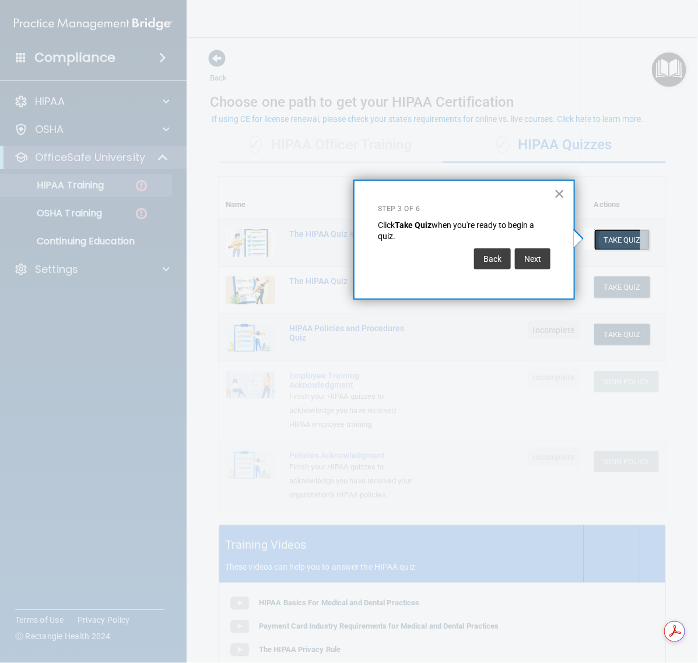
click at [617, 229] on button "Take Quiz" at bounding box center [622, 240] width 56 height 22
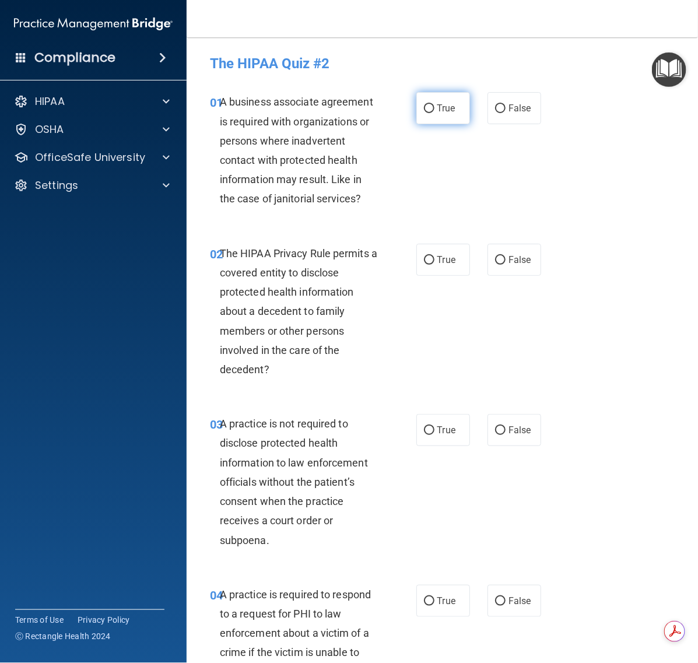
click at [425, 109] on input "True" at bounding box center [429, 108] width 11 height 9
radio input "true"
click at [516, 252] on label "False" at bounding box center [515, 260] width 54 height 32
click at [506, 256] on input "False" at bounding box center [500, 260] width 11 height 9
radio input "true"
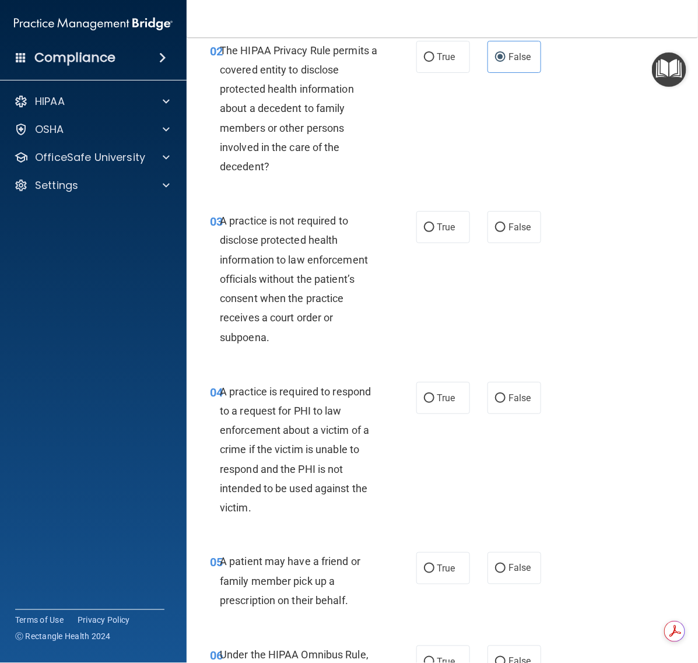
scroll to position [219, 0]
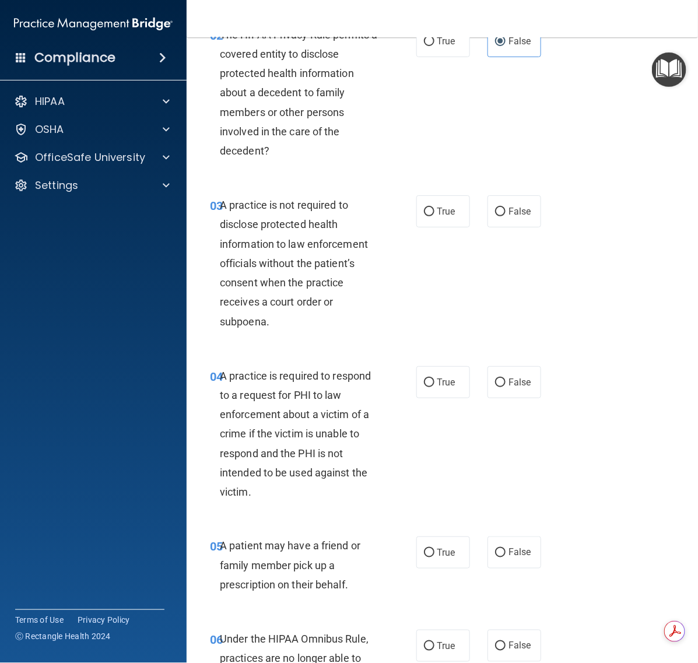
click at [467, 204] on div "True False" at bounding box center [482, 211] width 130 height 32
click at [447, 208] on span "True" at bounding box center [447, 211] width 18 height 11
click at [435, 208] on input "True" at bounding box center [429, 212] width 11 height 9
radio input "true"
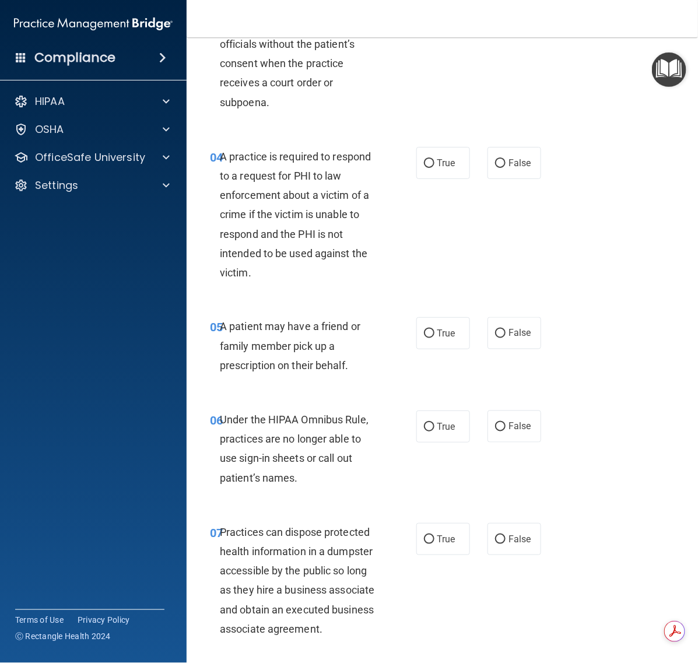
scroll to position [510, 0]
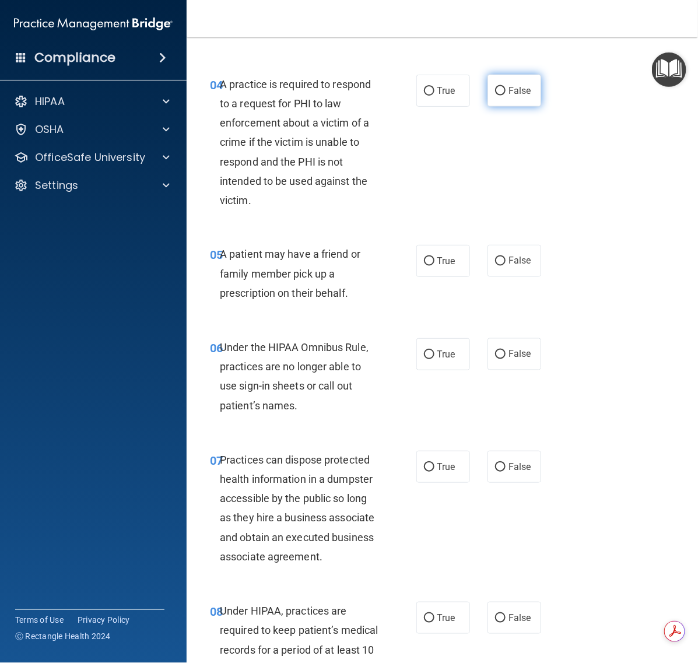
click at [509, 86] on span "False" at bounding box center [520, 90] width 23 height 11
click at [506, 87] on input "False" at bounding box center [500, 91] width 11 height 9
radio input "true"
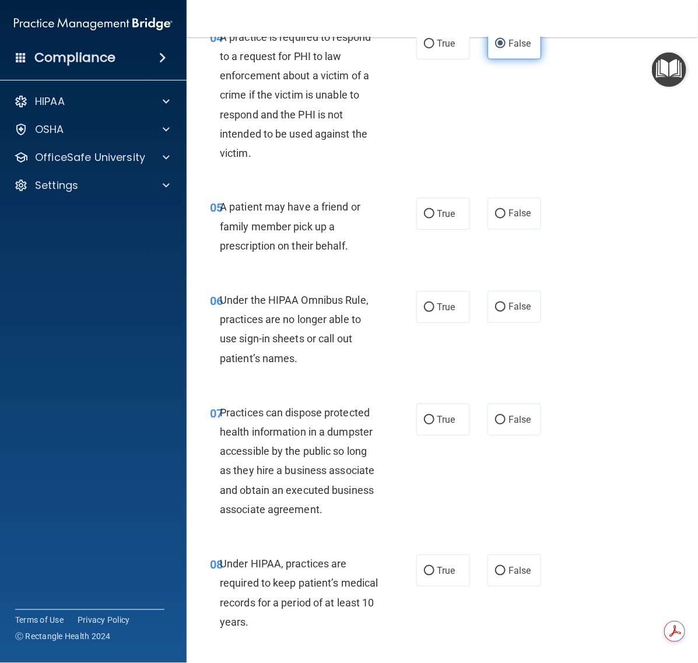
scroll to position [583, 0]
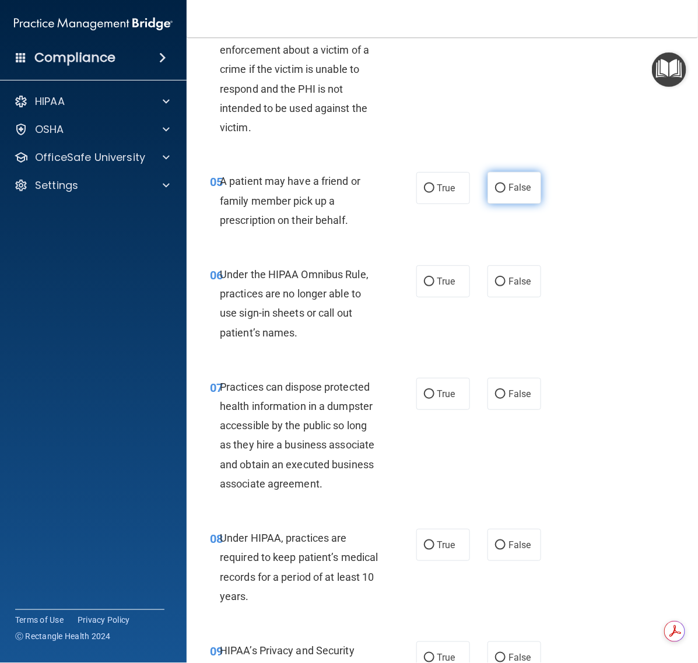
click at [496, 186] on input "False" at bounding box center [500, 188] width 11 height 9
radio input "true"
click at [509, 285] on span "False" at bounding box center [520, 281] width 23 height 11
click at [506, 285] on input "False" at bounding box center [500, 282] width 11 height 9
radio input "true"
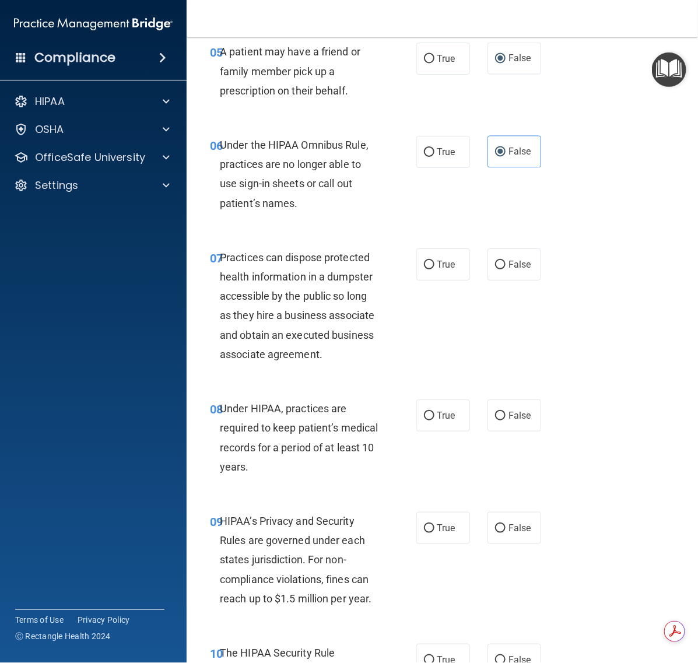
scroll to position [729, 0]
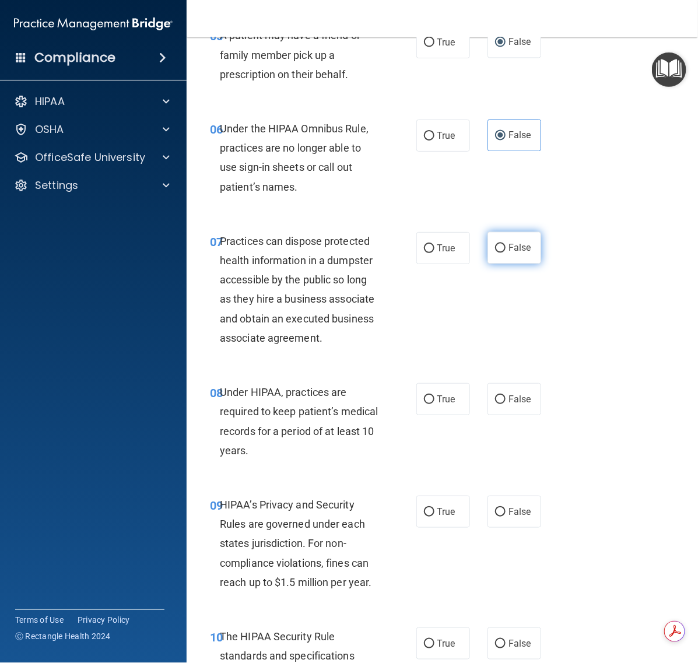
click at [509, 252] on span "False" at bounding box center [520, 248] width 23 height 11
click at [505, 252] on input "False" at bounding box center [500, 248] width 11 height 9
radio input "true"
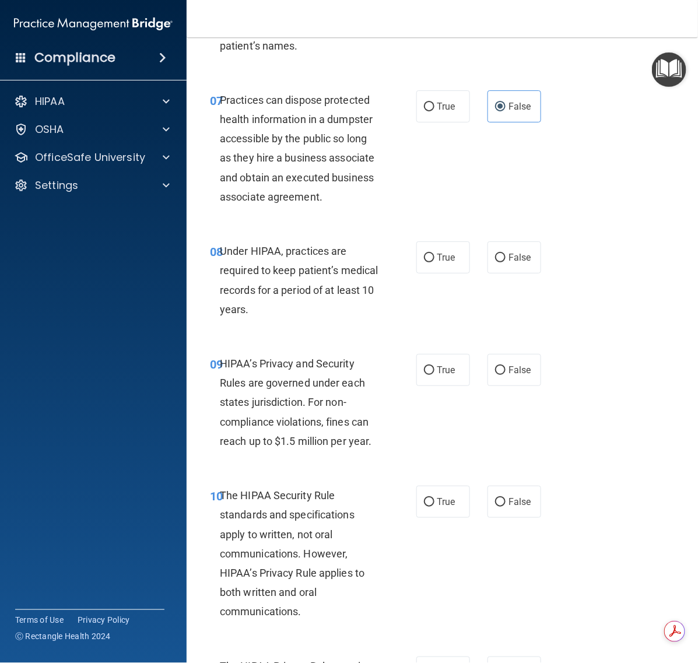
scroll to position [875, 0]
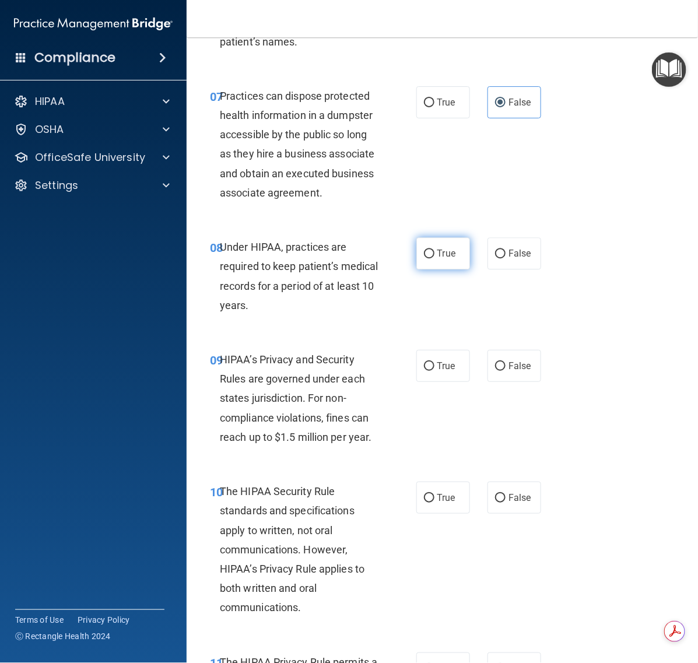
click at [421, 270] on label "True" at bounding box center [444, 253] width 54 height 32
click at [424, 258] on input "True" at bounding box center [429, 254] width 11 height 9
radio input "true"
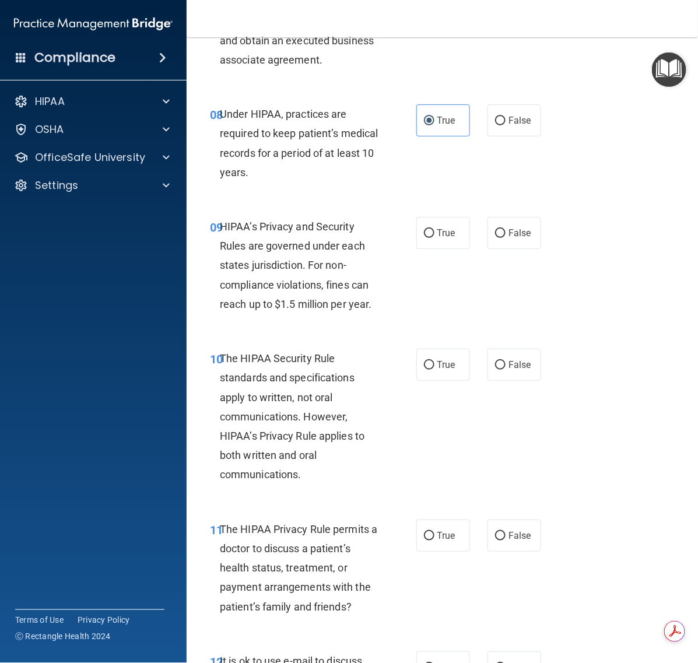
scroll to position [1021, 0]
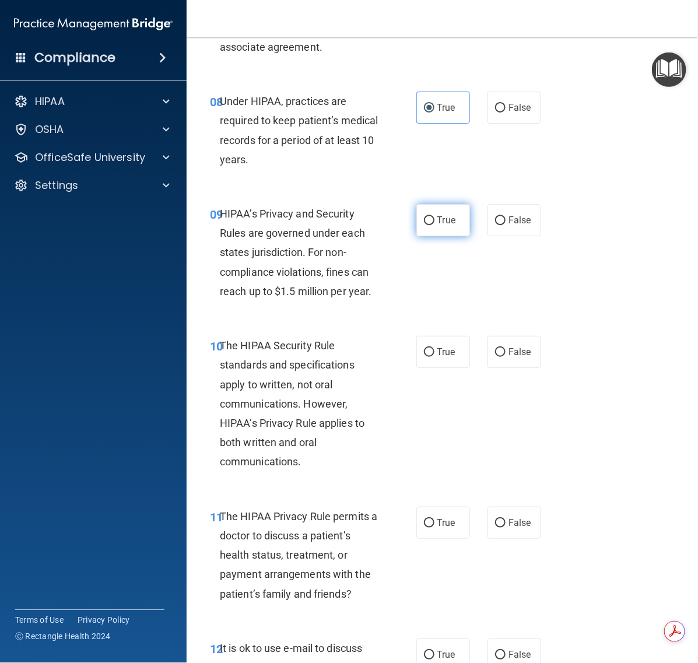
click at [427, 225] on input "True" at bounding box center [429, 220] width 11 height 9
radio input "true"
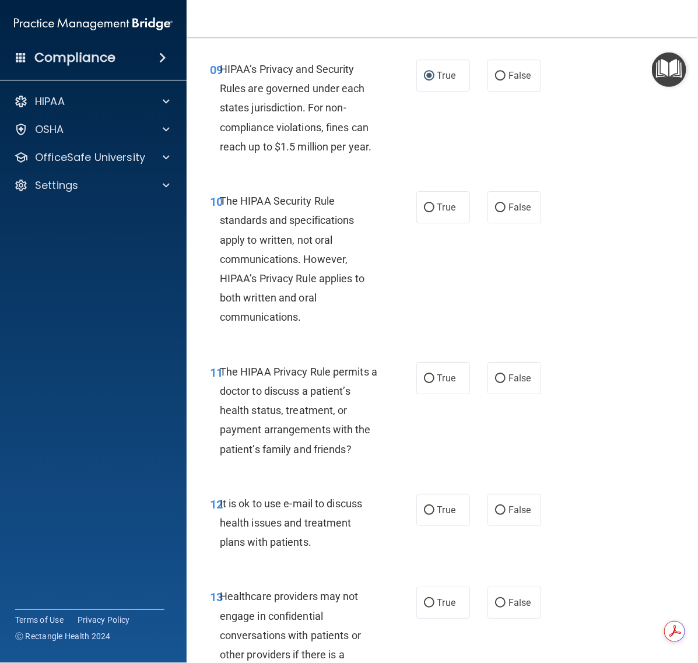
scroll to position [1167, 0]
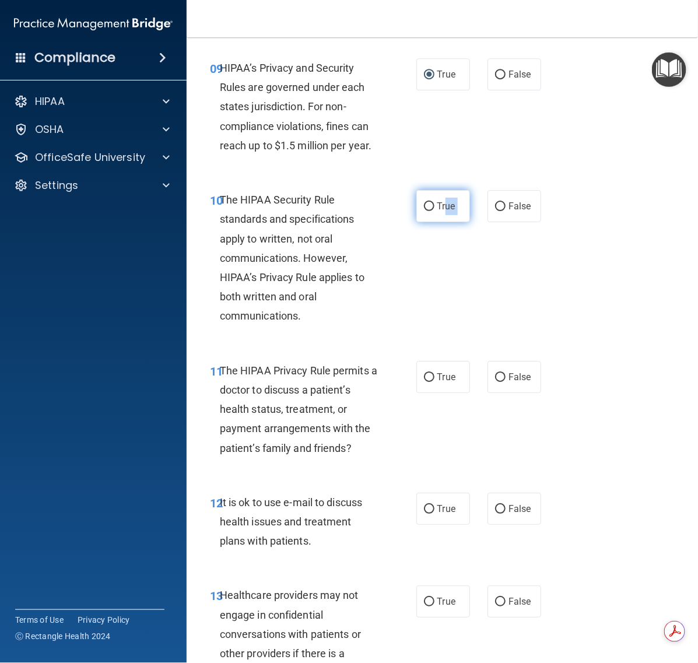
drag, startPoint x: 502, startPoint y: 225, endPoint x: 439, endPoint y: 223, distance: 63.0
click at [439, 222] on div "True False" at bounding box center [482, 206] width 130 height 32
click at [439, 212] on span "True" at bounding box center [447, 206] width 18 height 11
click at [435, 211] on input "True" at bounding box center [429, 206] width 11 height 9
radio input "true"
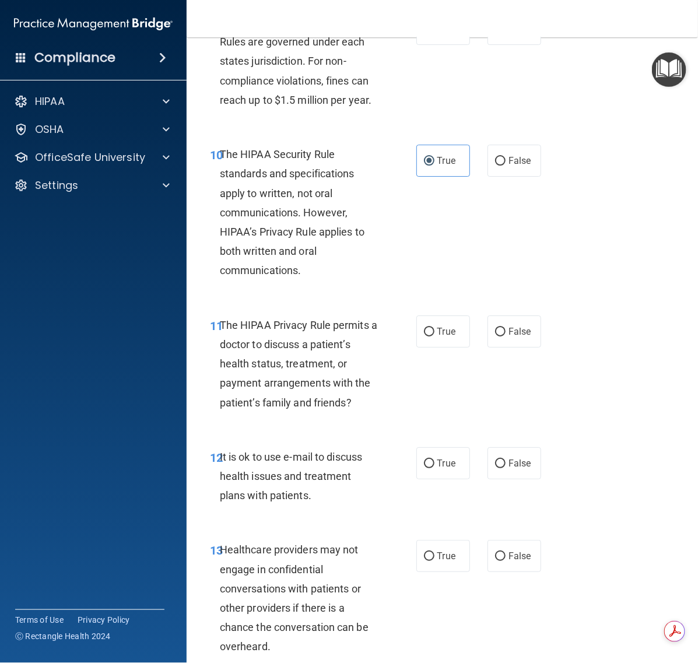
scroll to position [1386, 0]
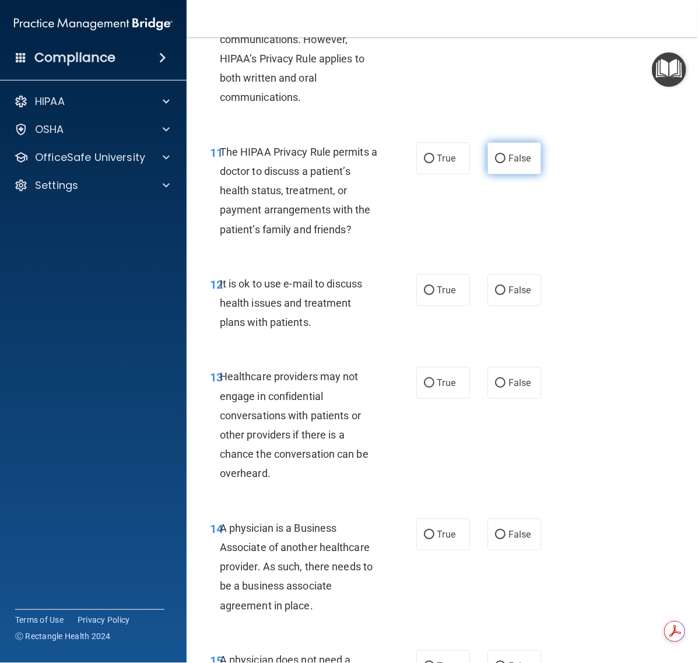
click at [488, 174] on label "False" at bounding box center [515, 158] width 54 height 32
click at [495, 163] on input "False" at bounding box center [500, 159] width 11 height 9
radio input "true"
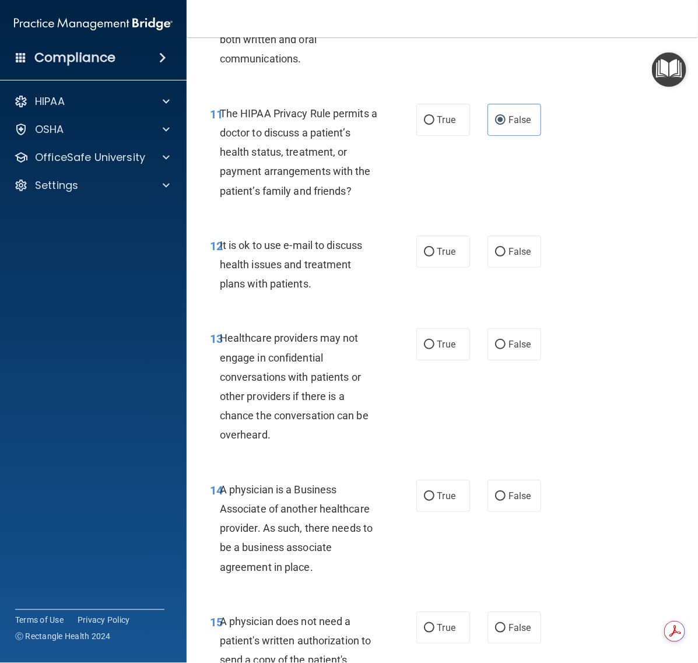
scroll to position [1458, 0]
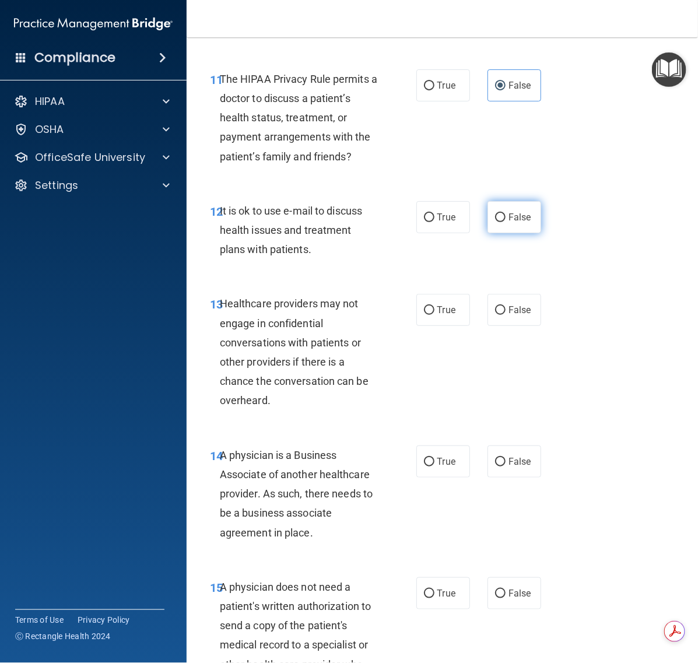
click at [509, 223] on span "False" at bounding box center [520, 217] width 23 height 11
click at [506, 222] on input "False" at bounding box center [500, 218] width 11 height 9
radio input "true"
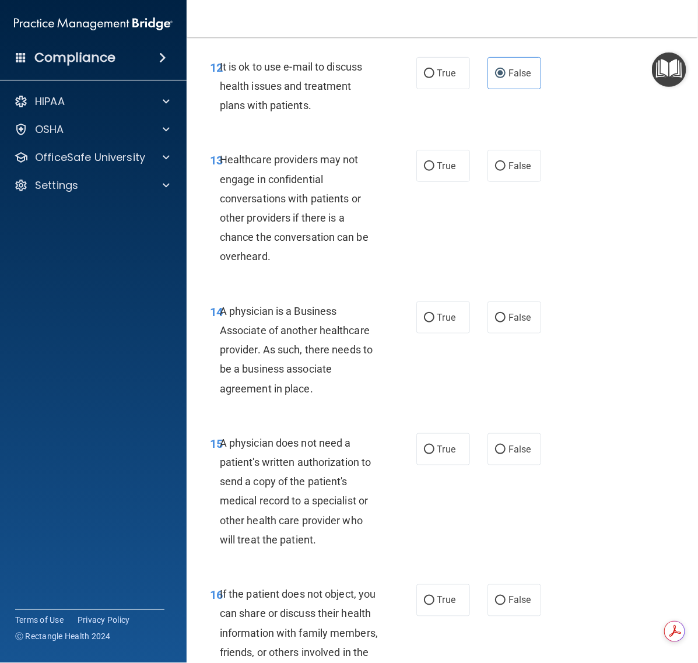
scroll to position [1604, 0]
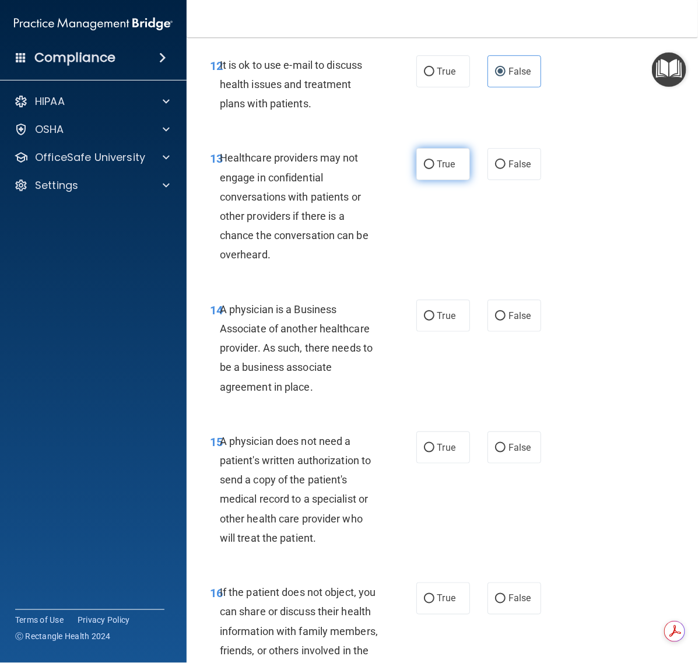
click at [440, 178] on label "True" at bounding box center [444, 164] width 54 height 32
click at [435, 169] on input "True" at bounding box center [429, 164] width 11 height 9
radio input "true"
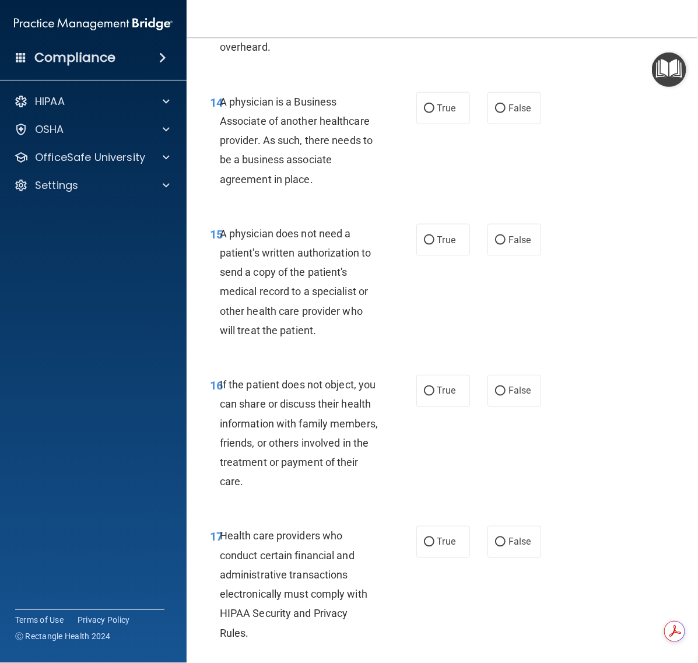
scroll to position [1823, 0]
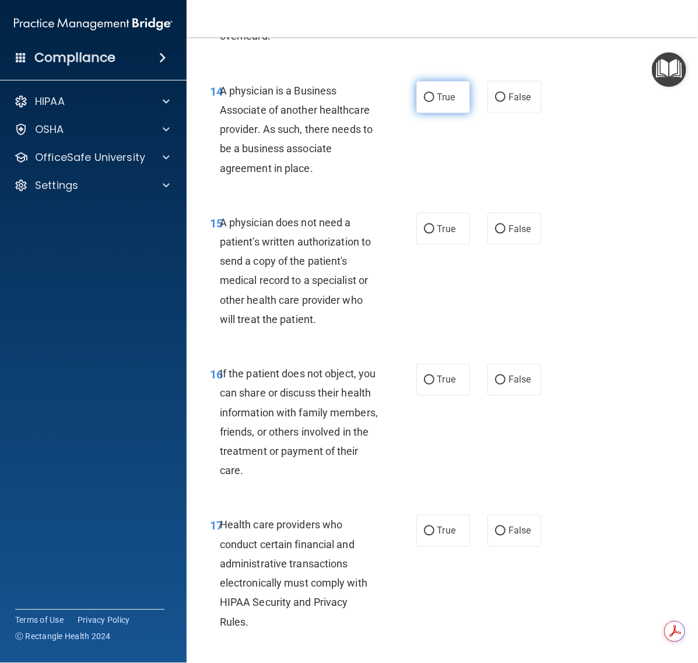
click at [424, 102] on input "True" at bounding box center [429, 97] width 11 height 9
radio input "true"
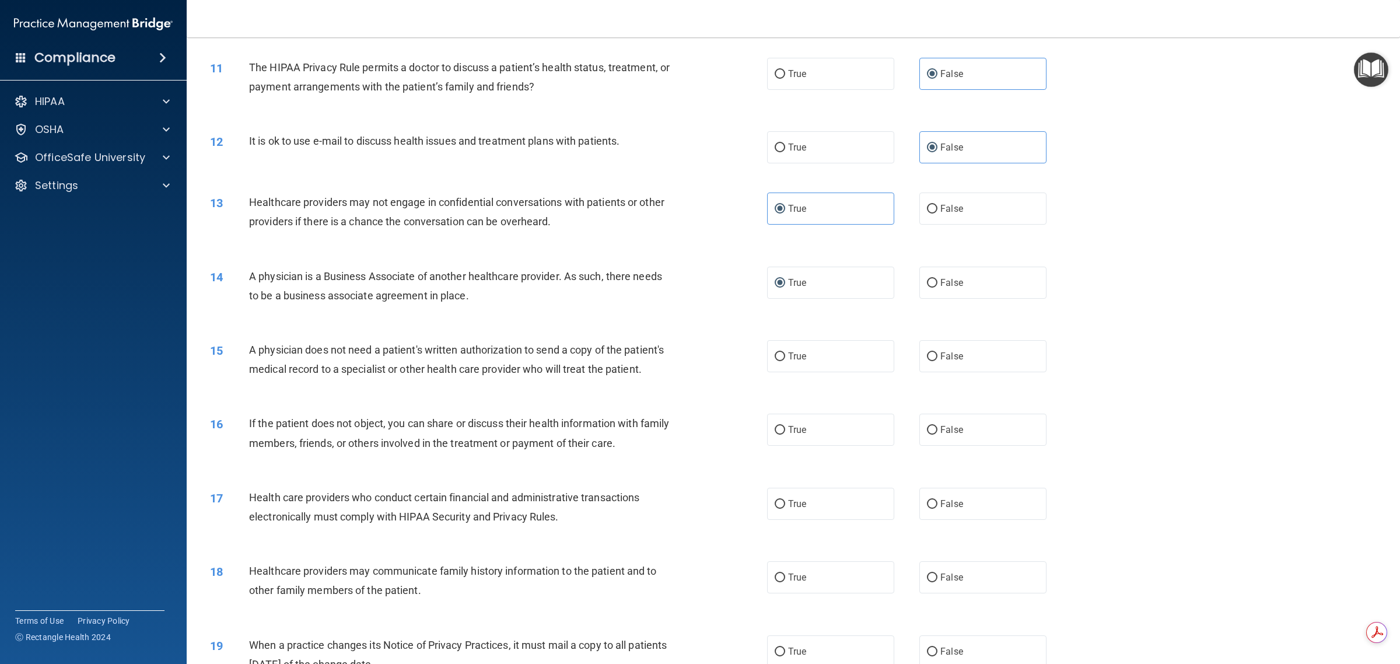
scroll to position [921, 0]
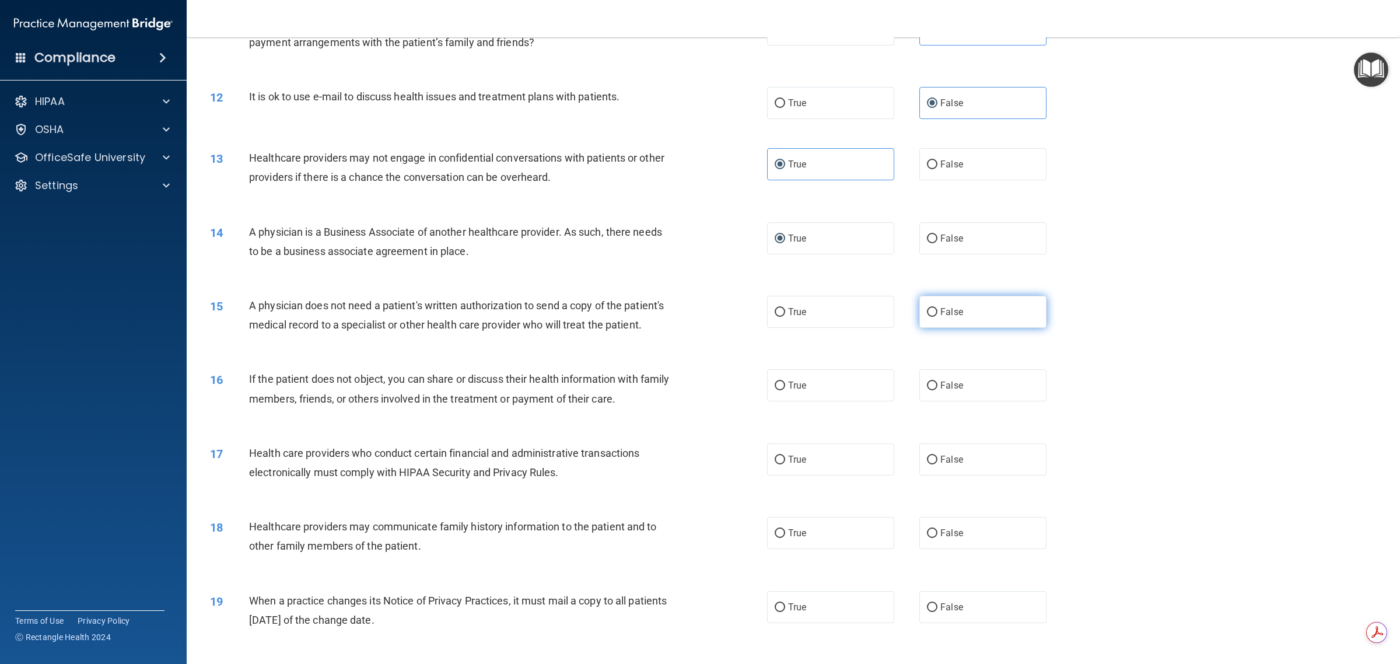
click at [698, 306] on span "False" at bounding box center [951, 311] width 23 height 11
click at [698, 308] on input "False" at bounding box center [932, 312] width 11 height 9
radio input "true"
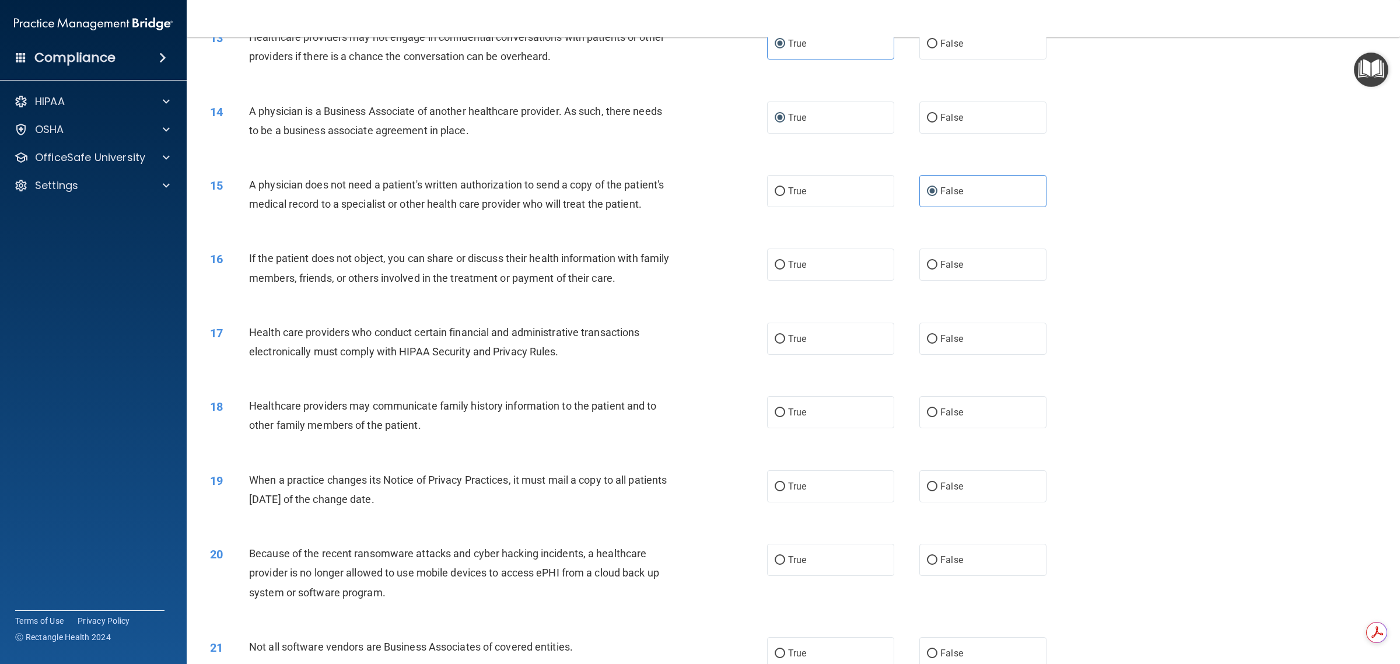
scroll to position [1066, 0]
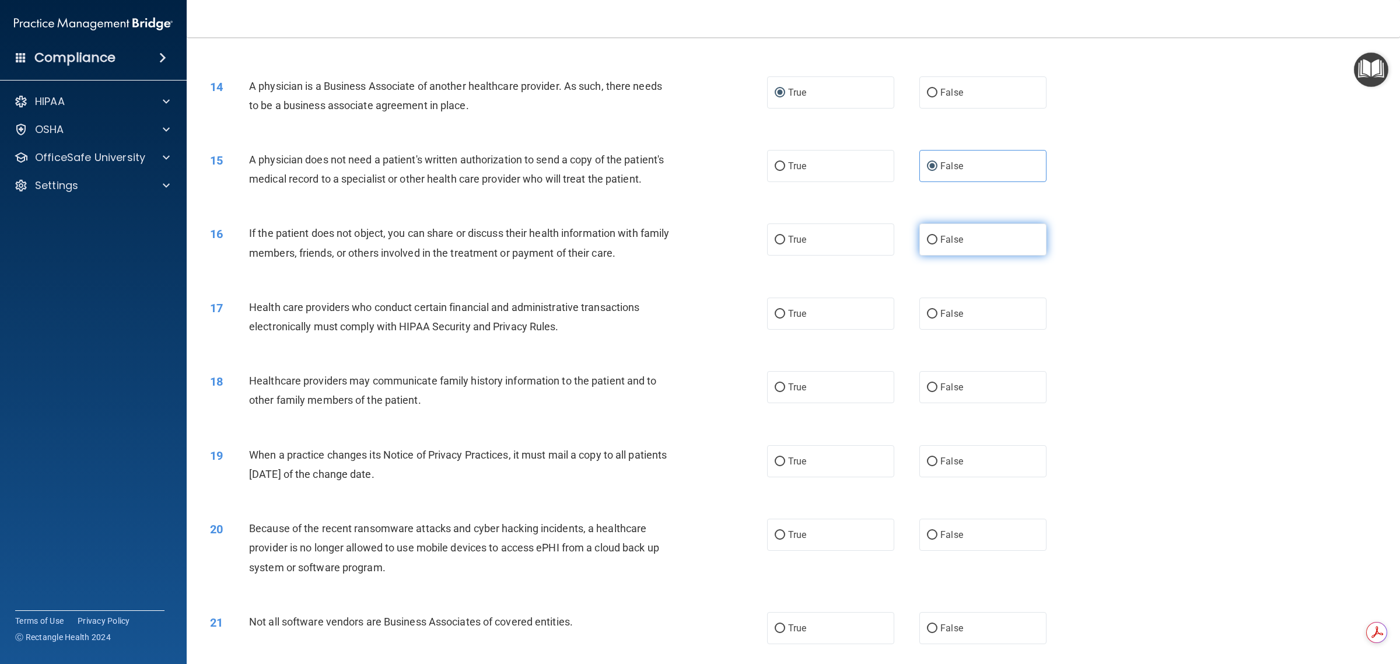
click at [698, 246] on label "False" at bounding box center [982, 239] width 127 height 32
click at [698, 244] on input "False" at bounding box center [932, 240] width 11 height 9
radio input "true"
click at [698, 330] on label "True" at bounding box center [830, 314] width 127 height 32
click at [698, 319] on input "True" at bounding box center [780, 314] width 11 height 9
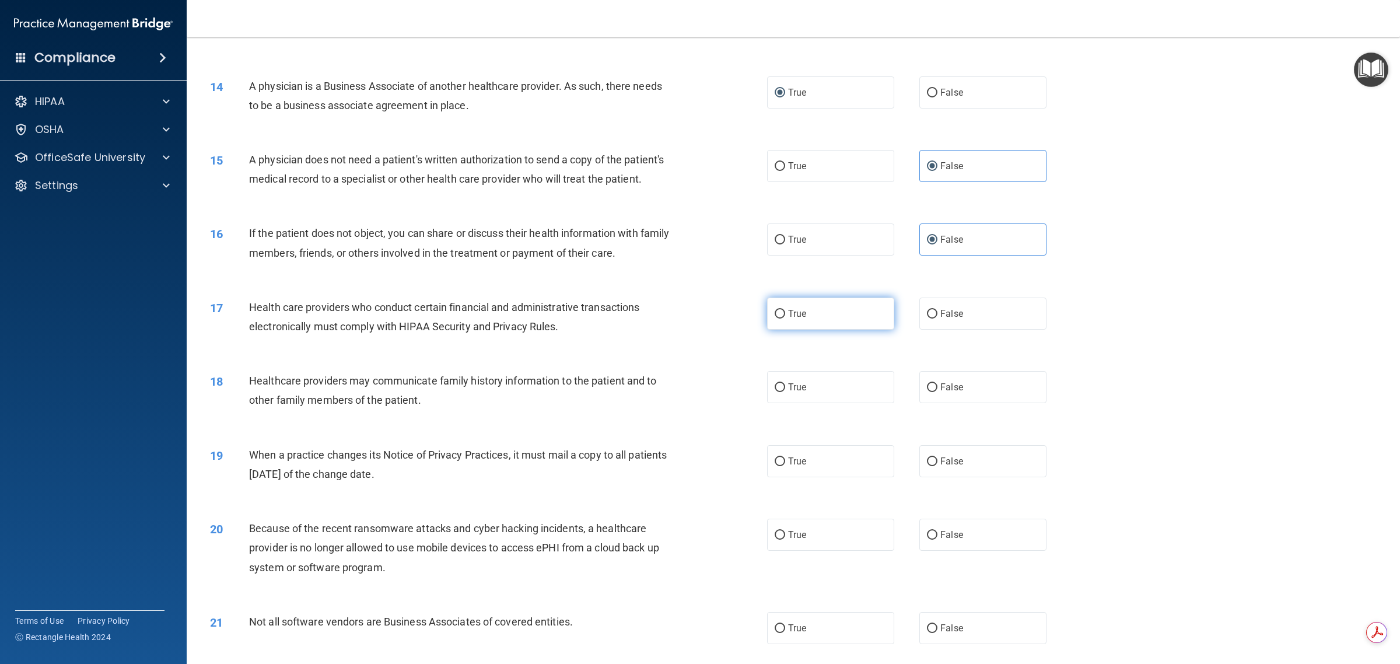
radio input "true"
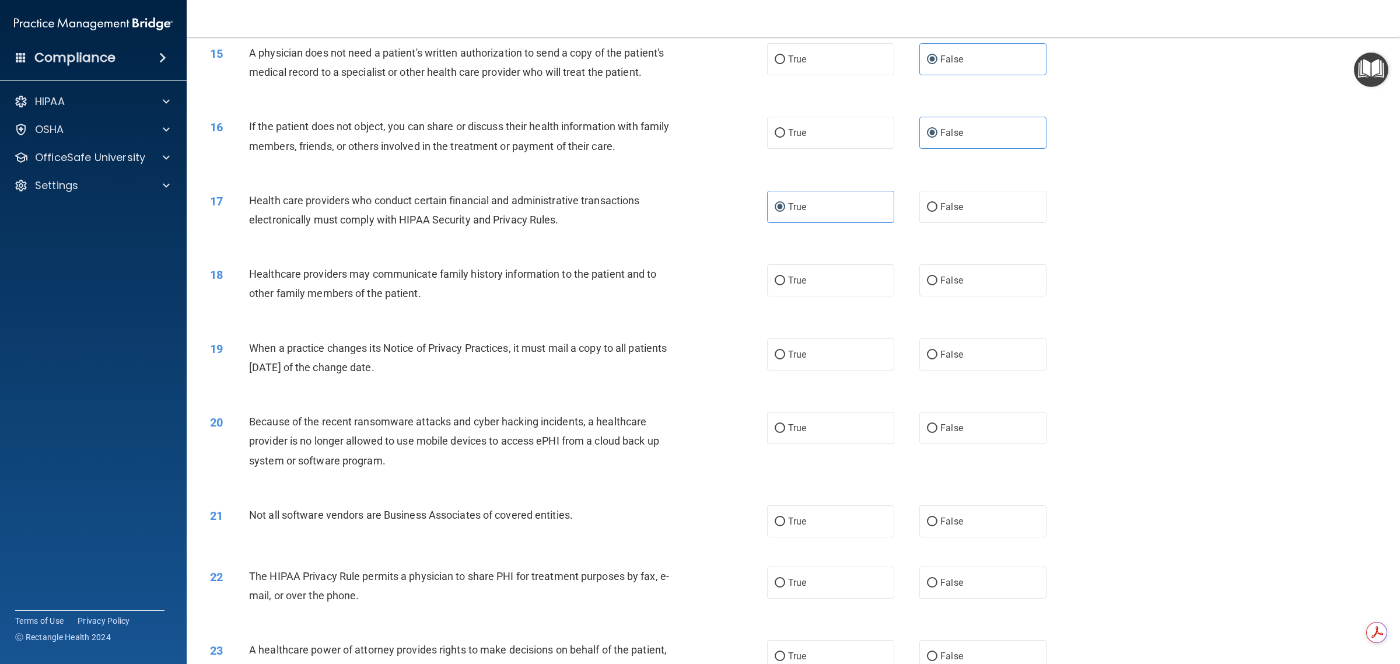
scroll to position [1212, 0]
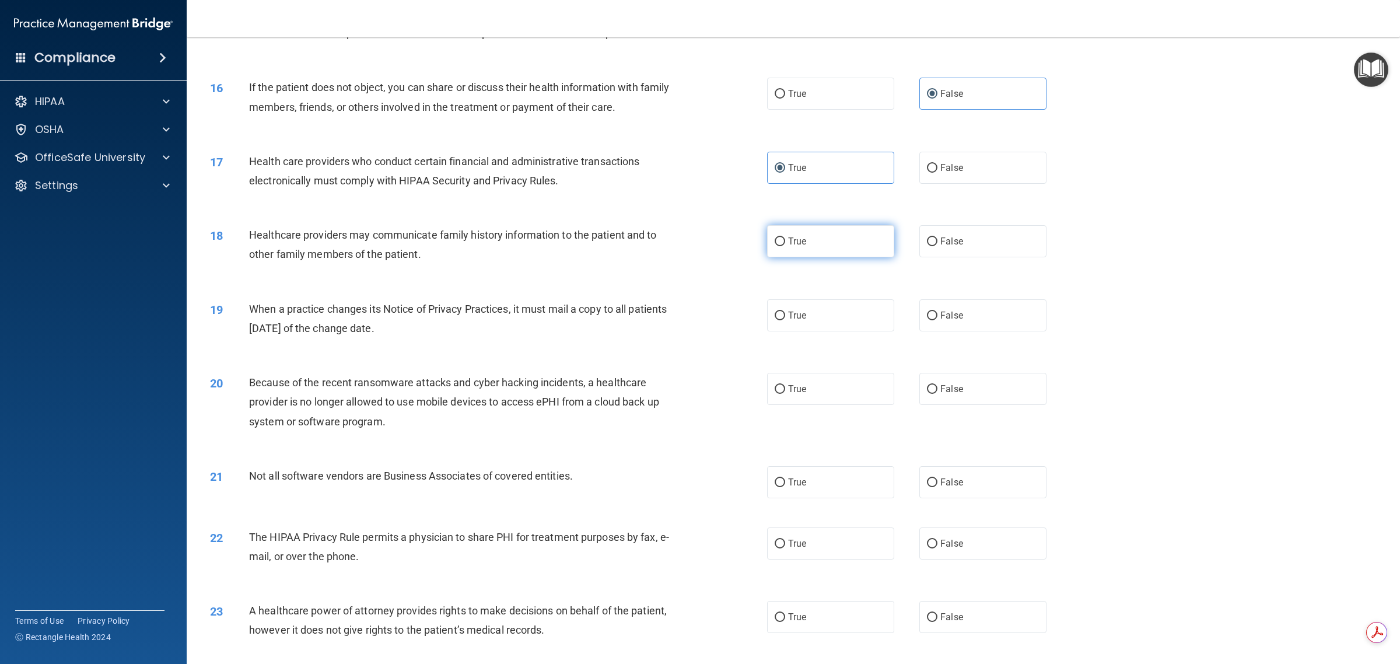
click at [698, 253] on label "True" at bounding box center [830, 241] width 127 height 32
click at [698, 246] on input "True" at bounding box center [780, 241] width 11 height 9
radio input "true"
click at [698, 331] on label "True" at bounding box center [830, 315] width 127 height 32
click at [698, 320] on input "True" at bounding box center [780, 316] width 11 height 9
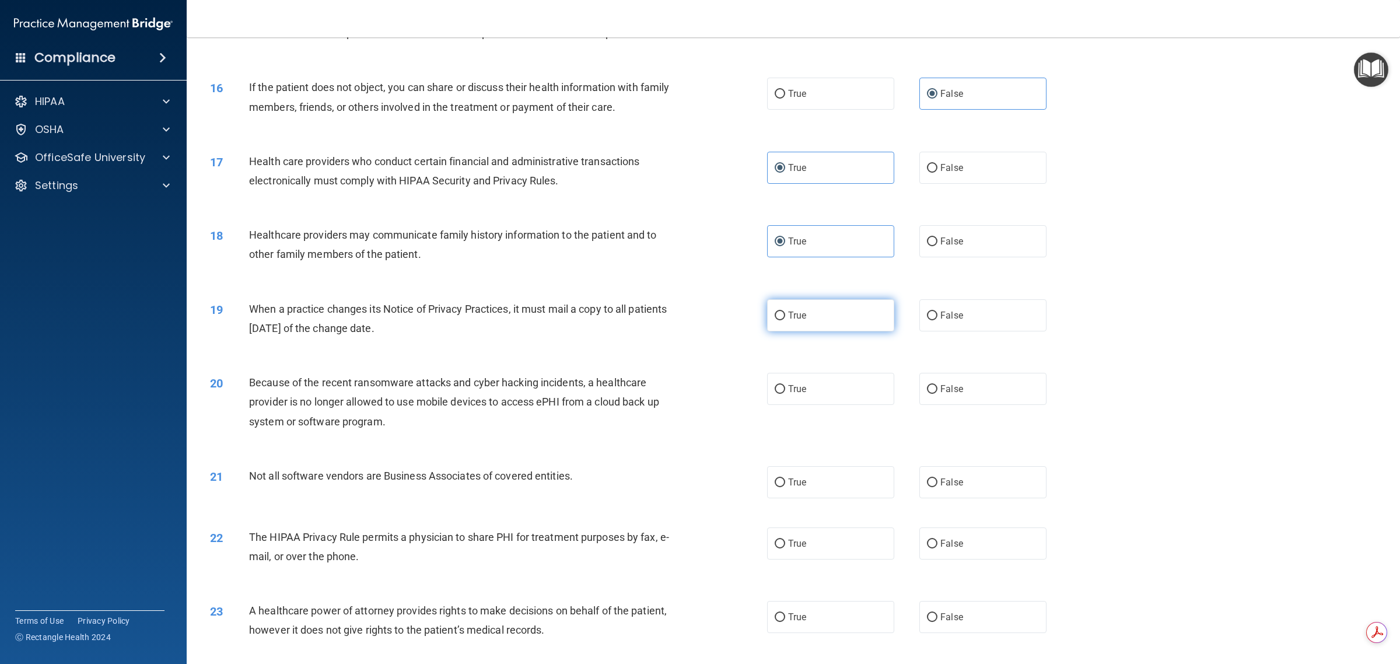
radio input "true"
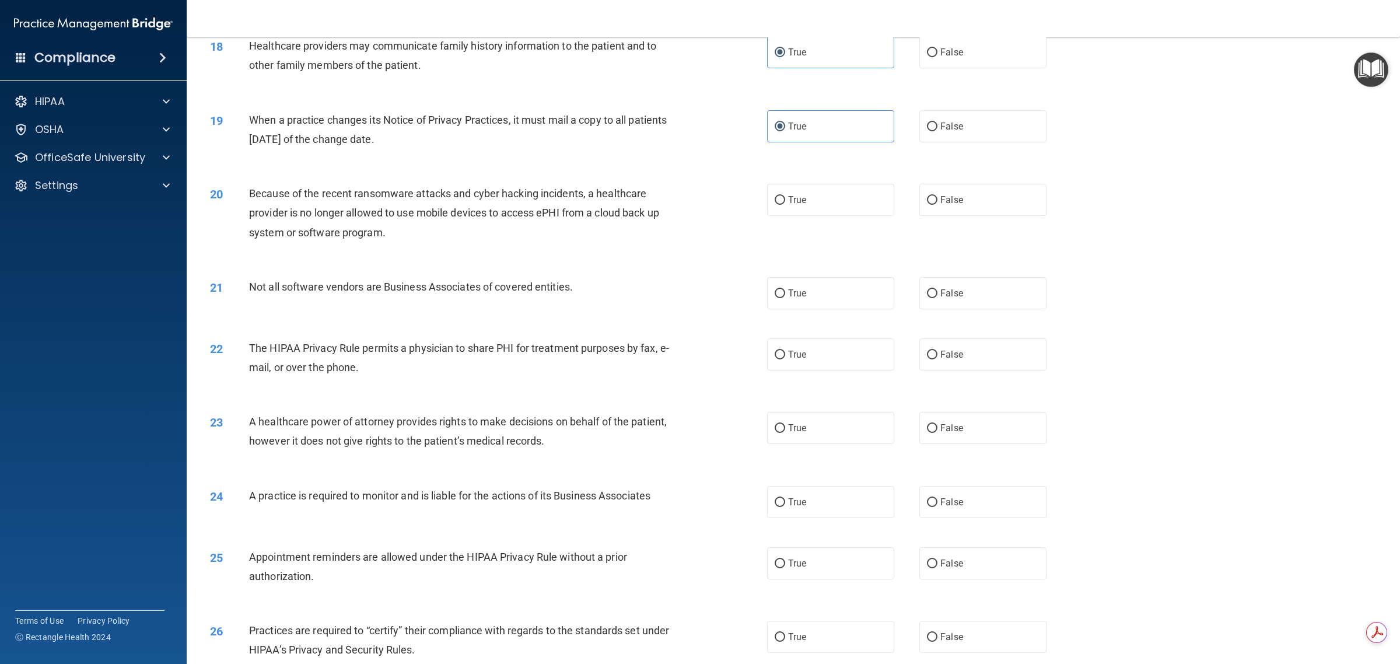
scroll to position [1431, 0]
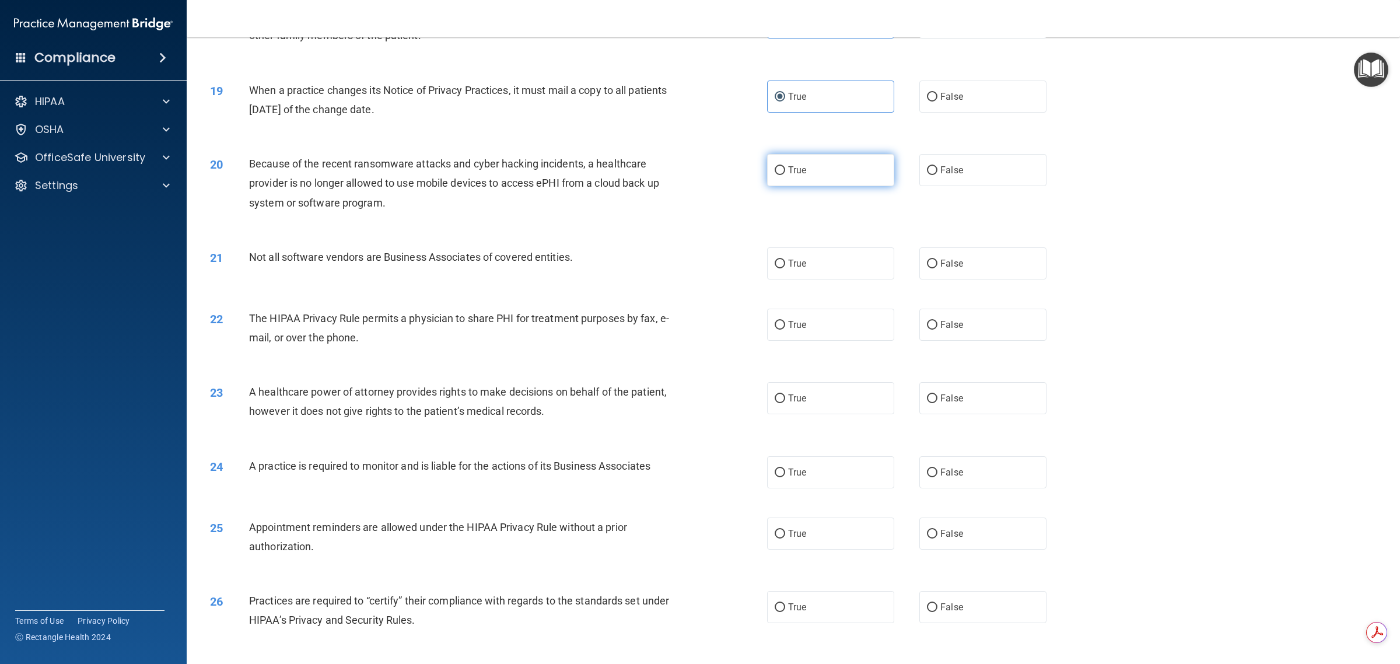
click at [698, 176] on span "True" at bounding box center [797, 170] width 18 height 11
click at [698, 175] on input "True" at bounding box center [780, 170] width 11 height 9
radio input "true"
click at [698, 279] on label "False" at bounding box center [982, 263] width 127 height 32
click at [698, 268] on input "False" at bounding box center [932, 264] width 11 height 9
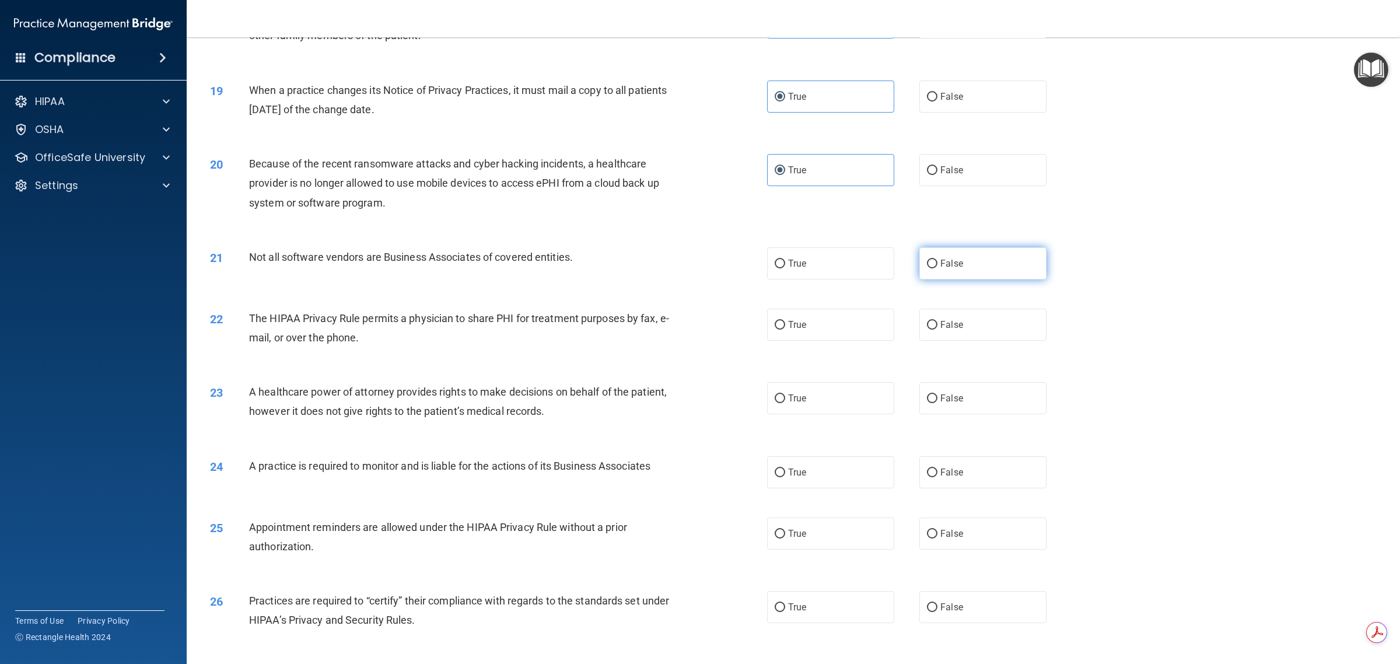
radio input "true"
click at [698, 341] on label "True" at bounding box center [830, 325] width 127 height 32
click at [698, 330] on input "True" at bounding box center [780, 325] width 11 height 9
radio input "true"
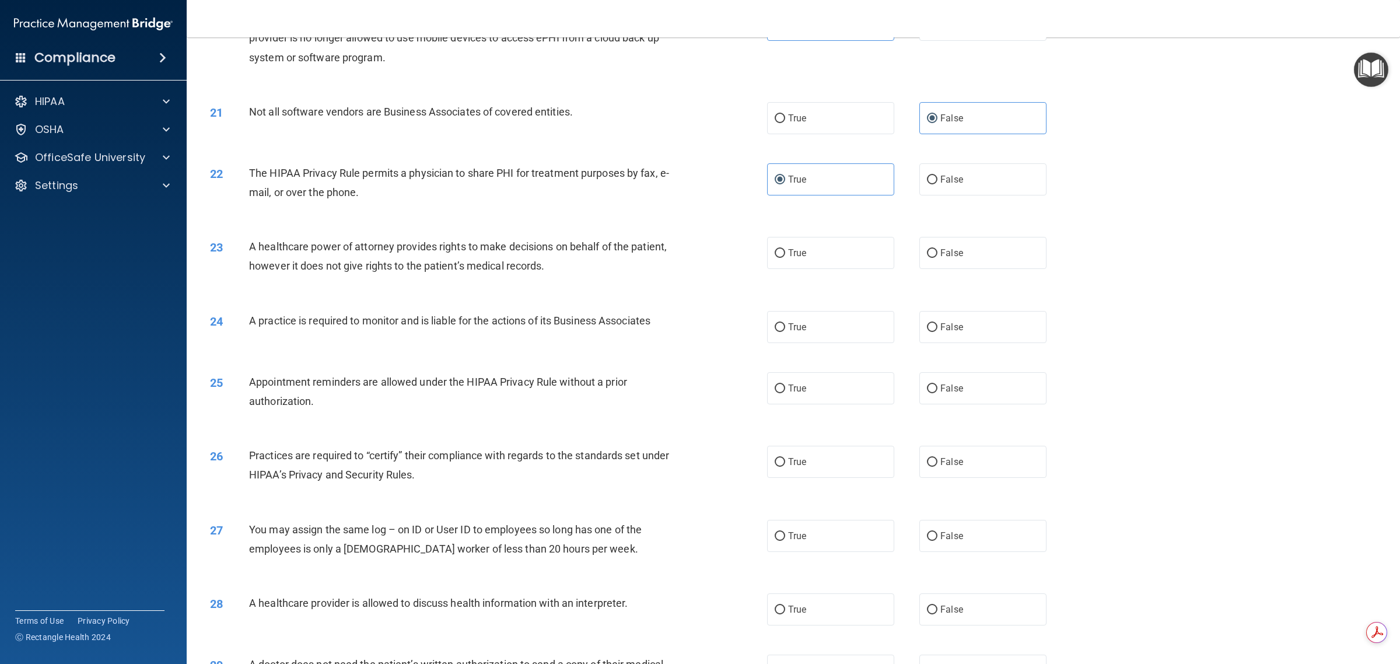
scroll to position [1577, 0]
click at [698, 260] on label "True" at bounding box center [830, 252] width 127 height 32
click at [698, 257] on input "True" at bounding box center [780, 253] width 11 height 9
radio input "true"
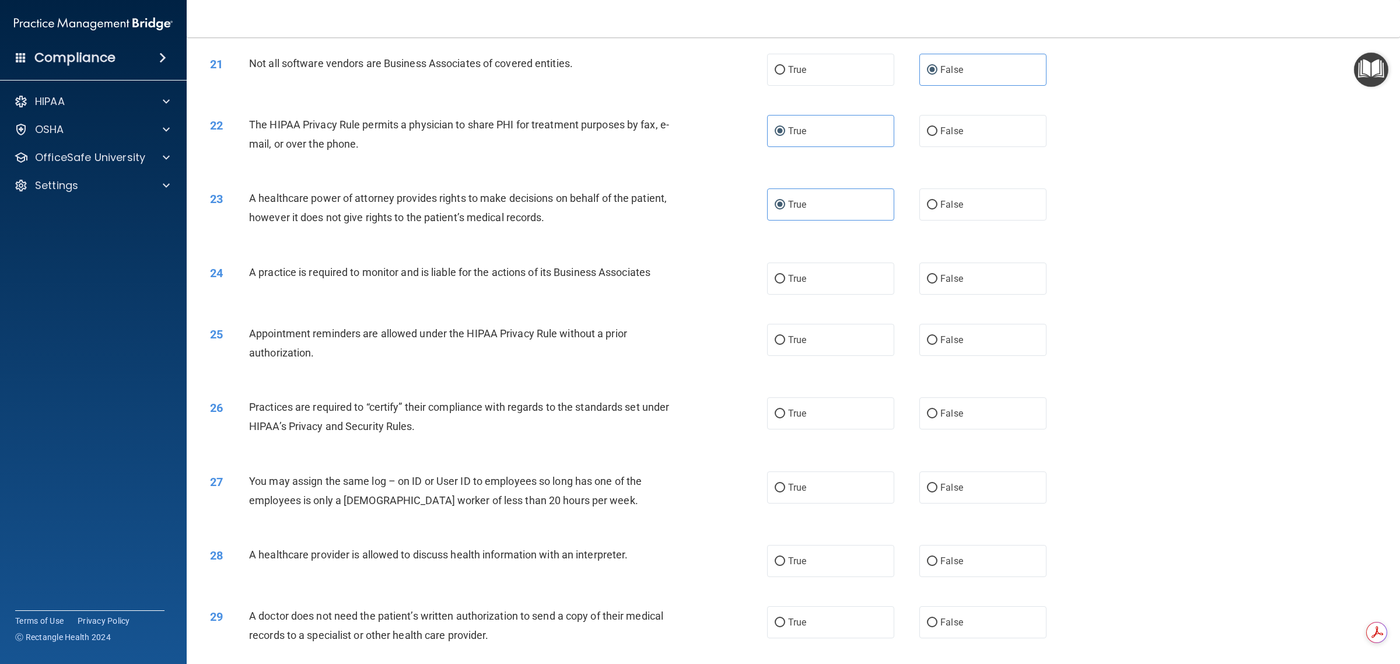
scroll to position [1650, 0]
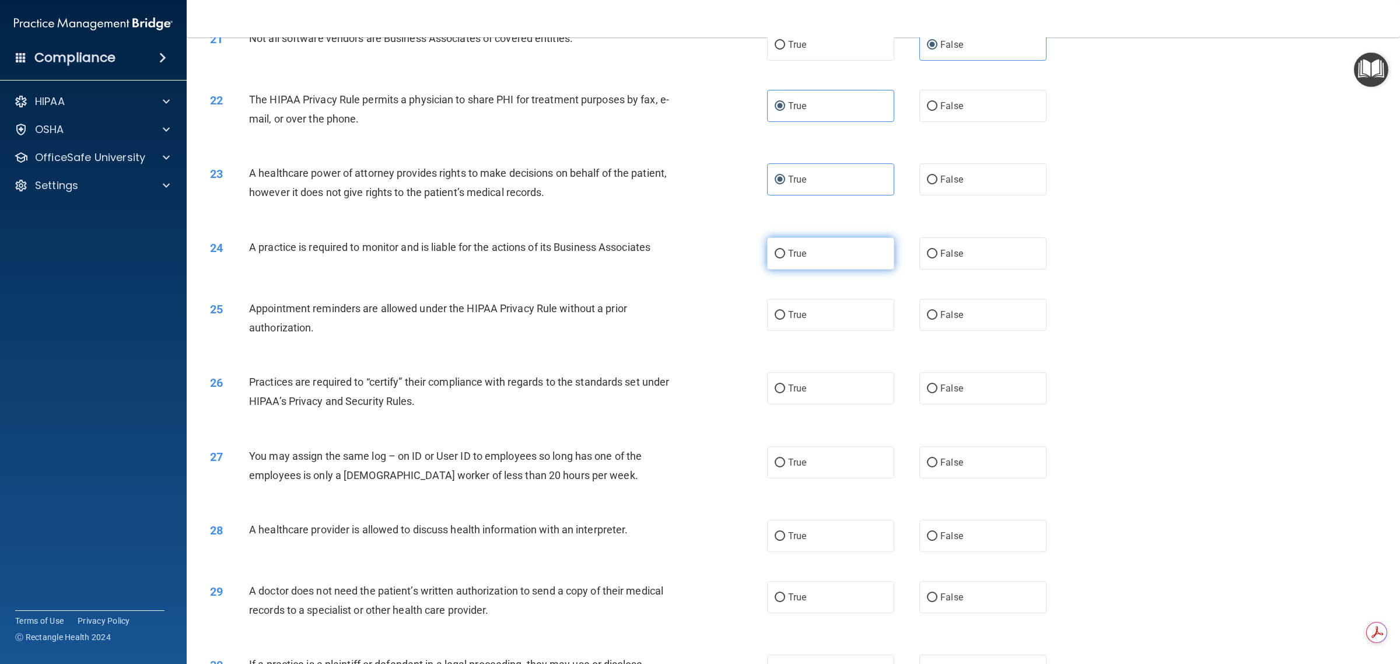
click at [698, 259] on span "True" at bounding box center [797, 253] width 18 height 11
click at [698, 258] on input "True" at bounding box center [780, 254] width 11 height 9
radio input "true"
click at [698, 328] on label "True" at bounding box center [830, 315] width 127 height 32
click at [698, 320] on input "True" at bounding box center [780, 315] width 11 height 9
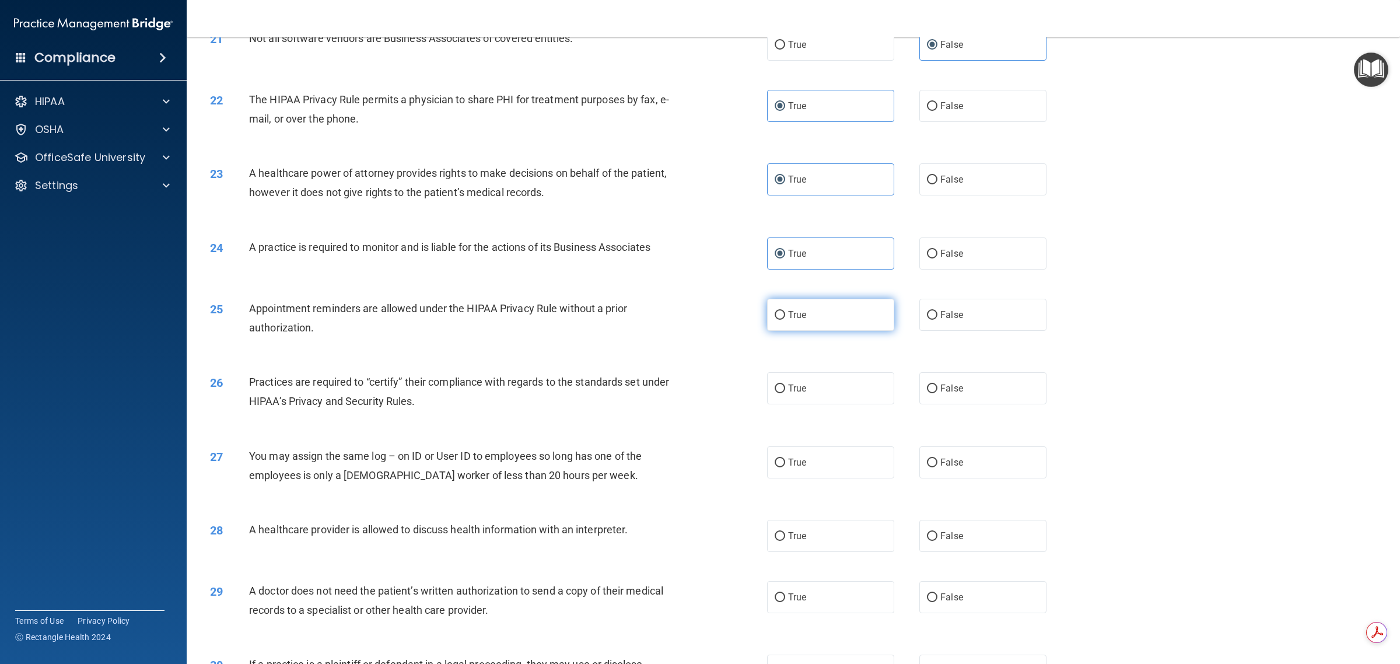
radio input "true"
click at [698, 394] on span "True" at bounding box center [797, 388] width 18 height 11
click at [698, 393] on input "True" at bounding box center [780, 388] width 11 height 9
radio input "true"
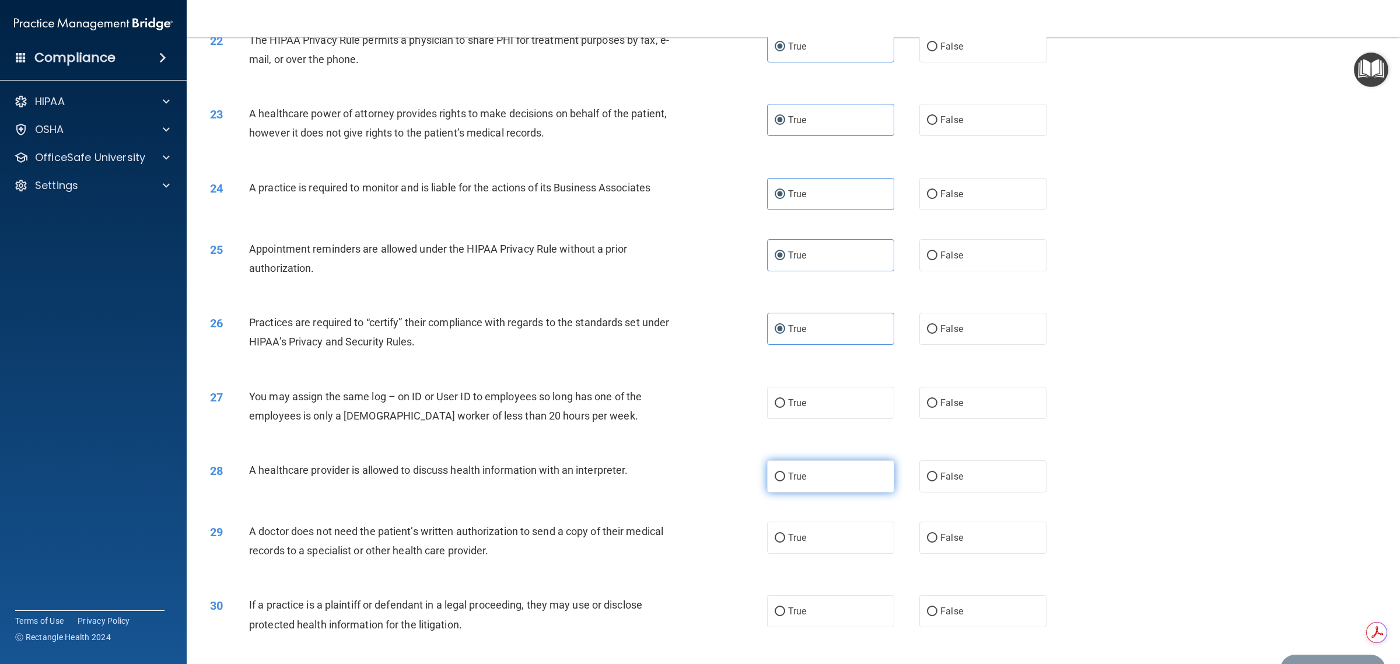
scroll to position [1796, 0]
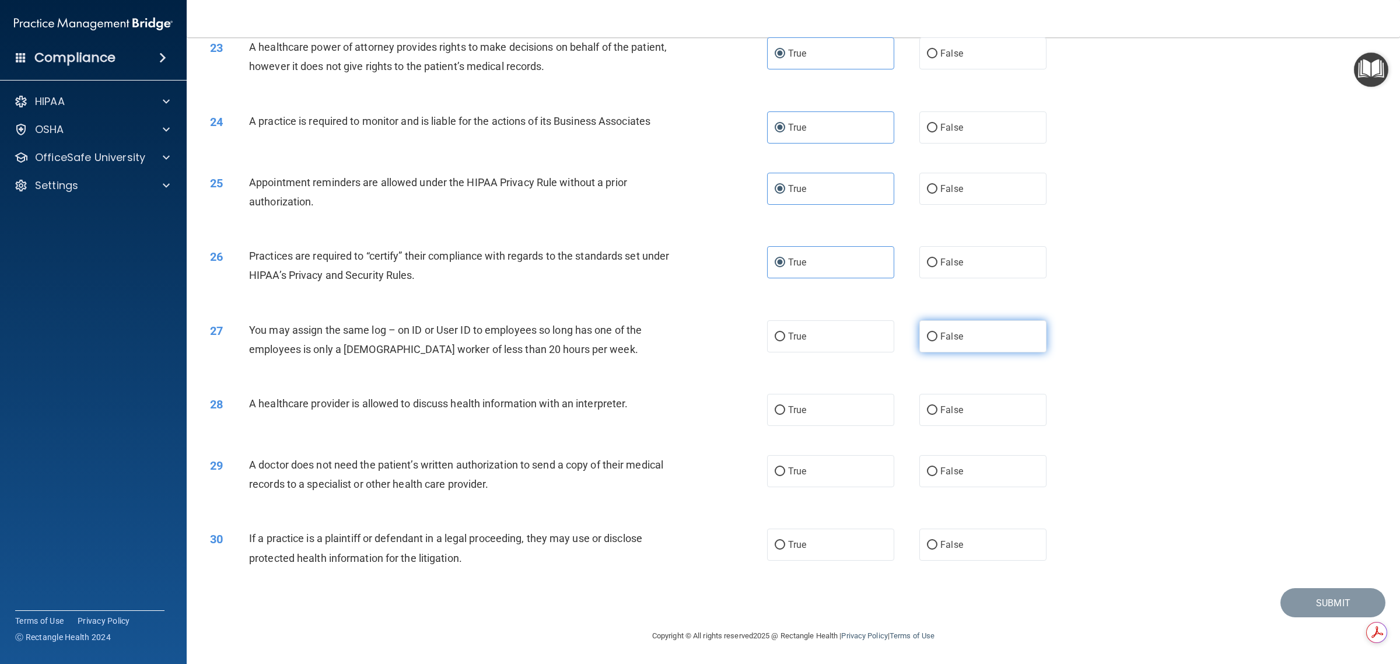
click at [698, 345] on label "False" at bounding box center [982, 336] width 127 height 32
click at [698, 341] on input "False" at bounding box center [932, 337] width 11 height 9
radio input "true"
click at [698, 421] on label "True" at bounding box center [830, 410] width 127 height 32
click at [698, 415] on input "True" at bounding box center [780, 410] width 11 height 9
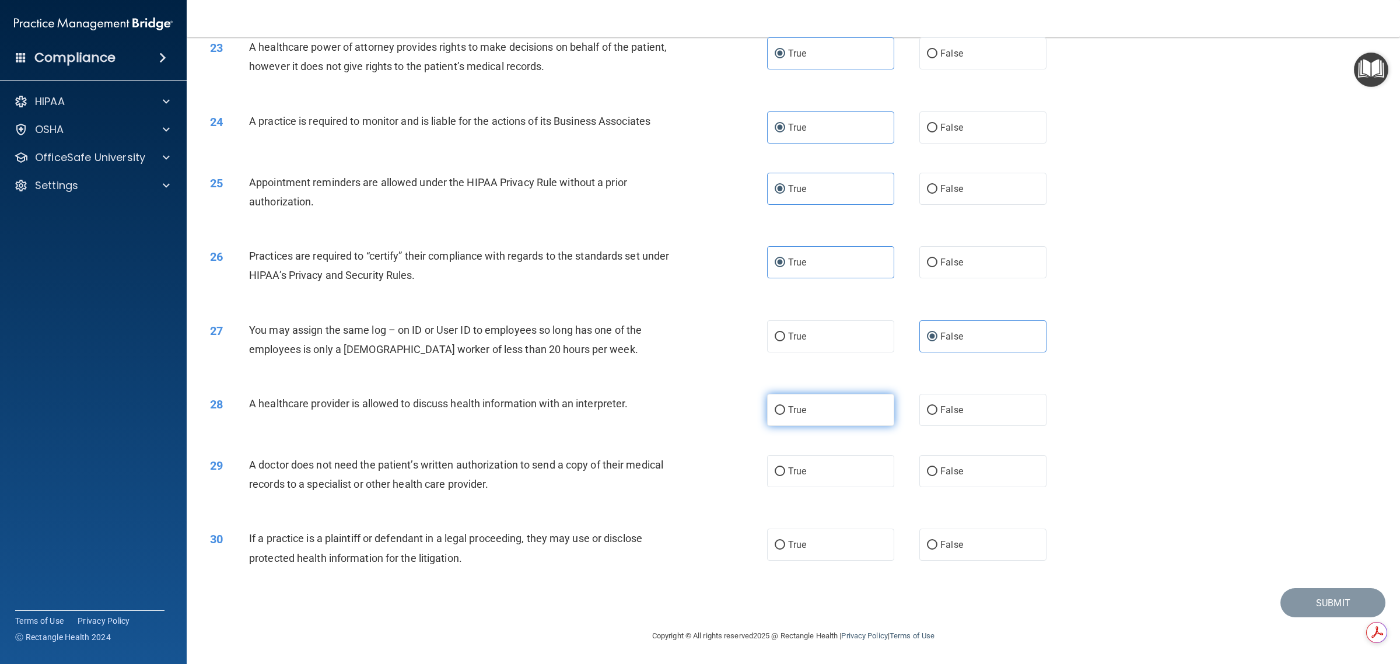
radio input "true"
click at [698, 467] on label "True" at bounding box center [830, 471] width 127 height 32
click at [698, 467] on input "True" at bounding box center [780, 471] width 11 height 9
radio input "true"
drag, startPoint x: 810, startPoint y: 467, endPoint x: 934, endPoint y: 468, distance: 124.3
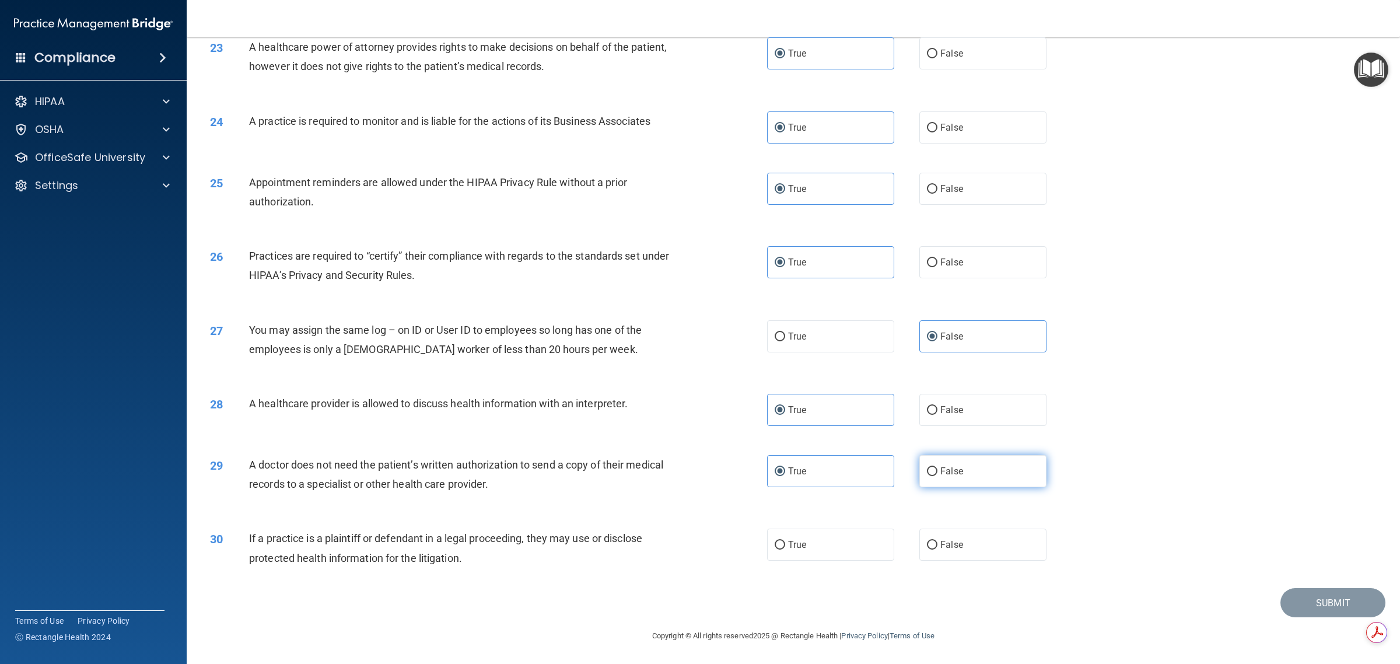
click at [698, 468] on span "False" at bounding box center [951, 471] width 23 height 11
click at [698, 468] on input "False" at bounding box center [932, 471] width 11 height 9
radio input "true"
radio input "false"
click at [698, 468] on span "False" at bounding box center [951, 471] width 23 height 11
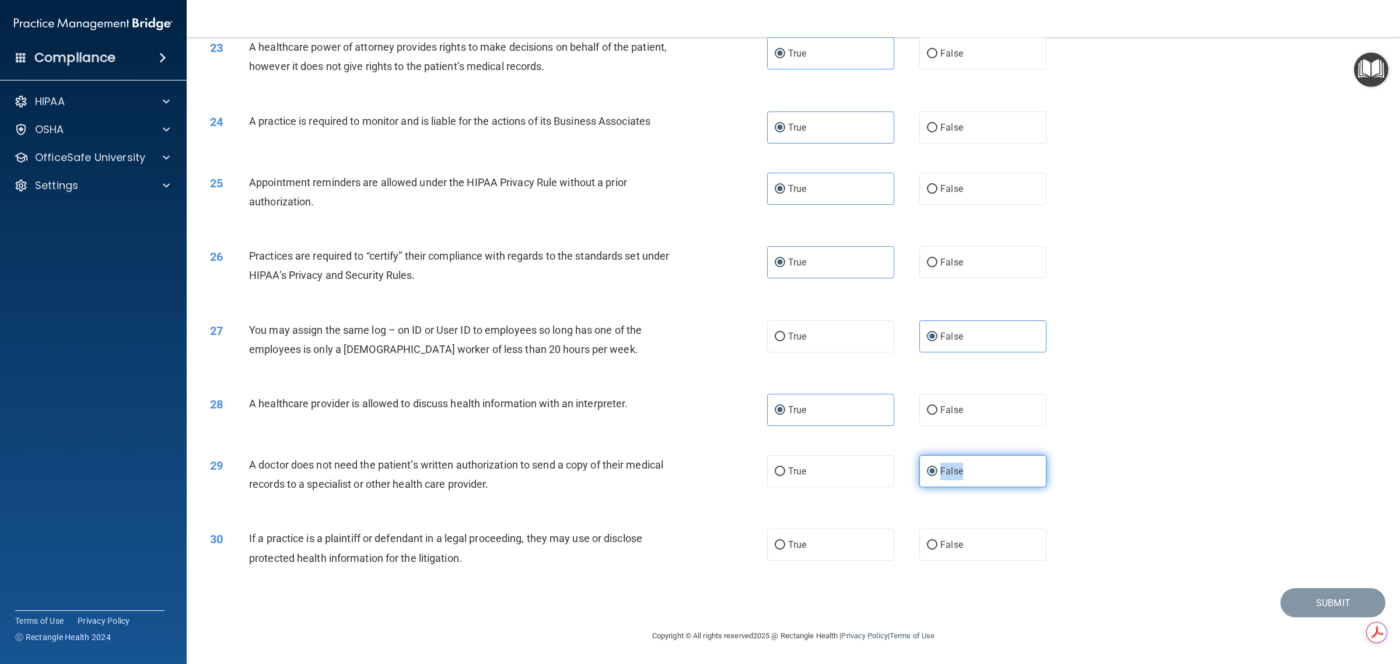
click at [698, 468] on input "False" at bounding box center [932, 471] width 11 height 9
click at [698, 547] on label "True" at bounding box center [830, 545] width 127 height 32
click at [698, 547] on input "True" at bounding box center [780, 545] width 11 height 9
radio input "true"
click at [698, 600] on button "Submit" at bounding box center [1333, 603] width 105 height 30
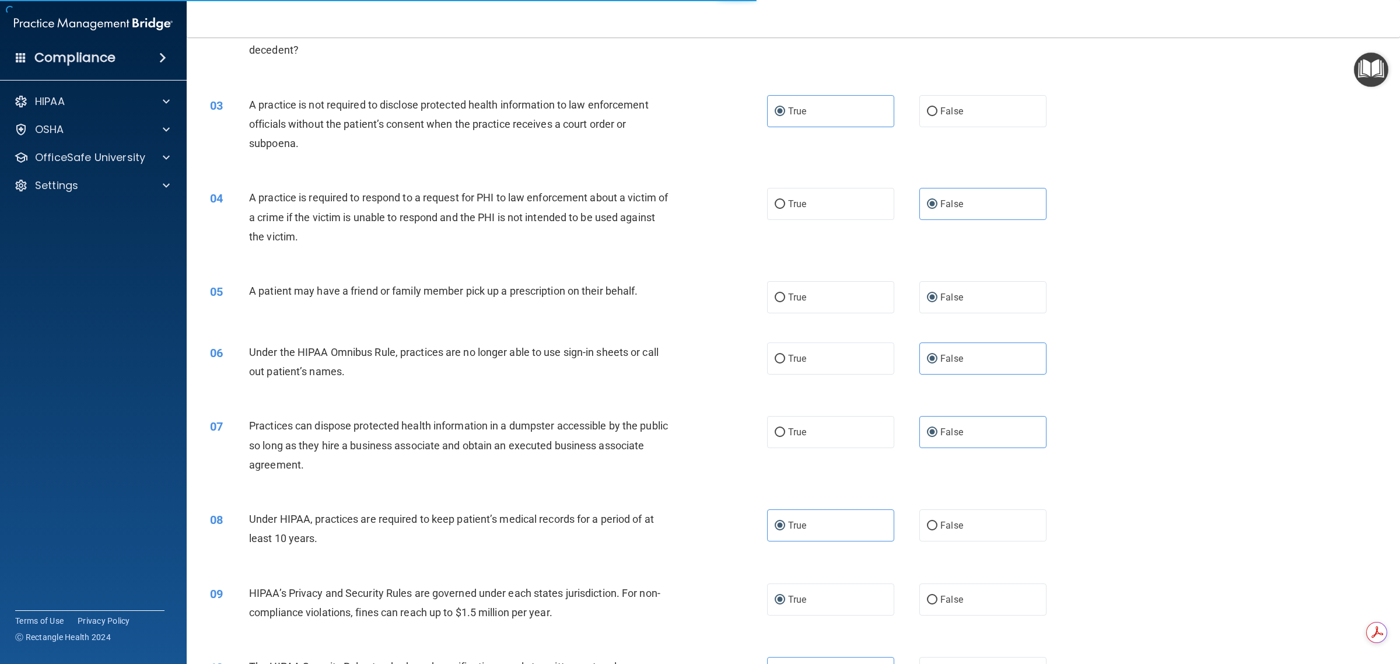
scroll to position [0, 0]
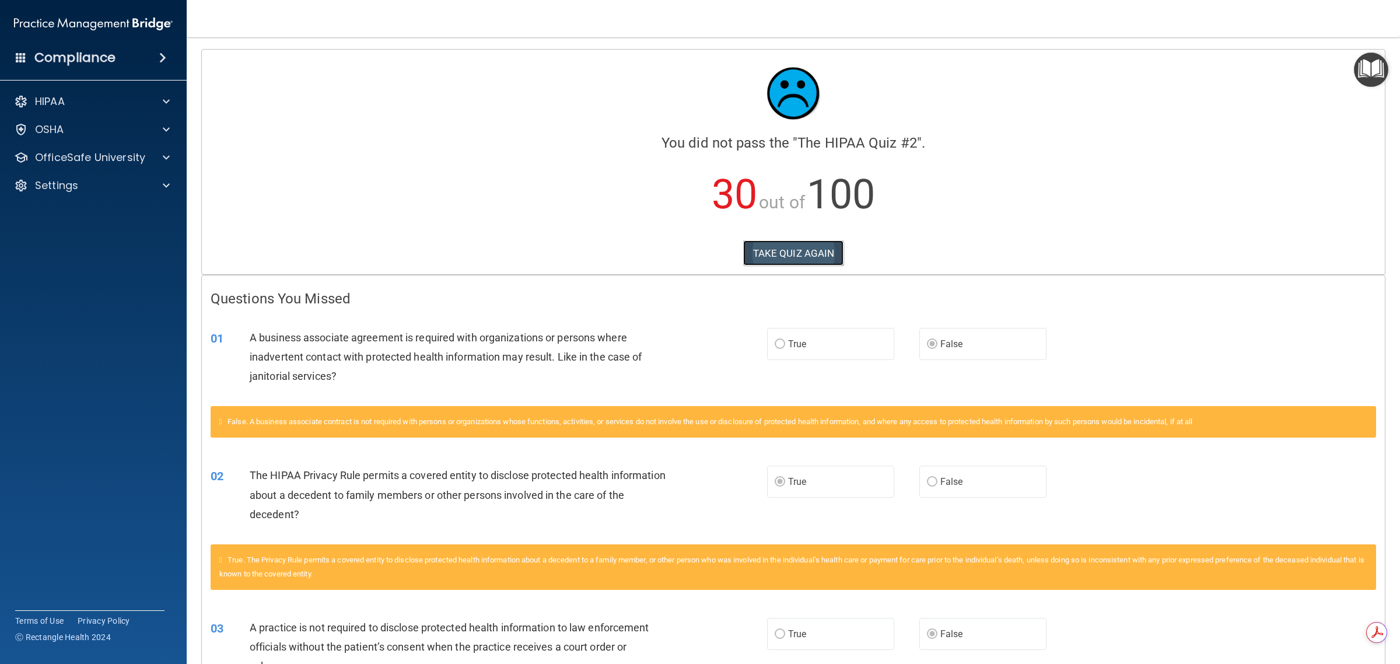
click at [698, 246] on button "TAKE QUIZ AGAIN" at bounding box center [793, 253] width 101 height 26
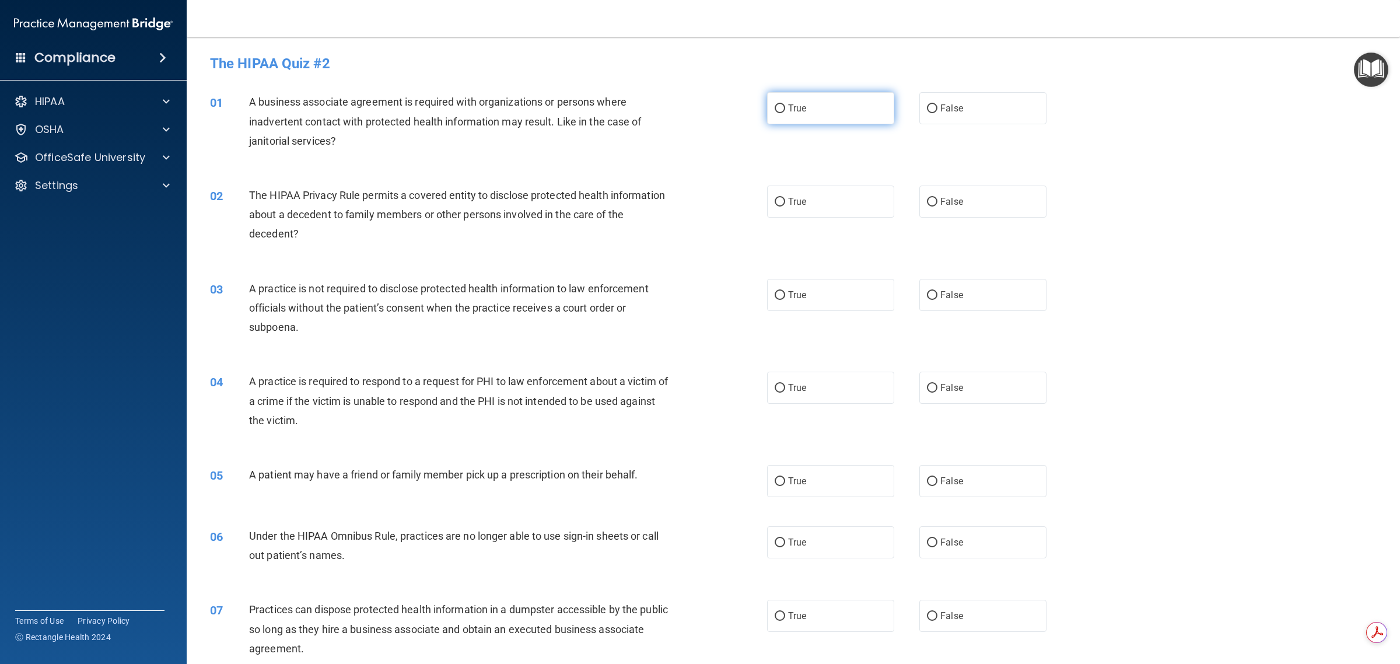
click at [698, 109] on label "True" at bounding box center [830, 108] width 127 height 32
click at [698, 109] on input "True" at bounding box center [780, 108] width 11 height 9
radio input "true"
click at [698, 204] on label "False" at bounding box center [982, 202] width 127 height 32
click at [698, 204] on input "False" at bounding box center [932, 202] width 11 height 9
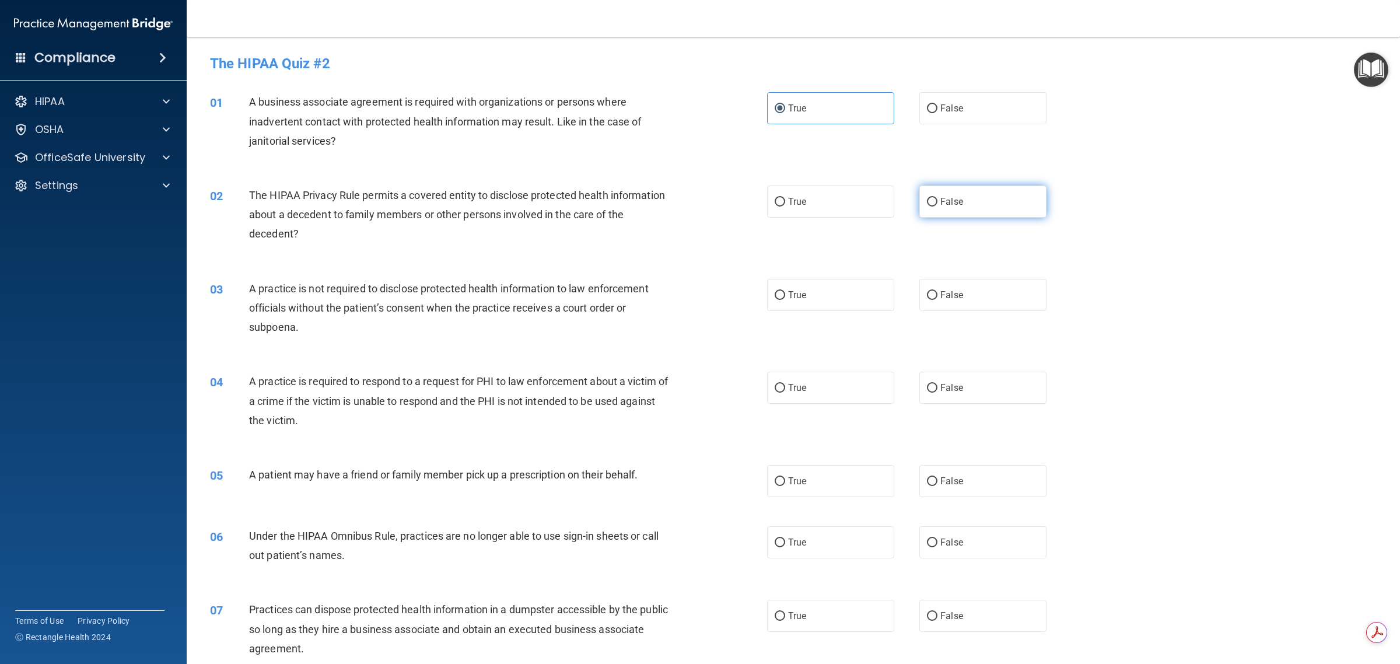
radio input "true"
click at [698, 285] on label "True" at bounding box center [830, 295] width 127 height 32
click at [698, 291] on input "True" at bounding box center [780, 295] width 11 height 9
radio input "true"
click at [698, 386] on label "False" at bounding box center [982, 388] width 127 height 32
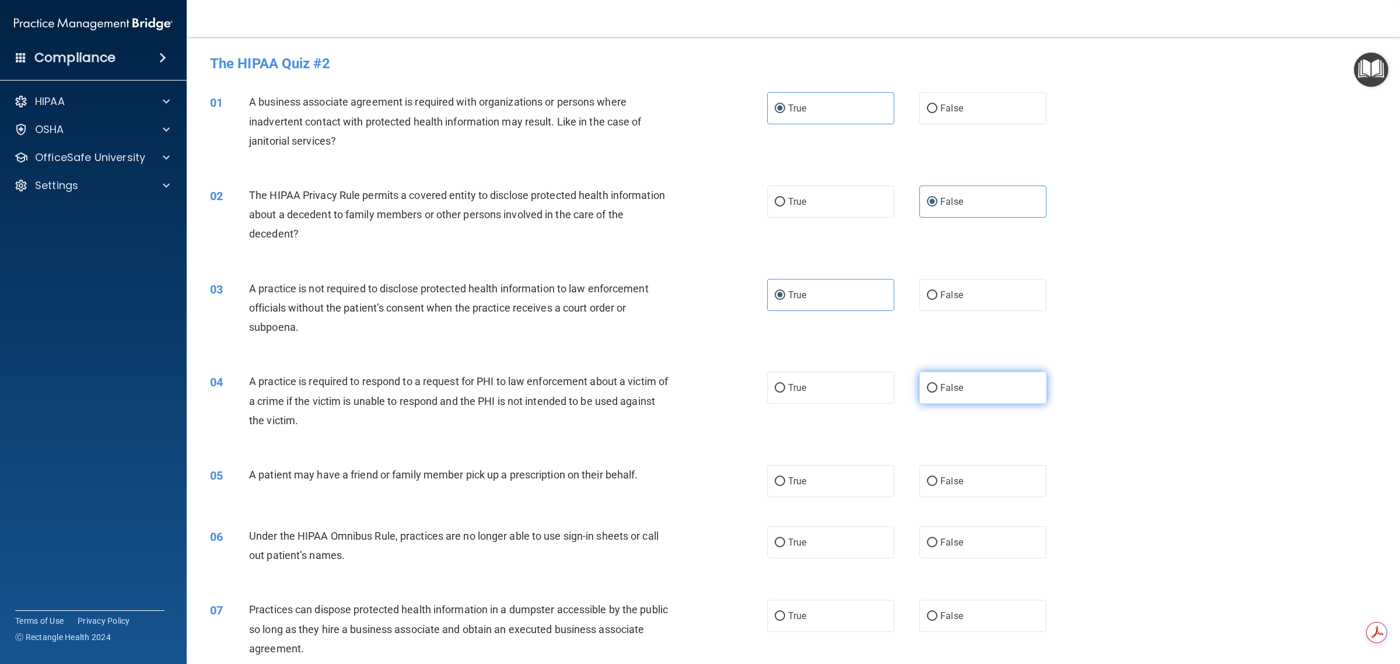
click at [698, 386] on input "False" at bounding box center [932, 388] width 11 height 9
radio input "true"
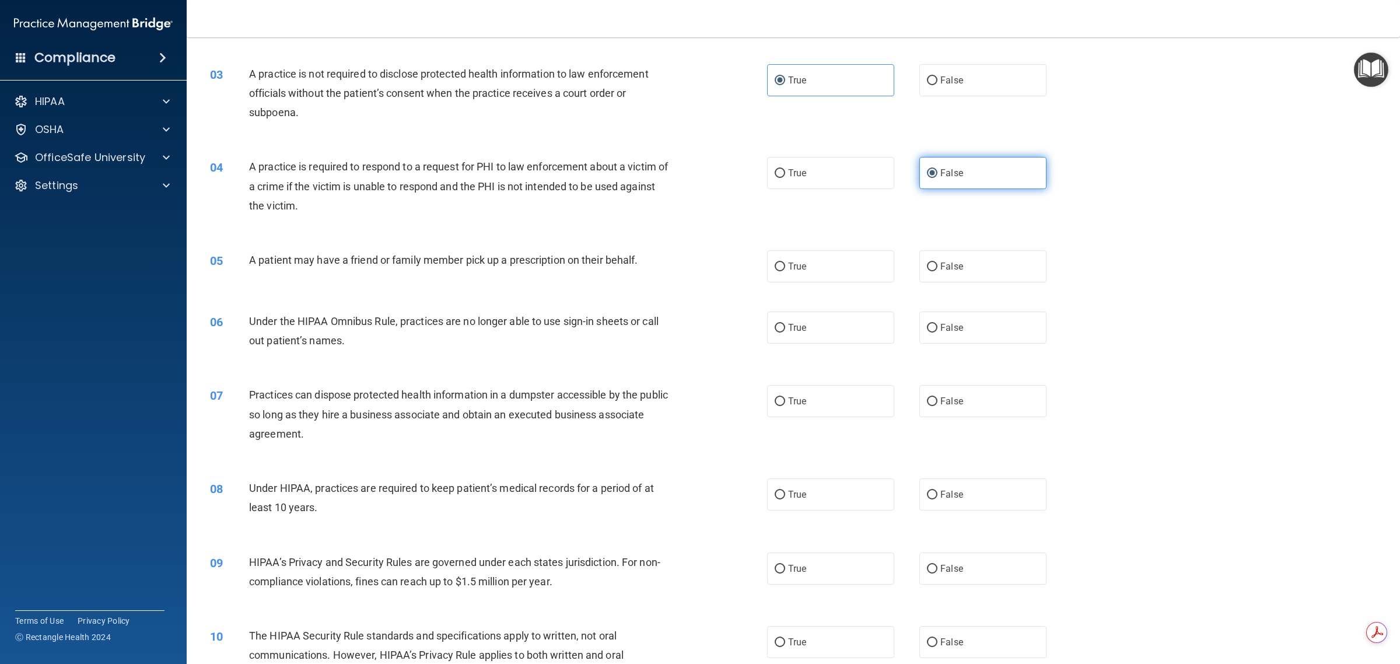
scroll to position [219, 0]
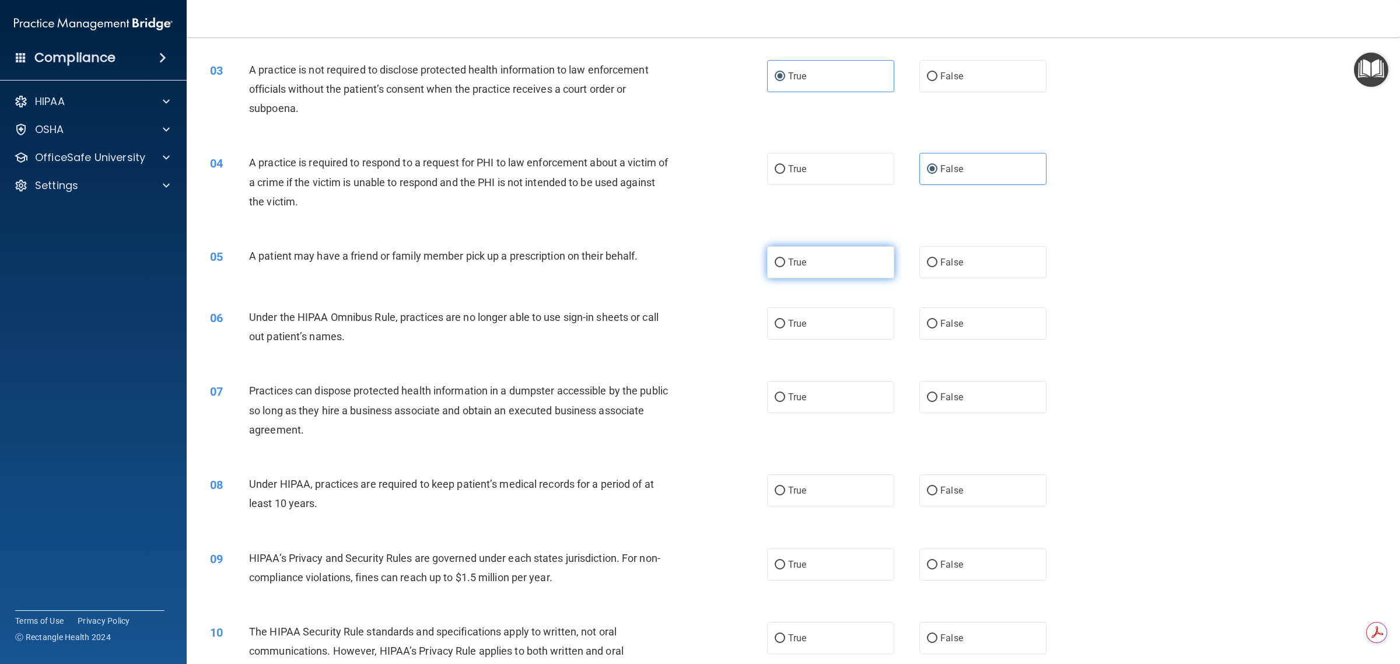
click at [698, 274] on label "True" at bounding box center [830, 262] width 127 height 32
click at [698, 267] on input "True" at bounding box center [780, 262] width 11 height 9
radio input "true"
click at [698, 260] on label "False" at bounding box center [982, 262] width 127 height 32
click at [698, 260] on input "False" at bounding box center [932, 262] width 11 height 9
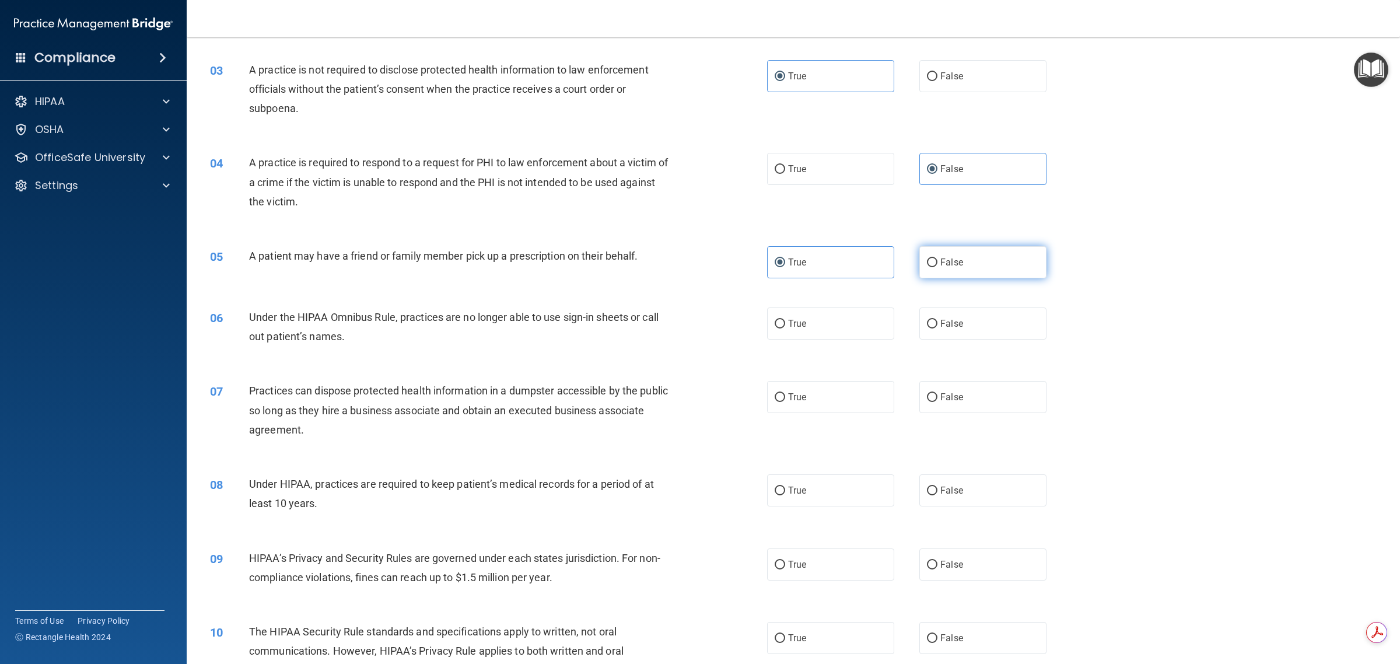
radio input "true"
radio input "false"
click at [698, 317] on label "True" at bounding box center [830, 323] width 127 height 32
click at [698, 320] on input "True" at bounding box center [780, 324] width 11 height 9
radio input "true"
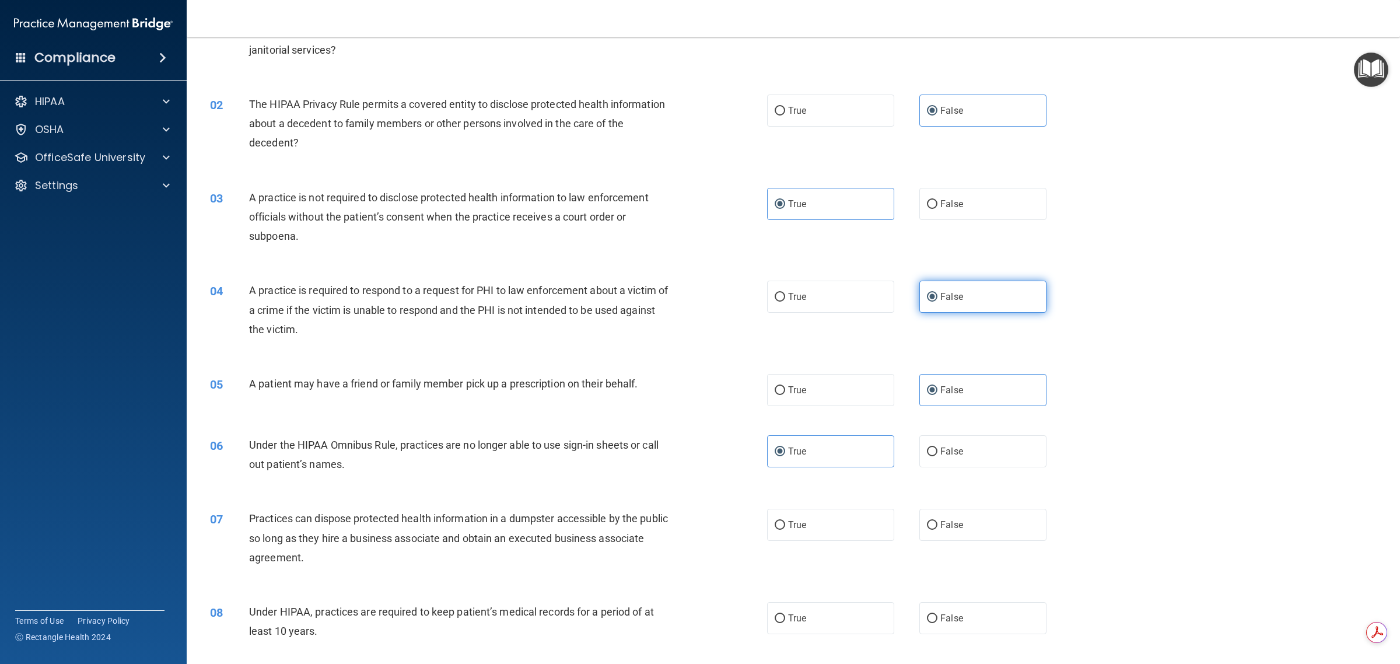
scroll to position [0, 0]
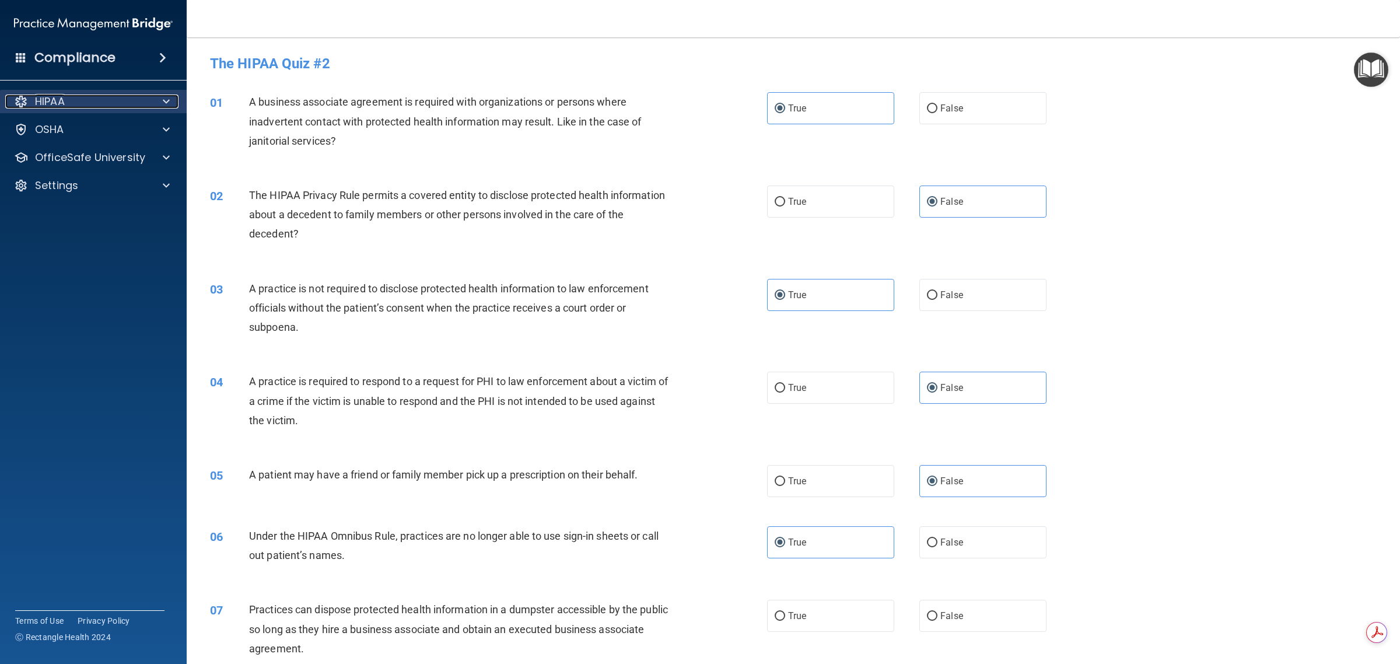
click at [155, 104] on div at bounding box center [164, 102] width 29 height 14
click at [165, 156] on span at bounding box center [166, 158] width 7 height 14
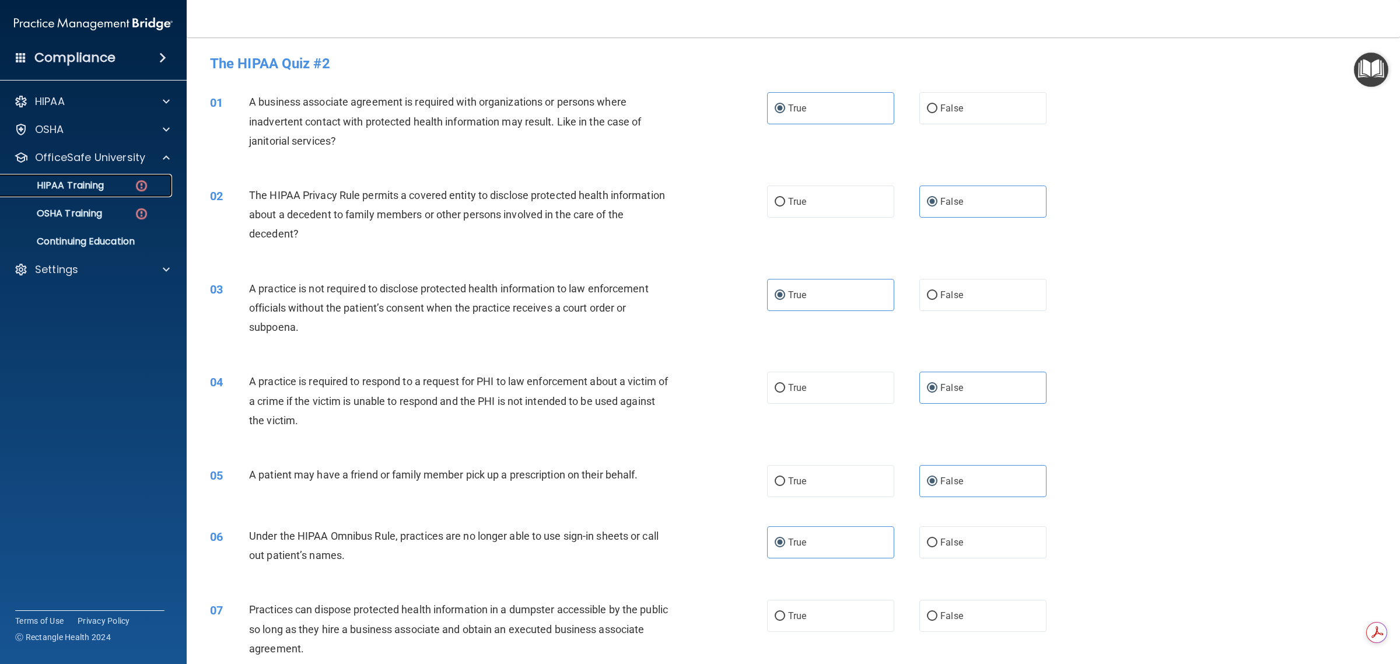
click at [141, 176] on link "HIPAA Training" at bounding box center [80, 185] width 184 height 23
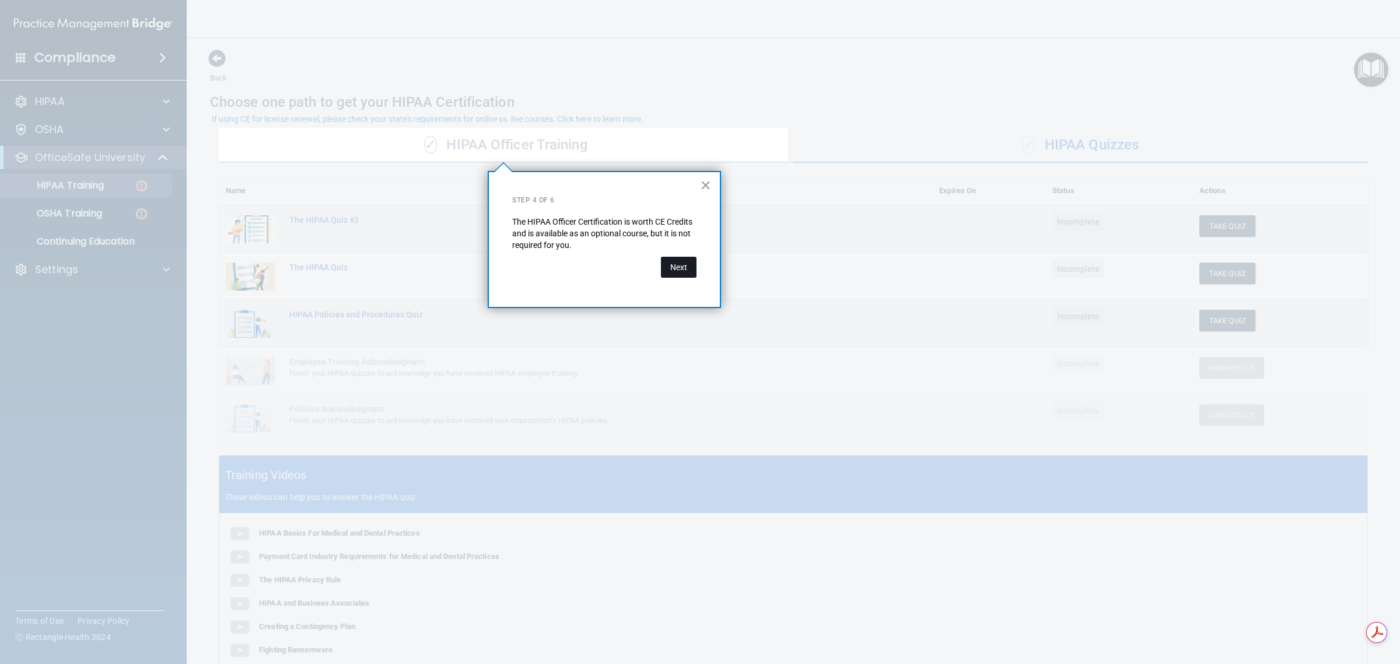
click at [677, 261] on button "Next" at bounding box center [679, 267] width 36 height 21
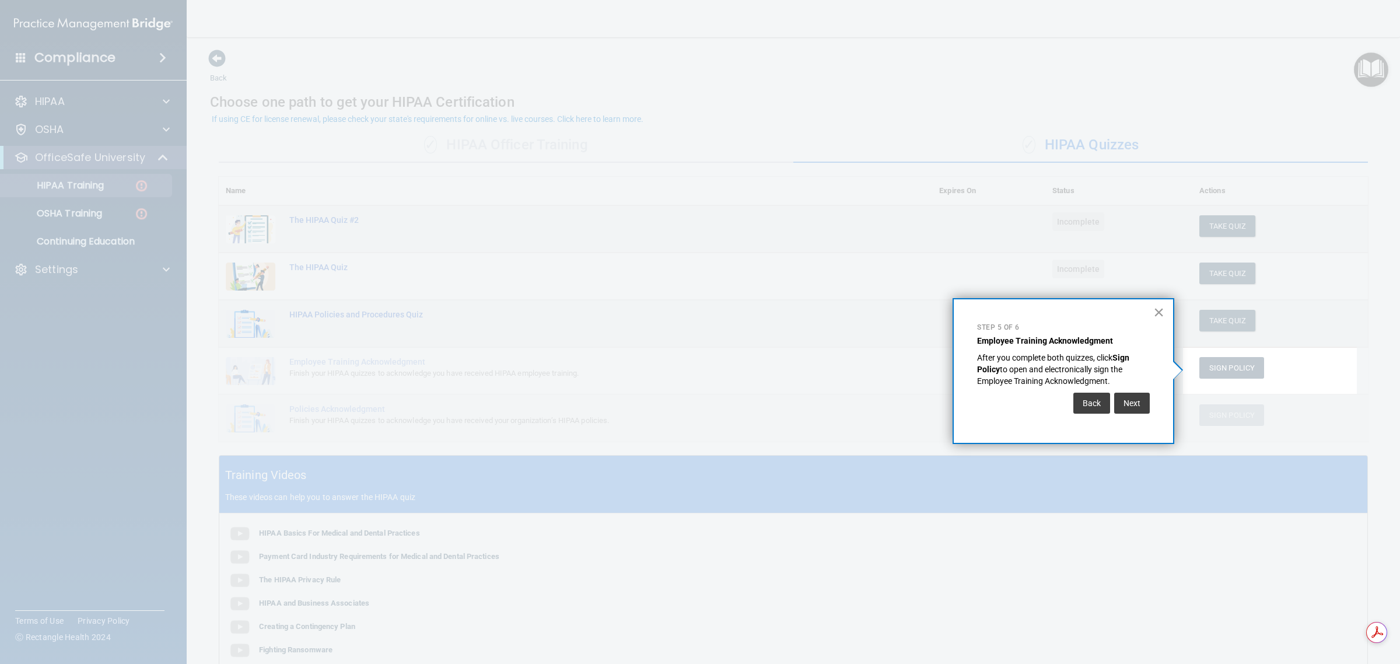
click at [698, 307] on button "×" at bounding box center [1158, 312] width 11 height 19
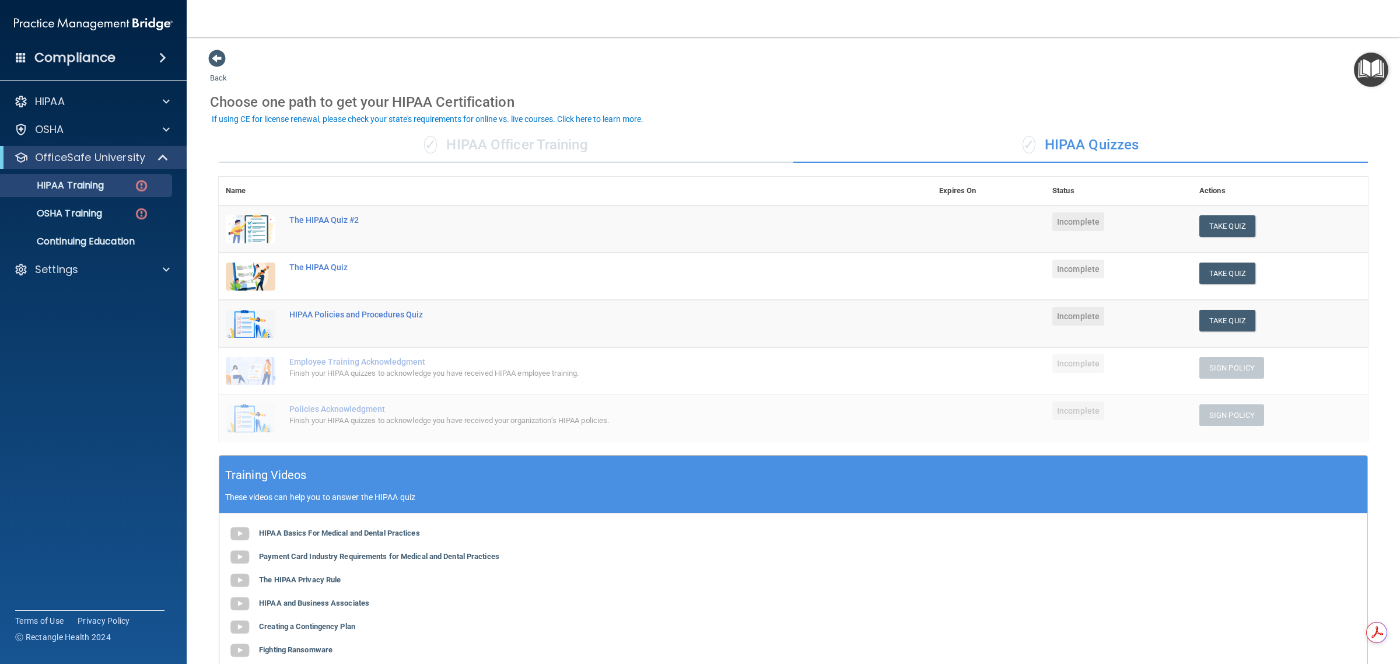
click at [551, 152] on div "✓ HIPAA Officer Training" at bounding box center [506, 145] width 575 height 35
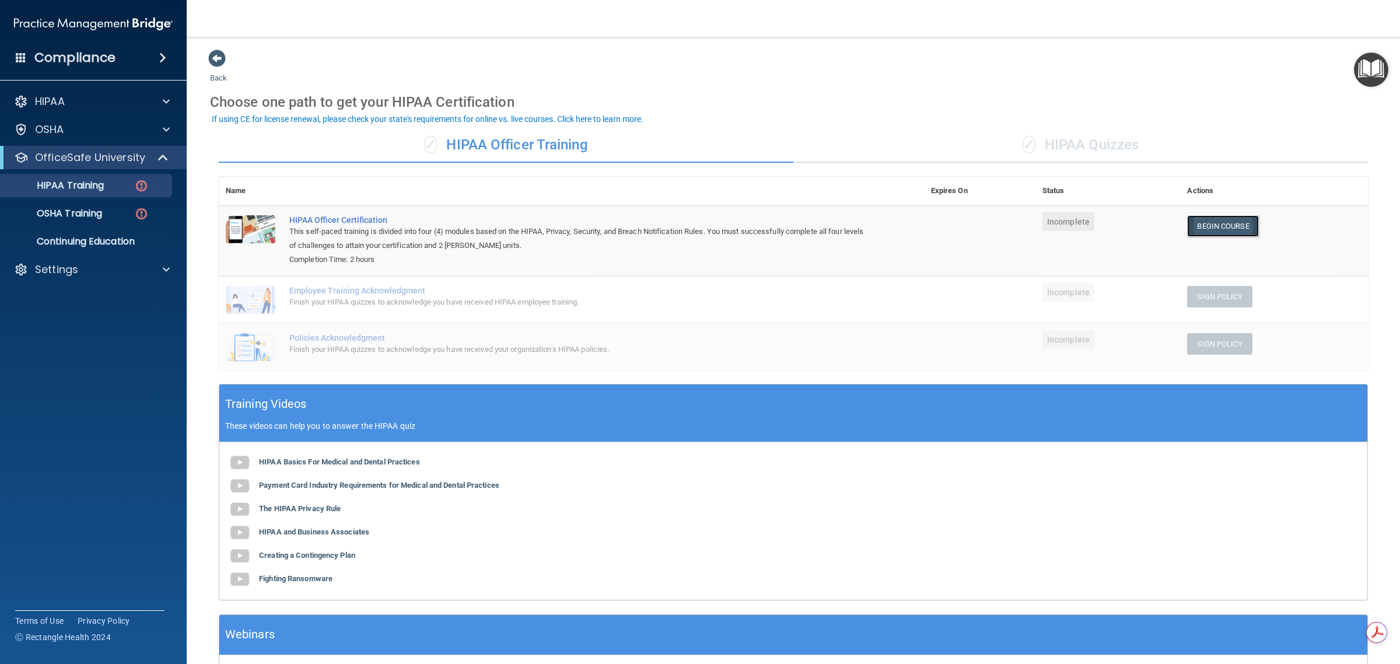
click at [698, 229] on link "Begin Course" at bounding box center [1222, 226] width 71 height 22
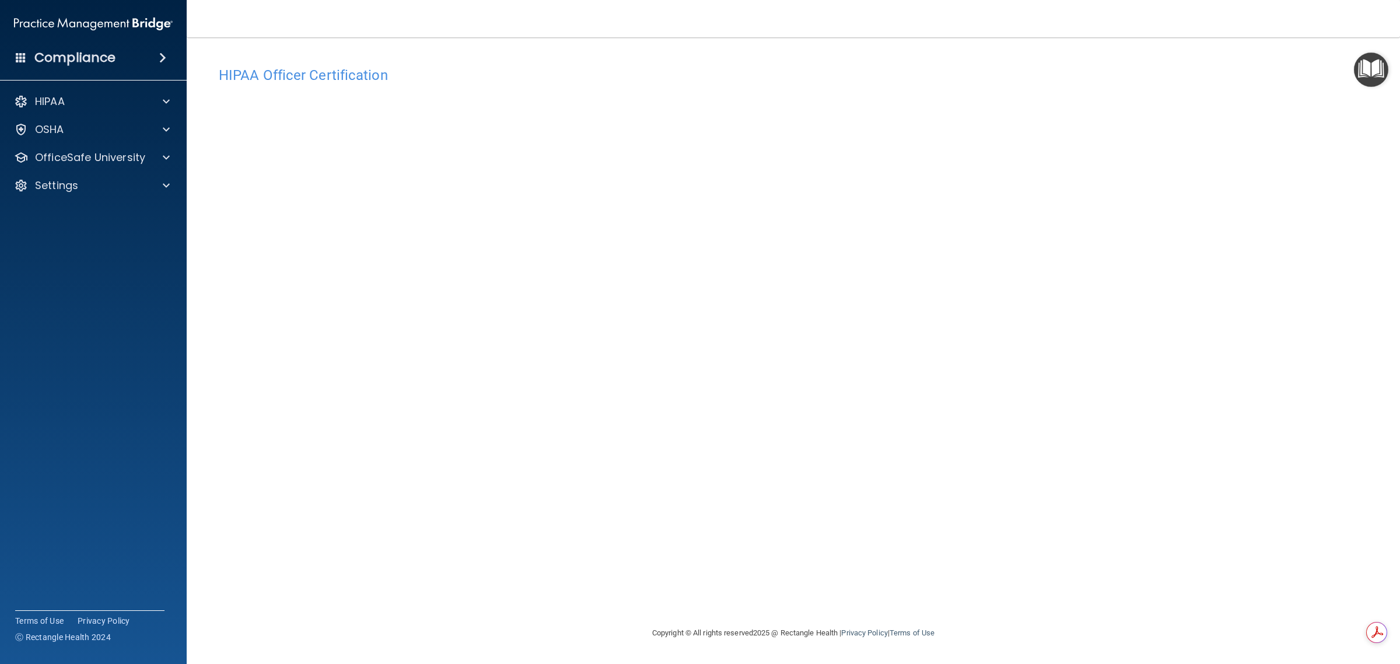
drag, startPoint x: 1260, startPoint y: 53, endPoint x: 1264, endPoint y: 65, distance: 12.7
click at [1263, 64] on div "HIPAA Officer Certification This course doesn’t expire until . Are you sure you…" at bounding box center [793, 331] width 1167 height 565
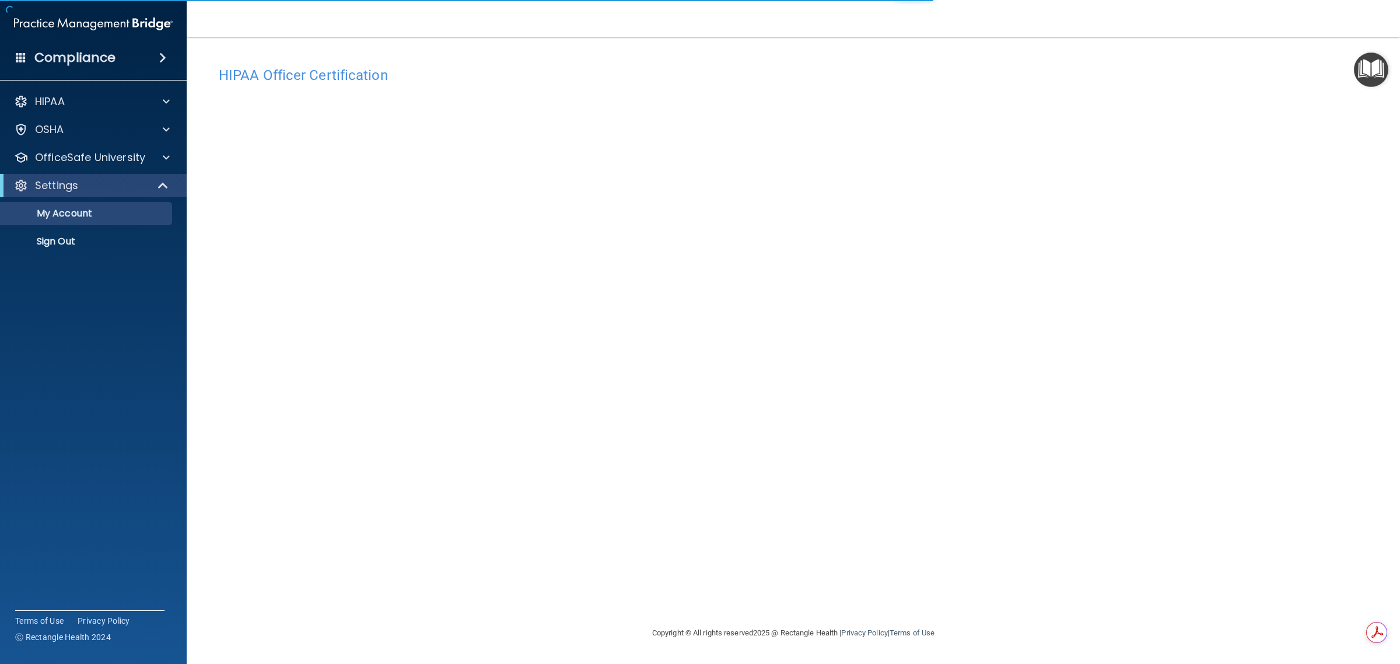
click at [61, 193] on div "Settings" at bounding box center [93, 185] width 187 height 23
click at [88, 164] on p "OfficeSafe University" at bounding box center [90, 158] width 110 height 14
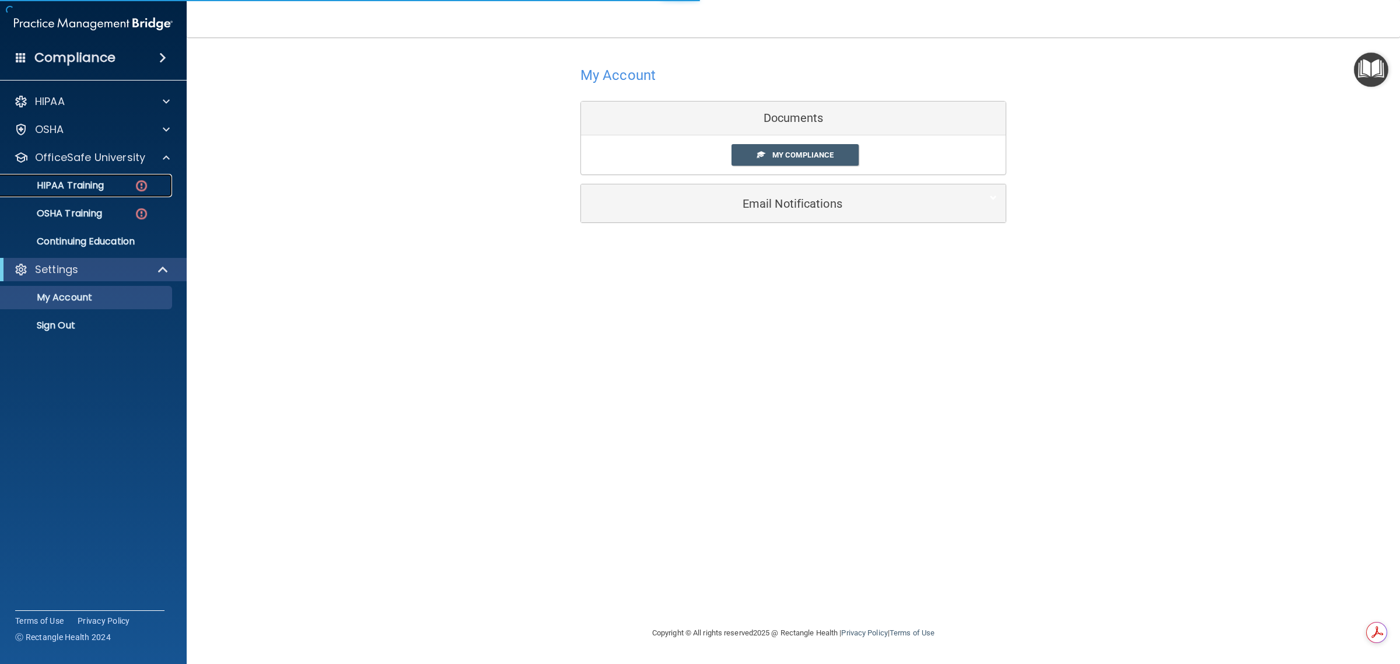
click at [97, 183] on p "HIPAA Training" at bounding box center [56, 186] width 96 height 12
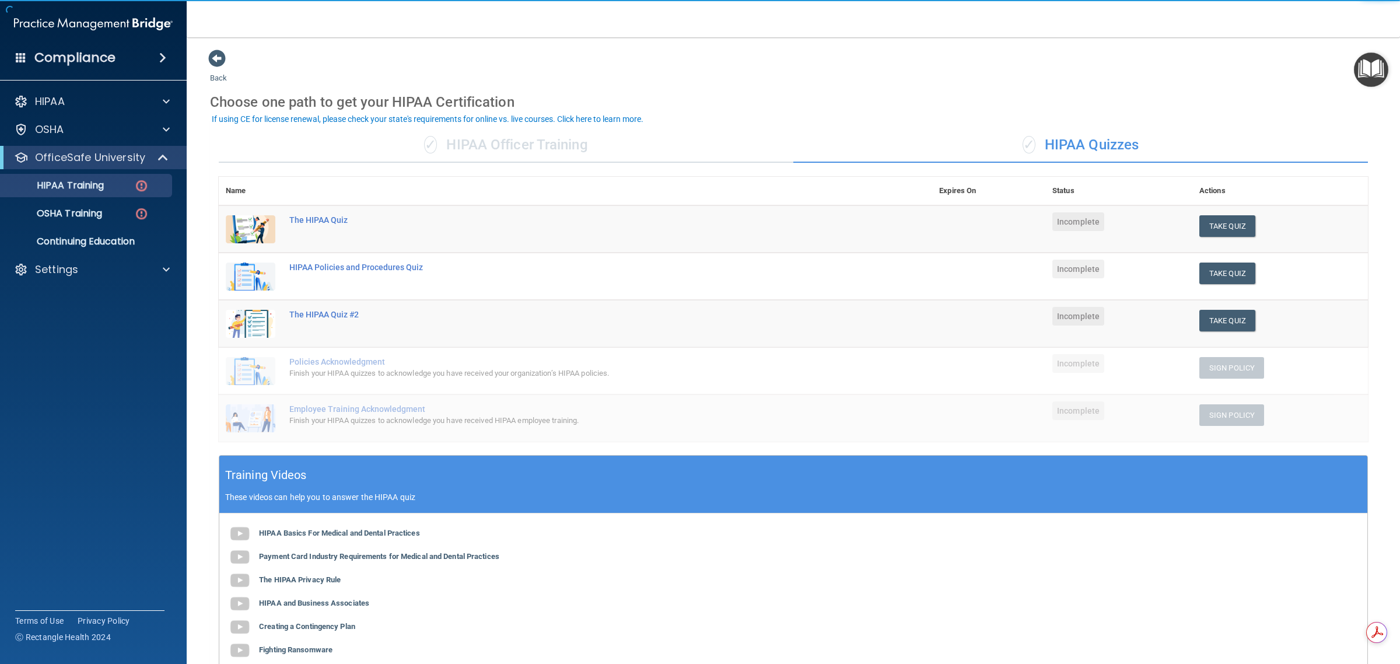
click at [499, 152] on div "✓ HIPAA Officer Training" at bounding box center [506, 145] width 575 height 35
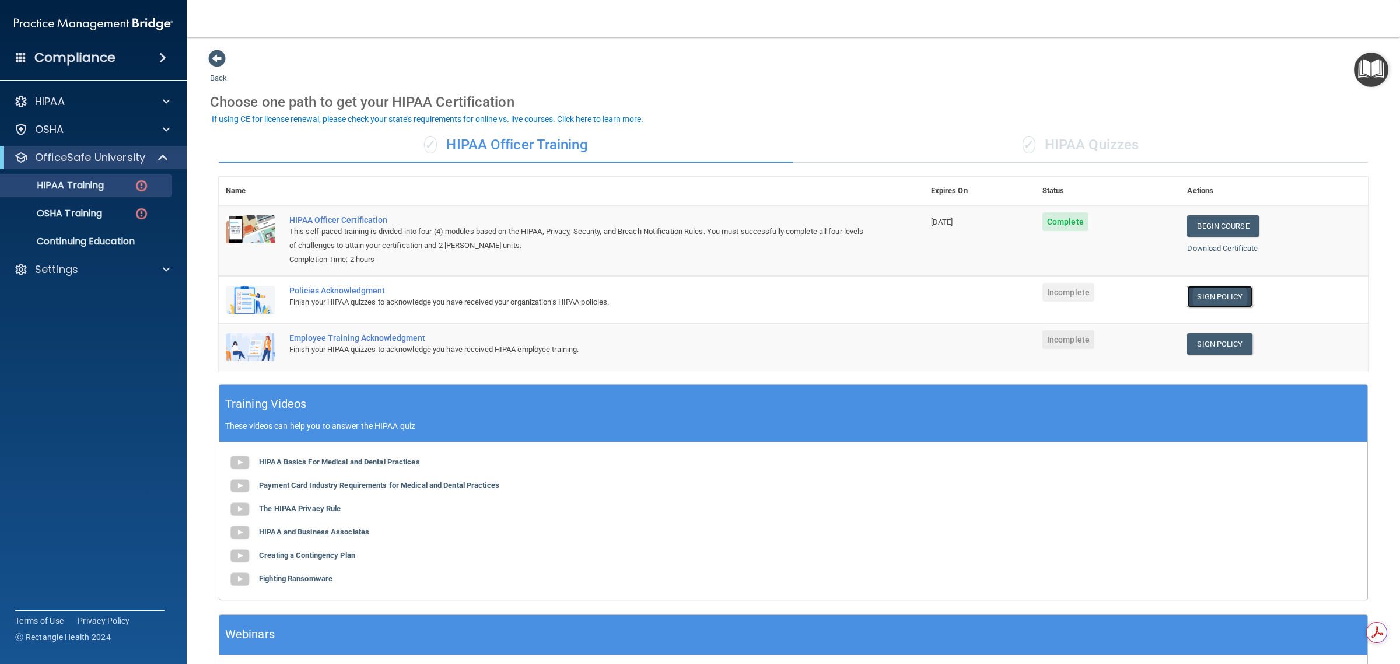
click at [1208, 298] on link "Sign Policy" at bounding box center [1219, 297] width 65 height 22
click at [1198, 351] on link "Sign Policy" at bounding box center [1219, 344] width 65 height 22
click at [1205, 296] on link "Sign Policy" at bounding box center [1219, 297] width 65 height 22
click at [879, 153] on div "✓ HIPAA Quizzes" at bounding box center [1080, 145] width 575 height 35
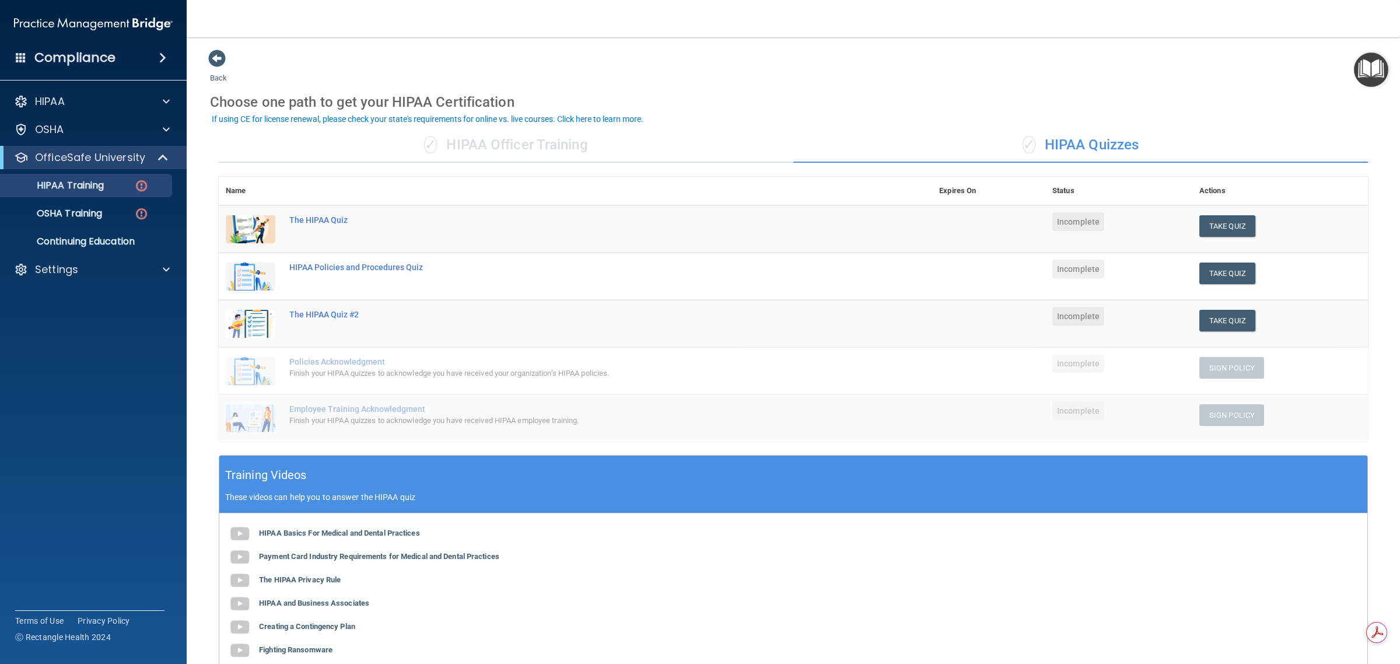
click at [633, 155] on div "✓ HIPAA Officer Training" at bounding box center [506, 145] width 575 height 35
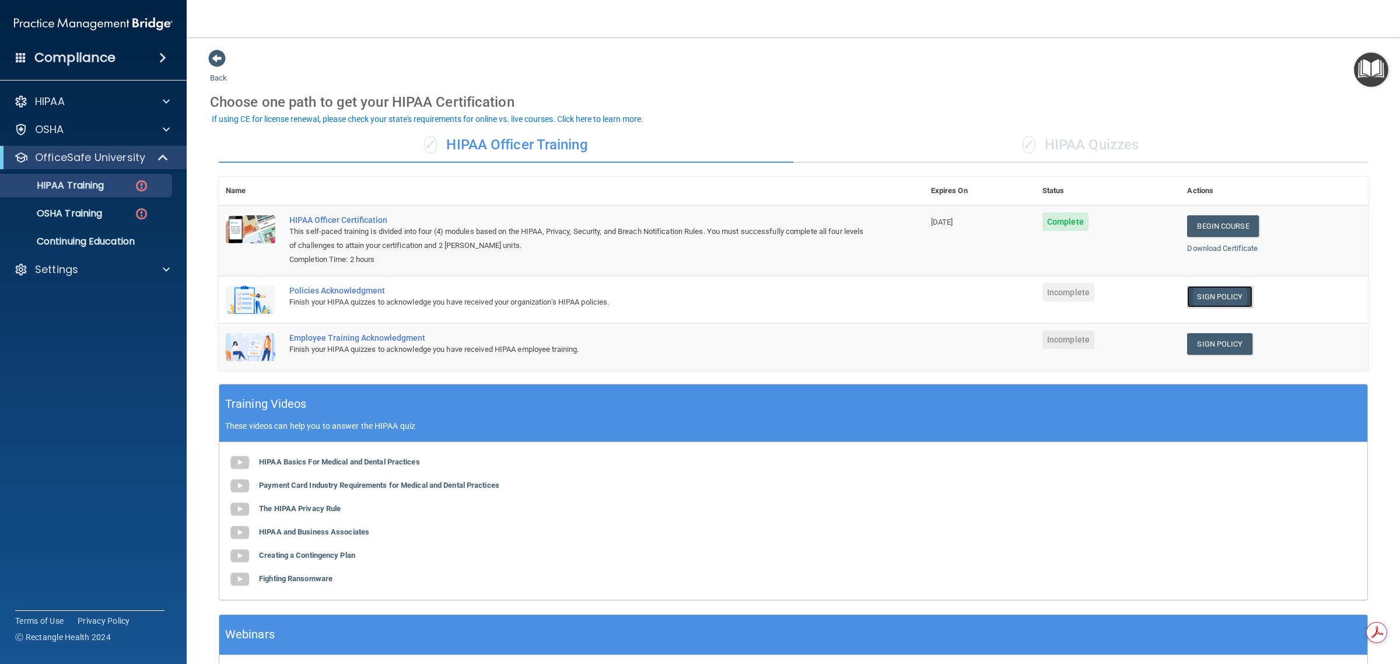
click at [1206, 293] on link "Sign Policy" at bounding box center [1219, 297] width 65 height 22
click at [123, 211] on div "OSHA Training" at bounding box center [87, 214] width 159 height 12
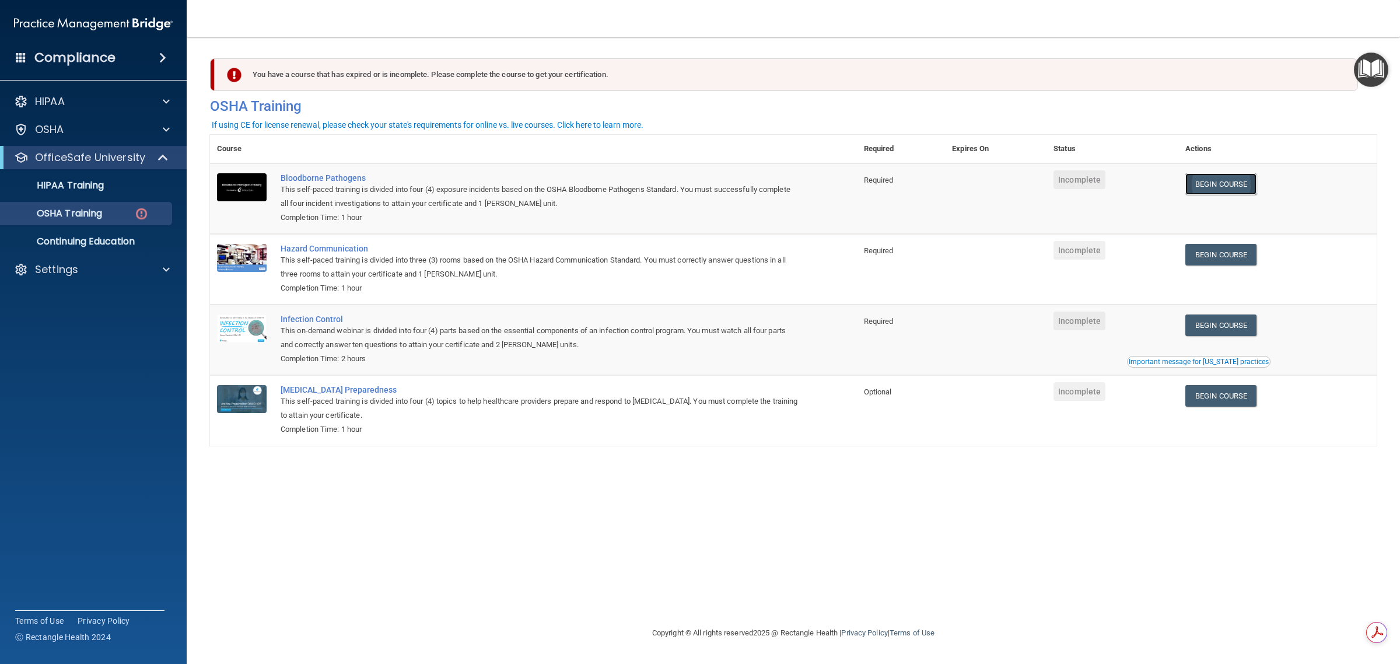
click at [1236, 184] on link "Begin Course" at bounding box center [1220, 184] width 71 height 22
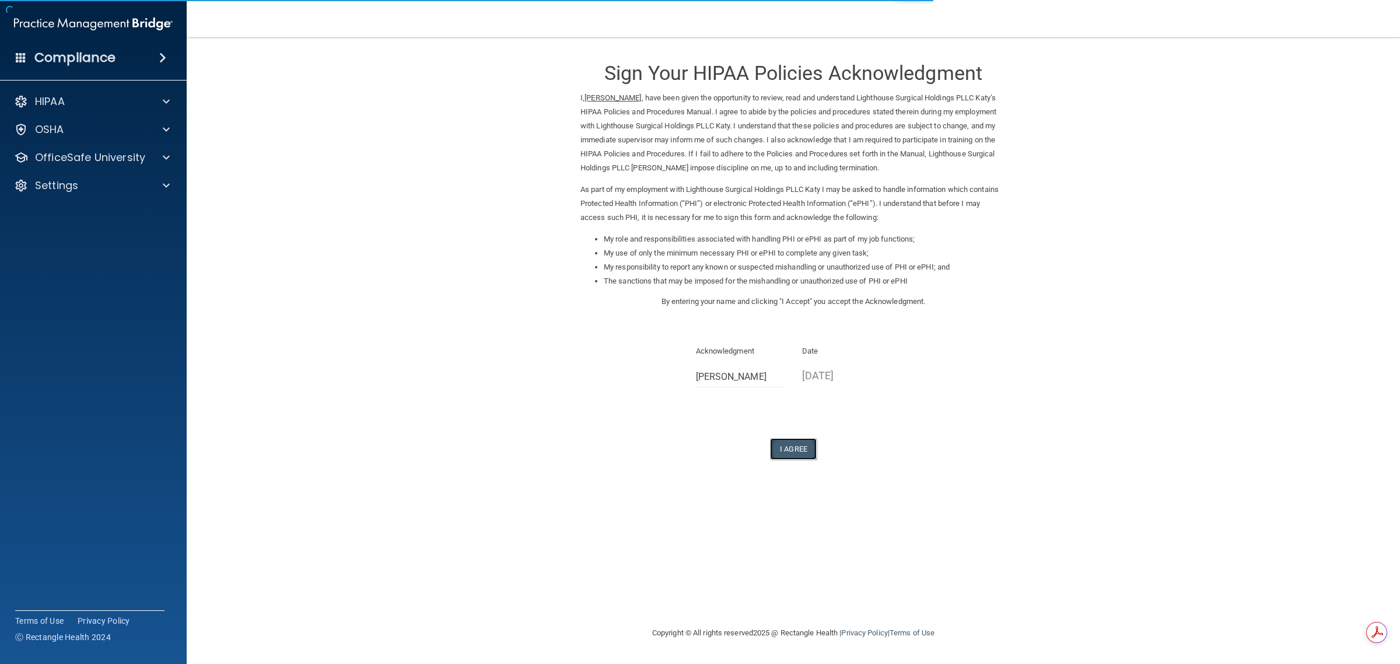
click at [791, 453] on button "I Agree" at bounding box center [793, 449] width 47 height 22
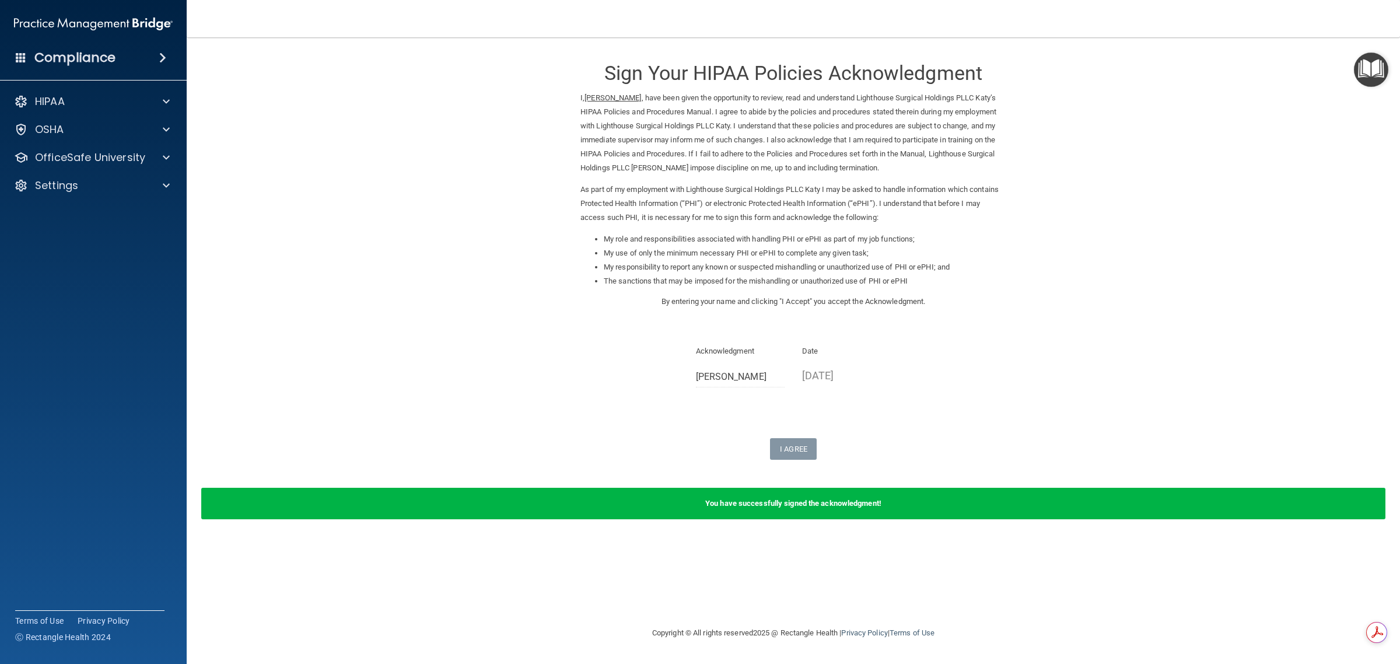
click at [828, 120] on p "I, [PERSON_NAME] , have been given the opportunity to review, read and understa…" at bounding box center [793, 133] width 426 height 84
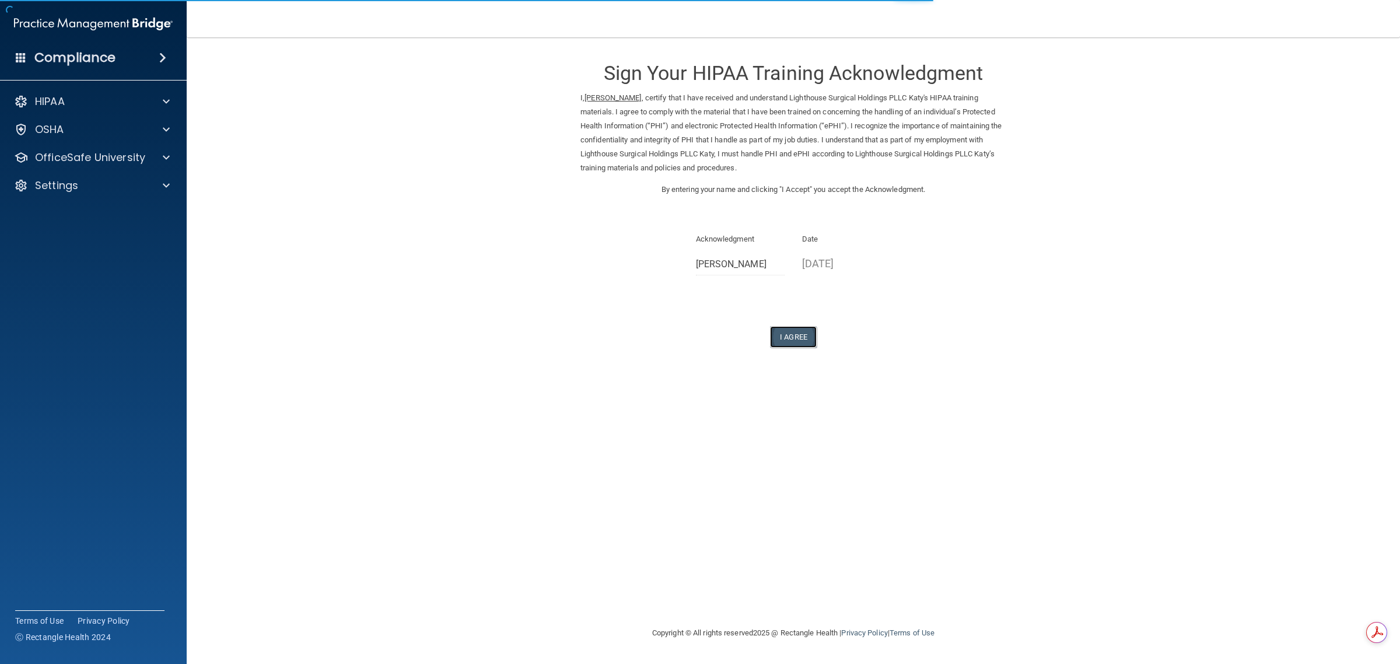
click at [792, 331] on button "I Agree" at bounding box center [793, 337] width 47 height 22
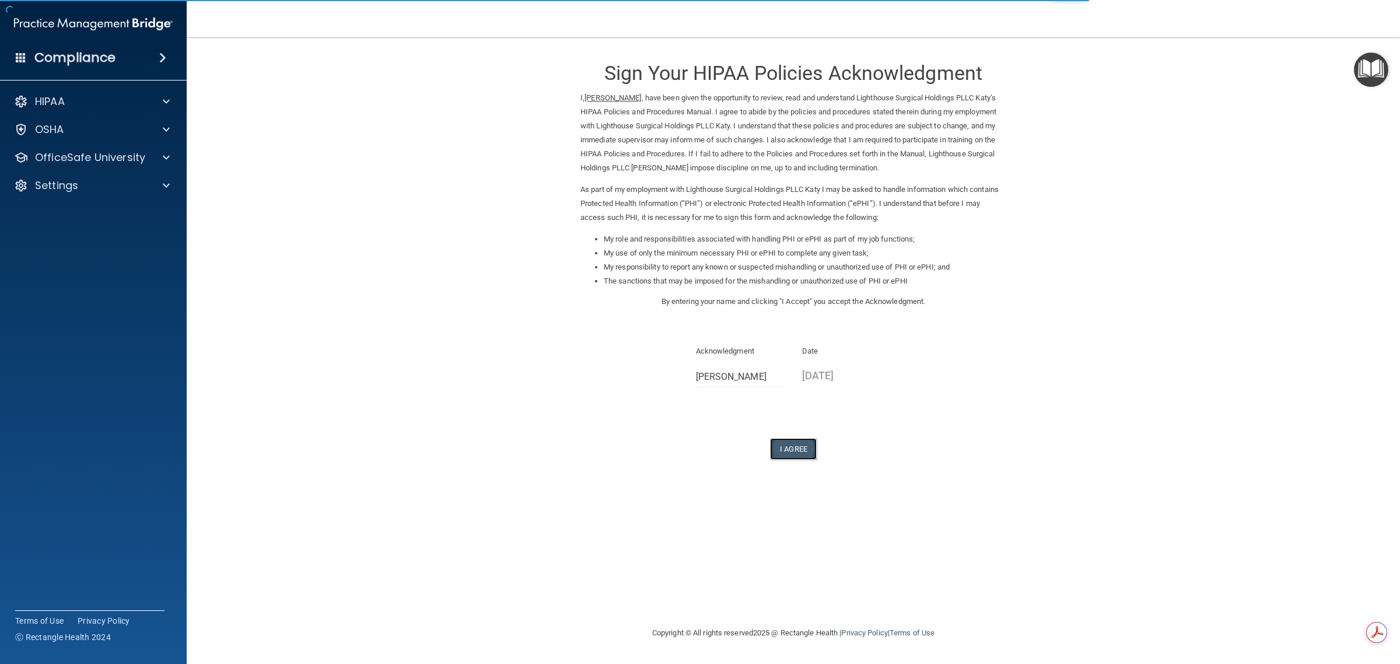
click at [803, 440] on button "I Agree" at bounding box center [793, 449] width 47 height 22
click at [806, 445] on button "I Agree" at bounding box center [793, 449] width 47 height 22
